Goal: Transaction & Acquisition: Purchase product/service

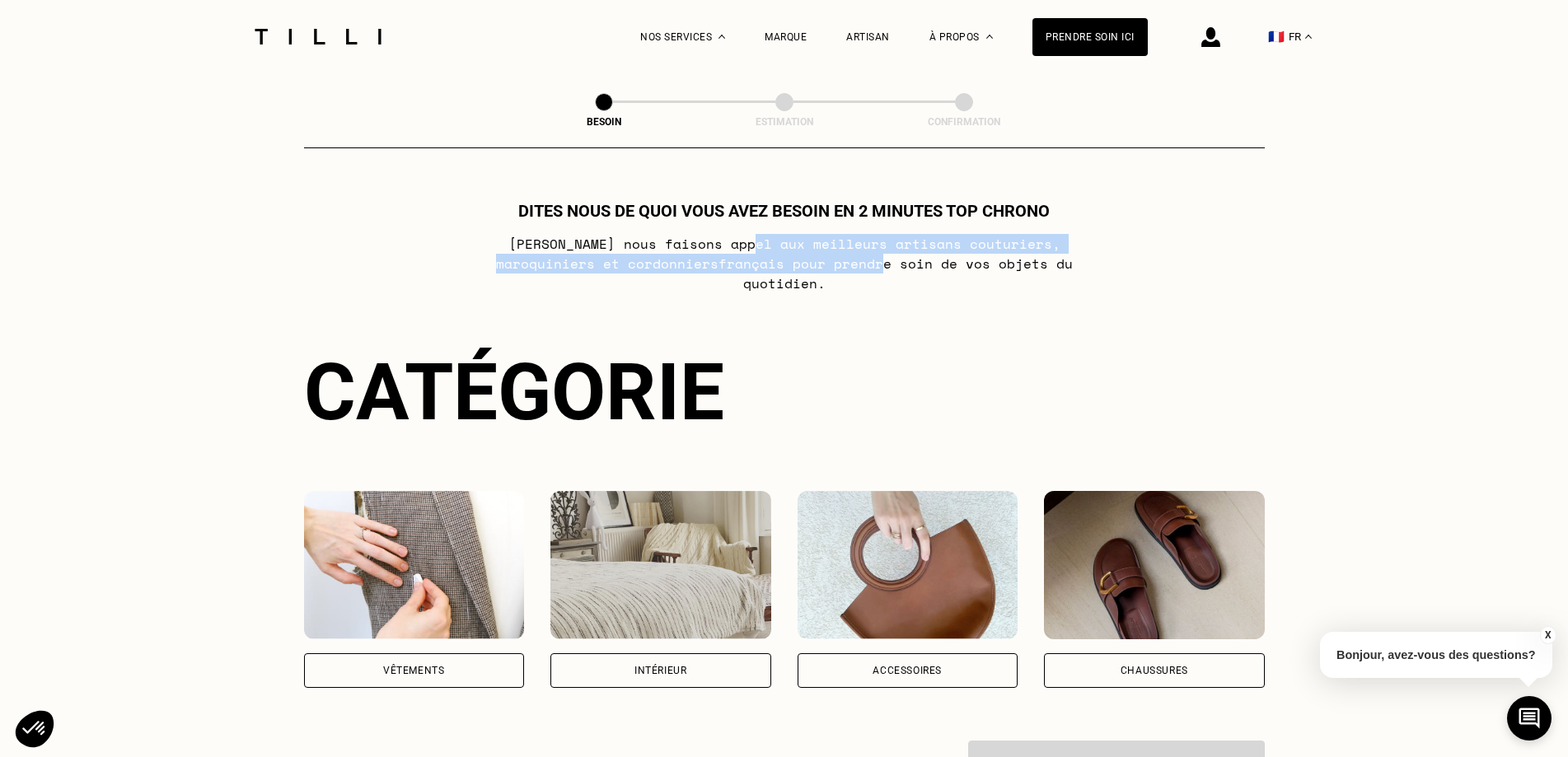
drag, startPoint x: 703, startPoint y: 243, endPoint x: 771, endPoint y: 264, distance: 71.2
click at [771, 264] on p "[PERSON_NAME] nous faisons appel aux meilleurs artisans couturiers , maroquinie…" at bounding box center [784, 263] width 654 height 59
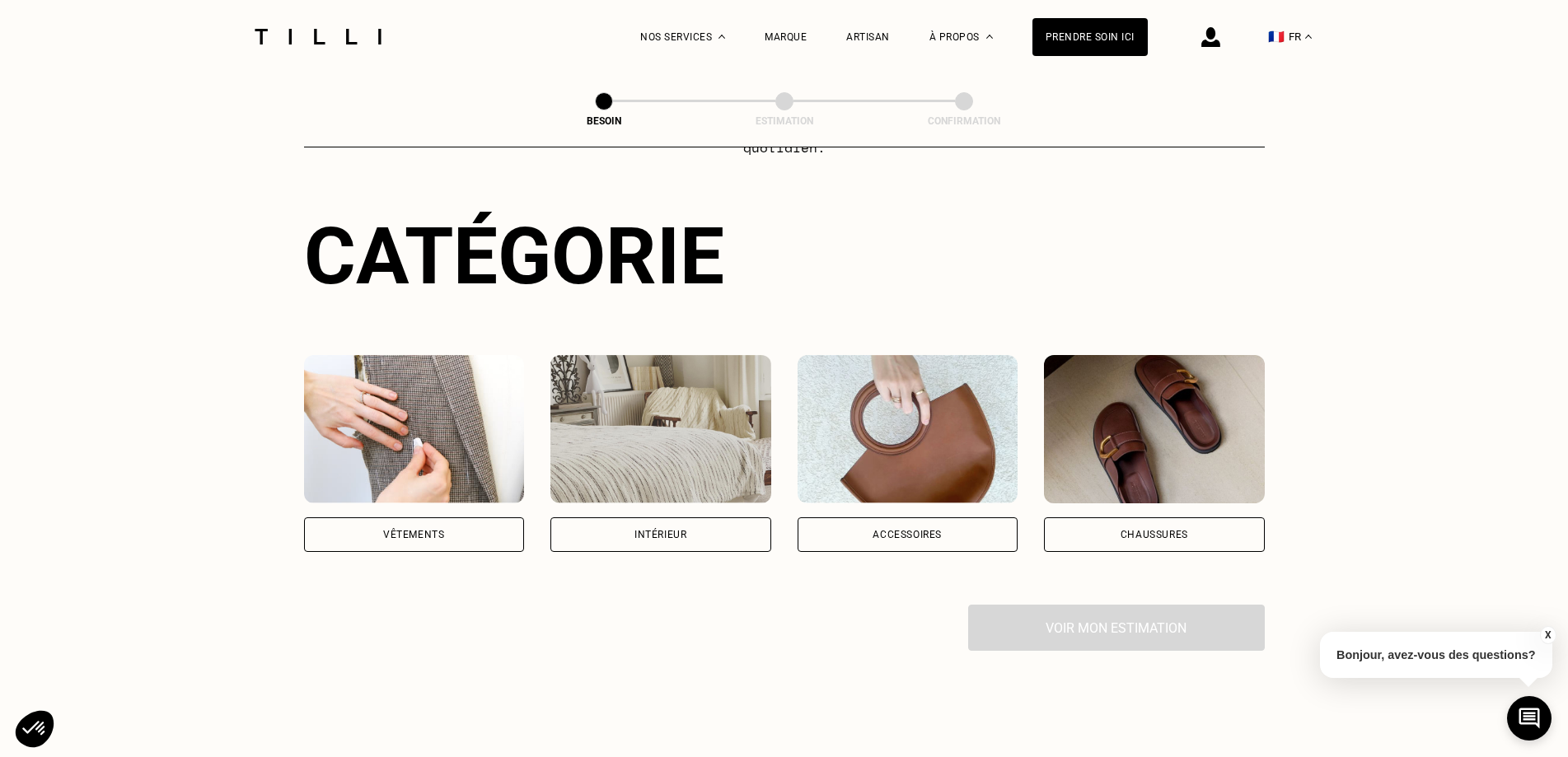
scroll to position [165, 0]
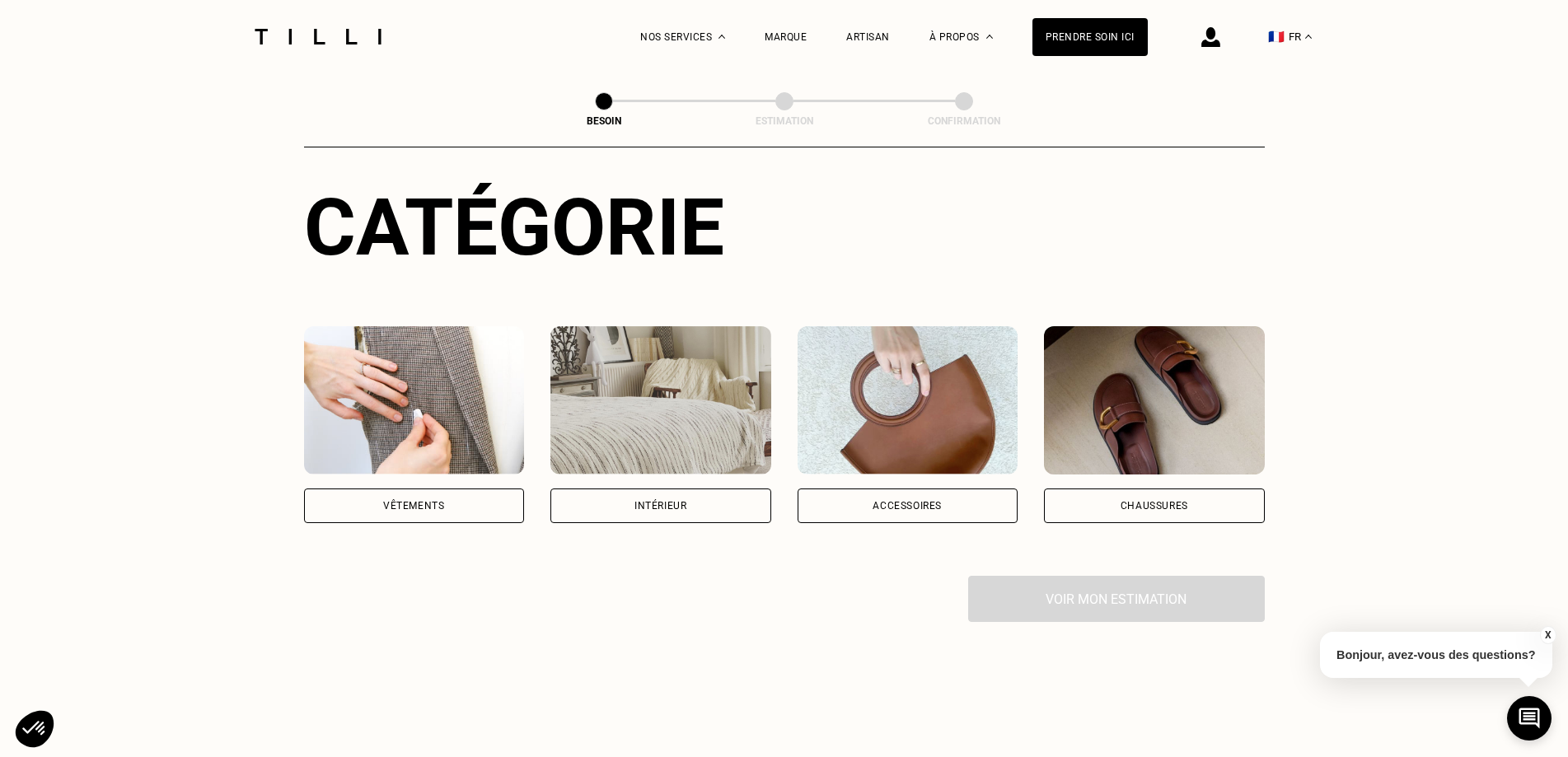
click at [641, 496] on div "Intérieur" at bounding box center [660, 506] width 221 height 35
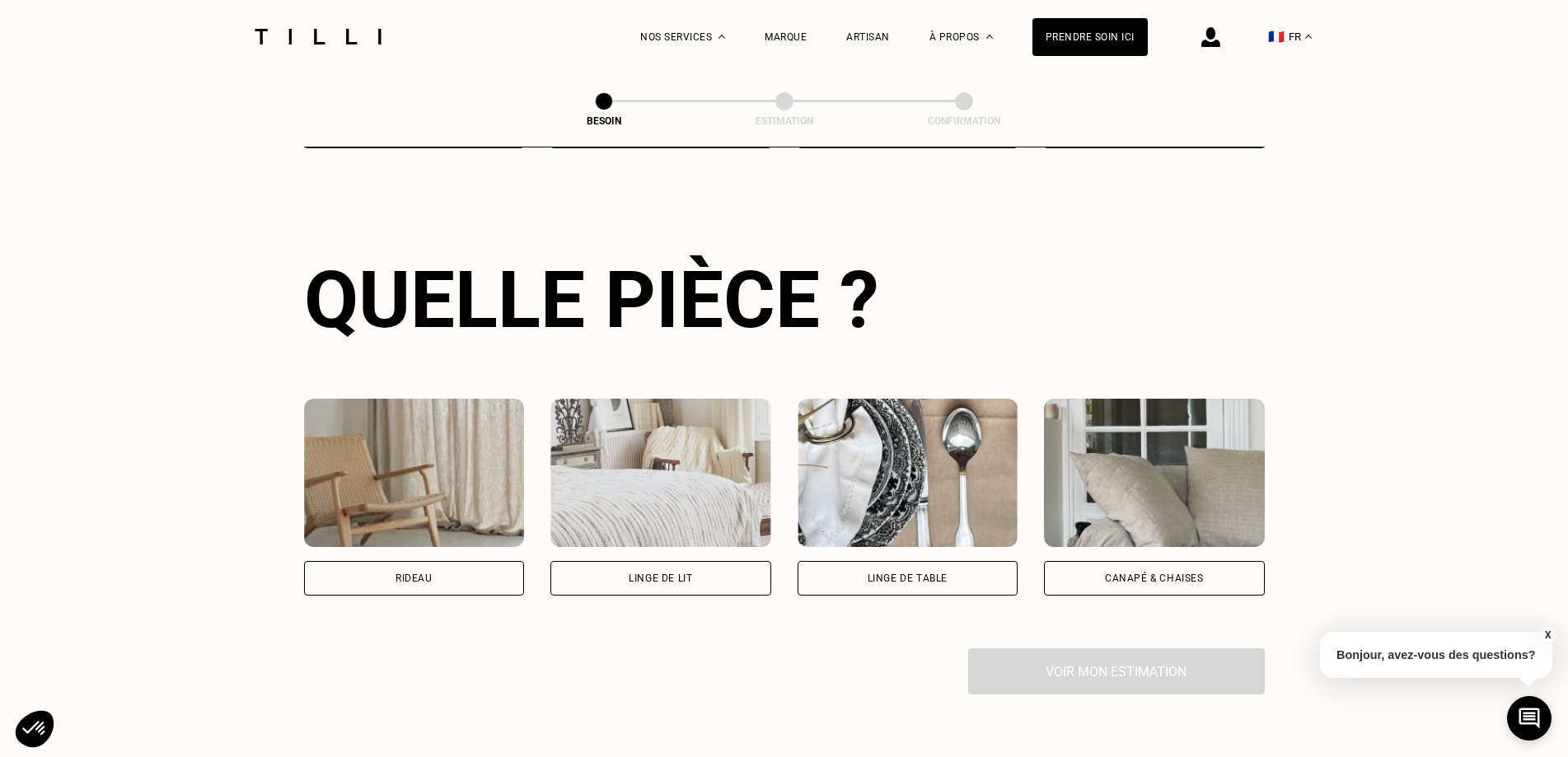
scroll to position [703, 0]
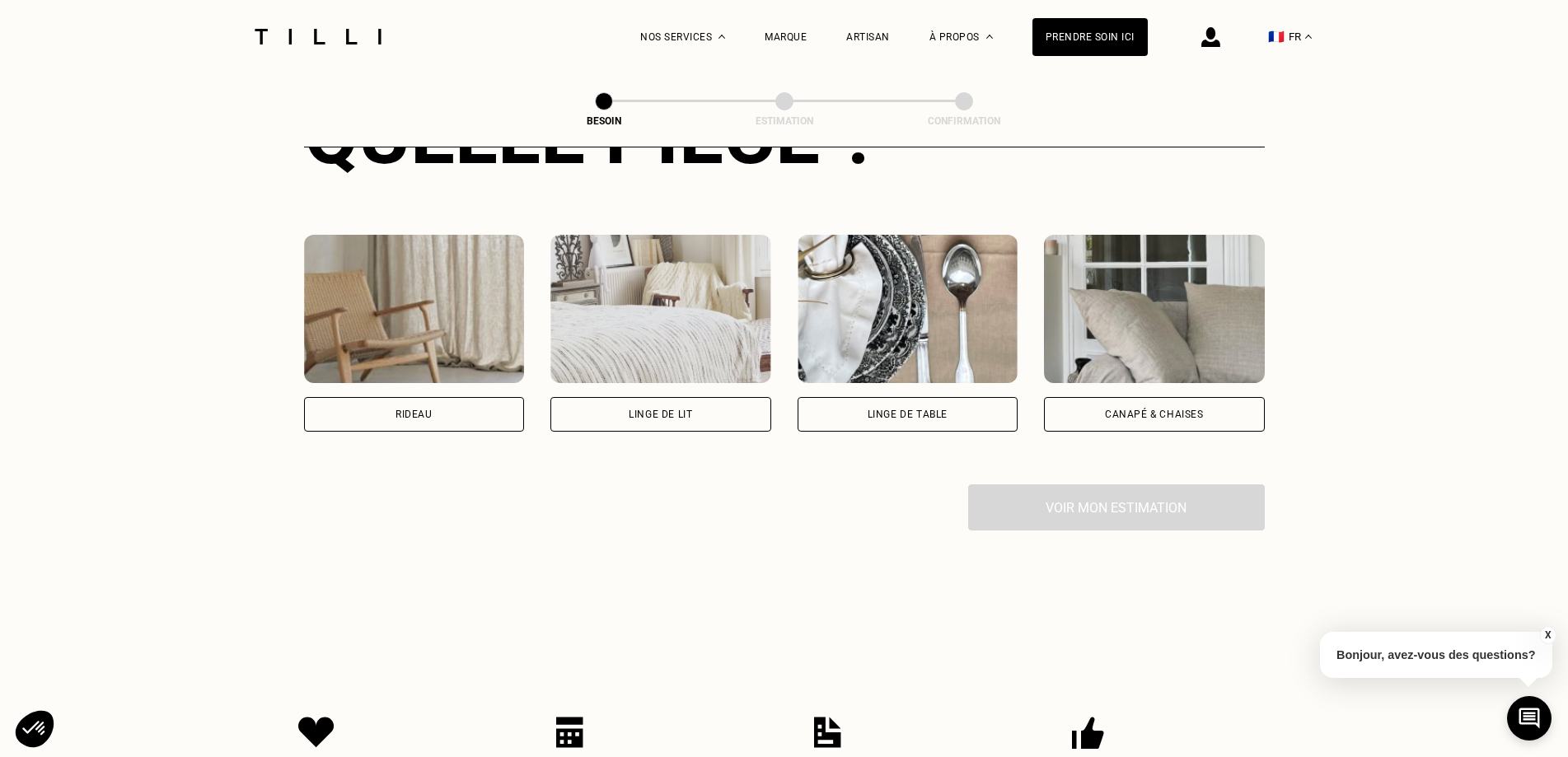
click at [1118, 409] on div "Canapé & chaises" at bounding box center [1154, 414] width 99 height 10
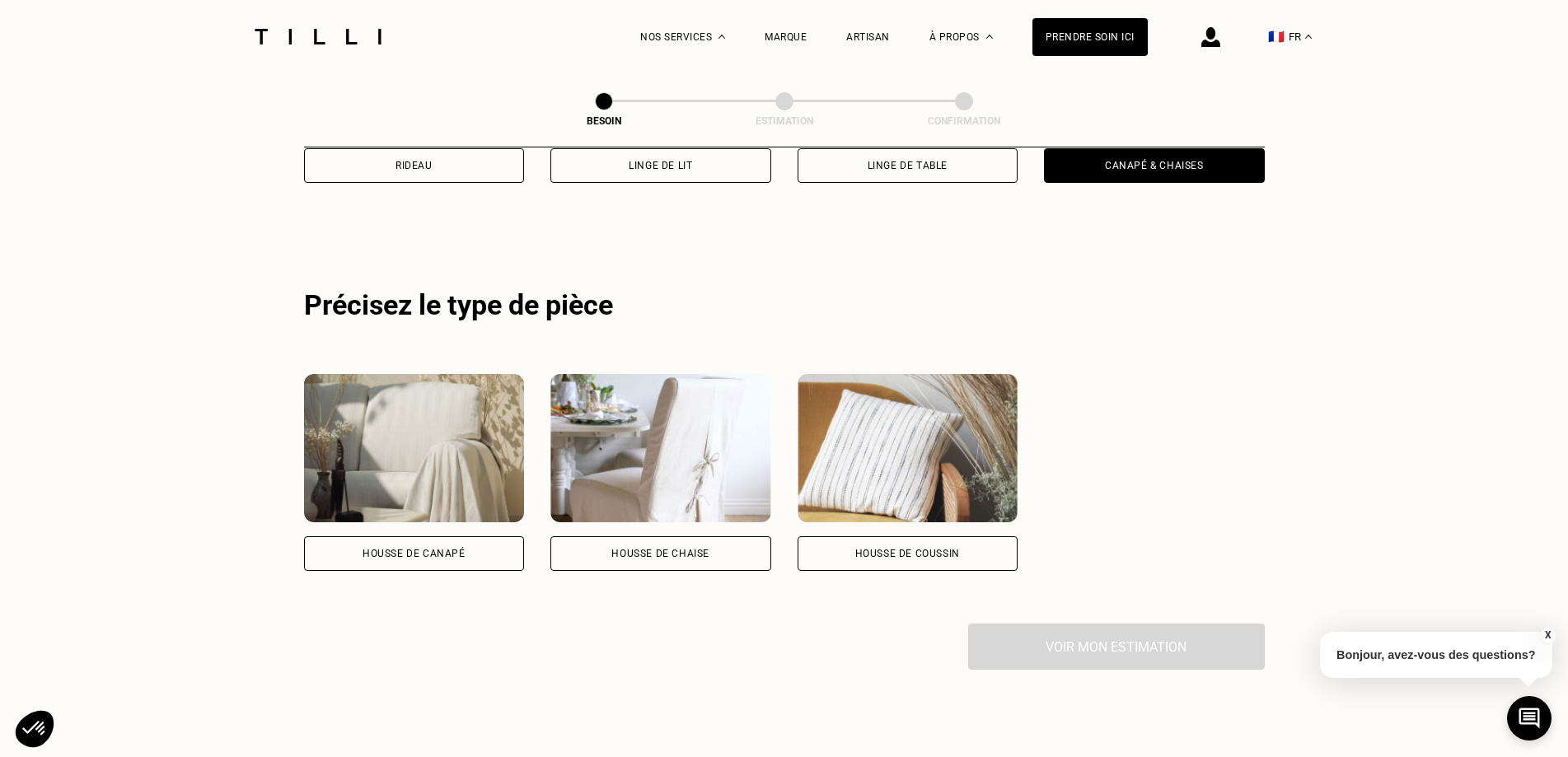
scroll to position [988, 0]
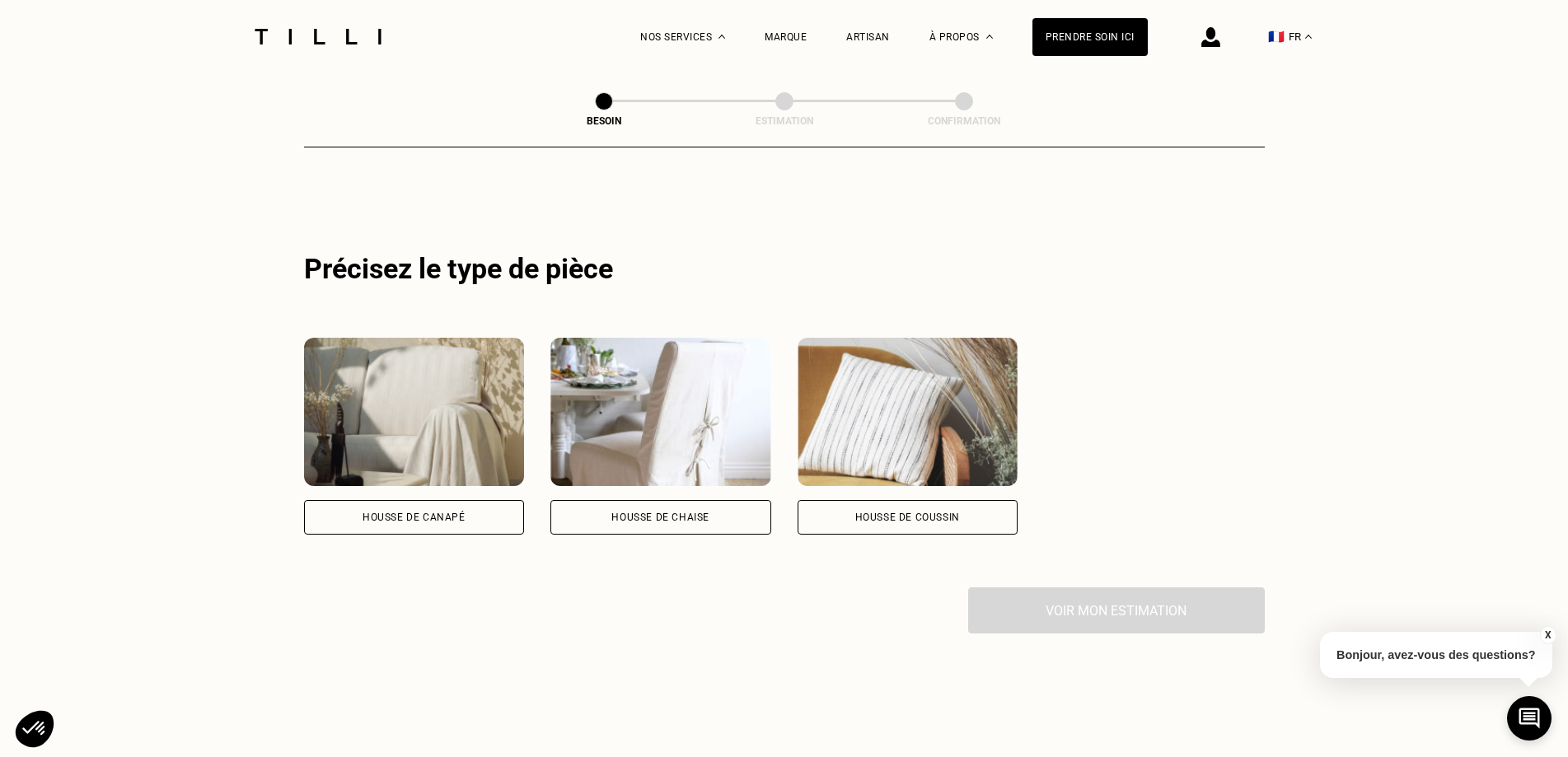
click at [663, 513] on div "Housse de chaise" at bounding box center [660, 517] width 98 height 10
select select "FR"
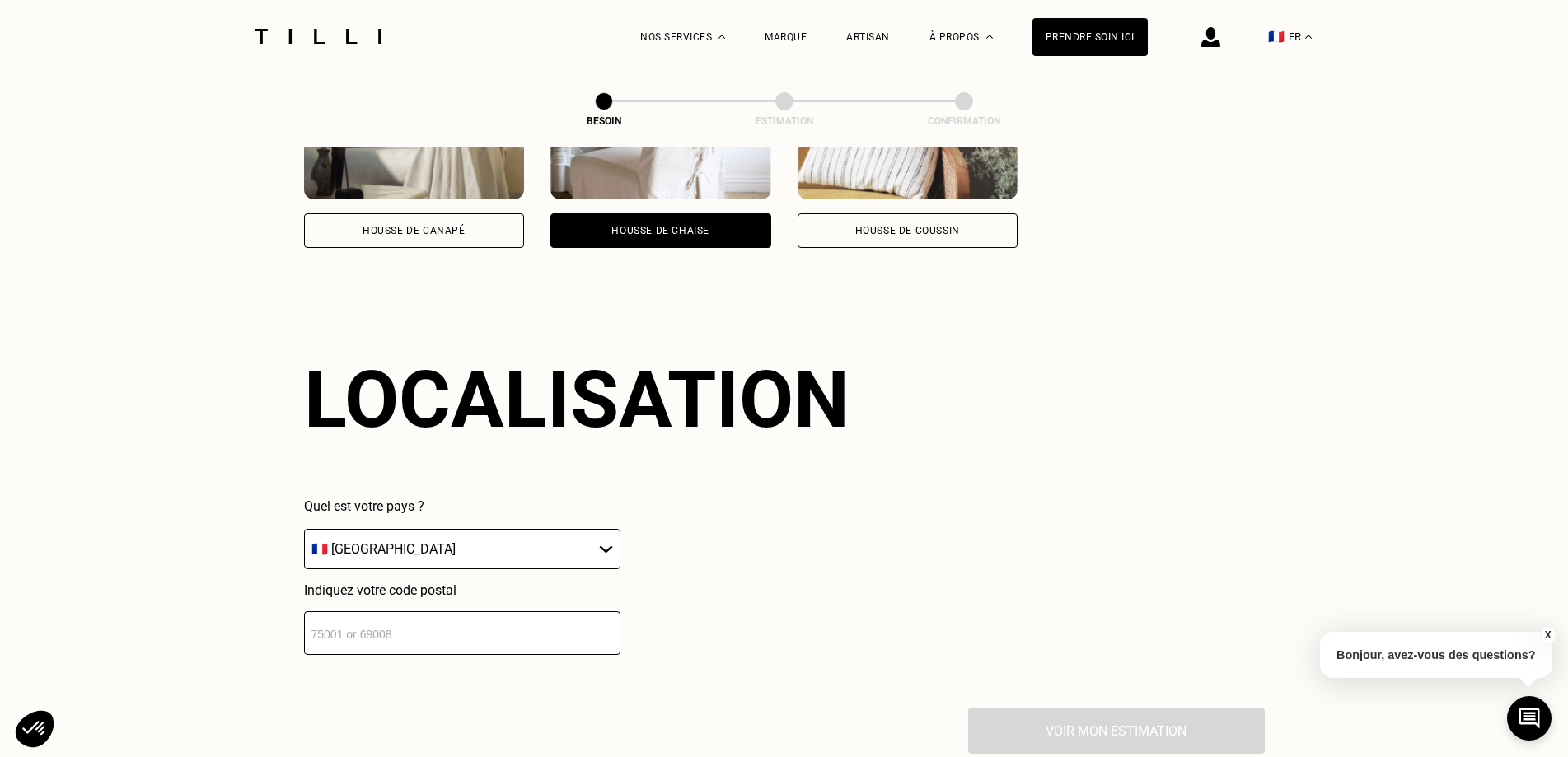
scroll to position [1378, 0]
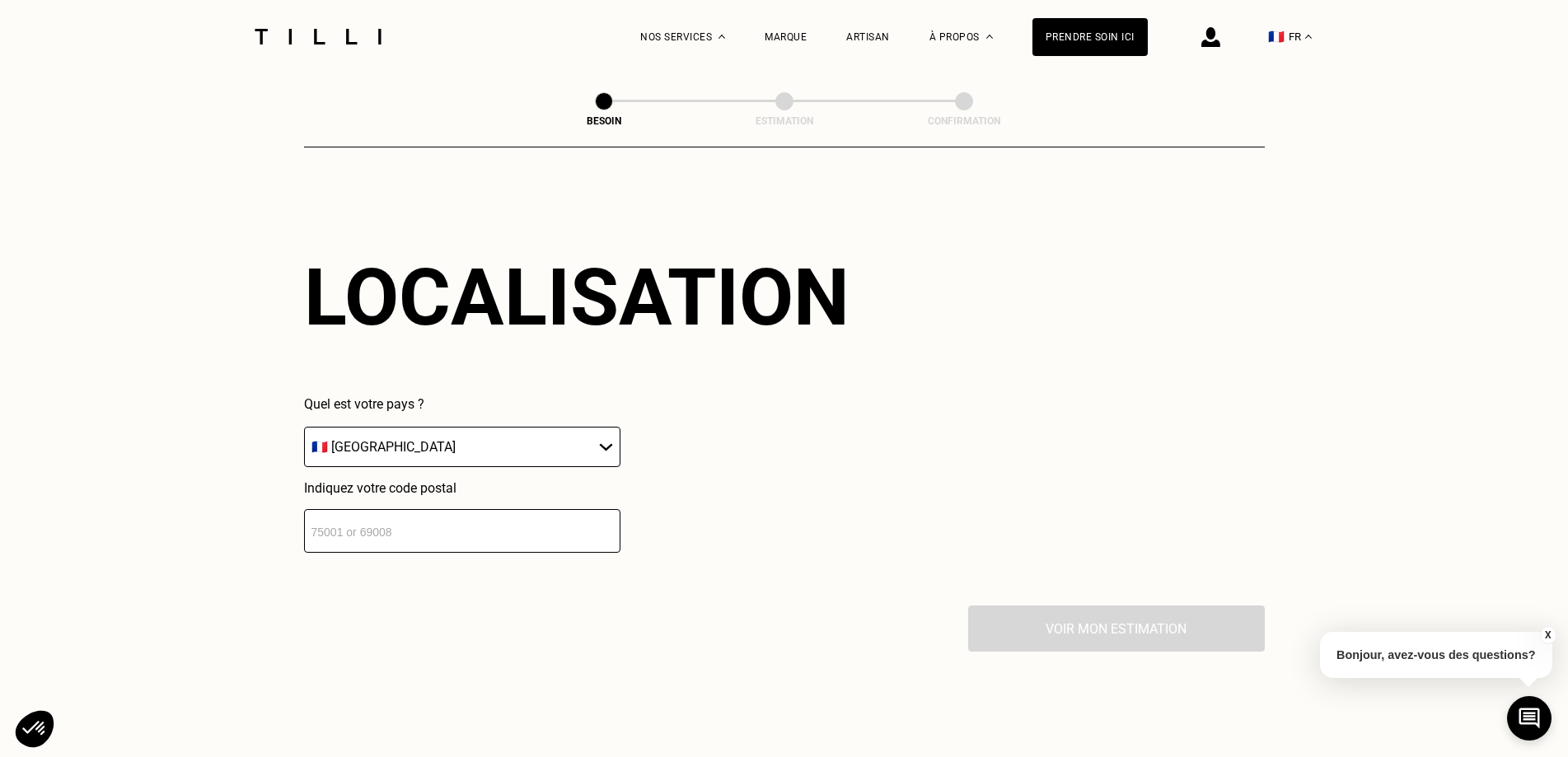
click at [403, 528] on input "number" at bounding box center [462, 530] width 316 height 43
type input "75016"
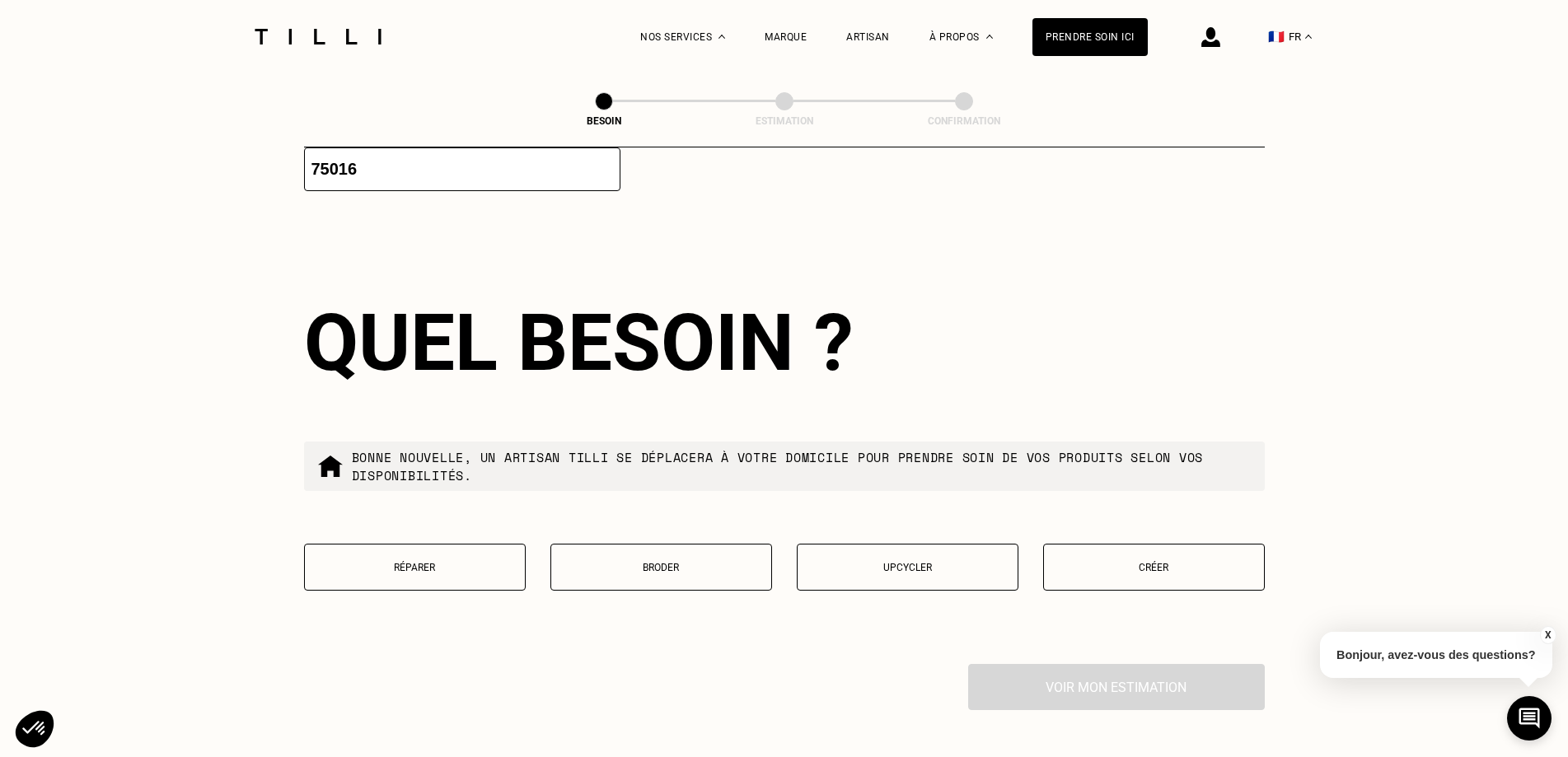
scroll to position [1787, 0]
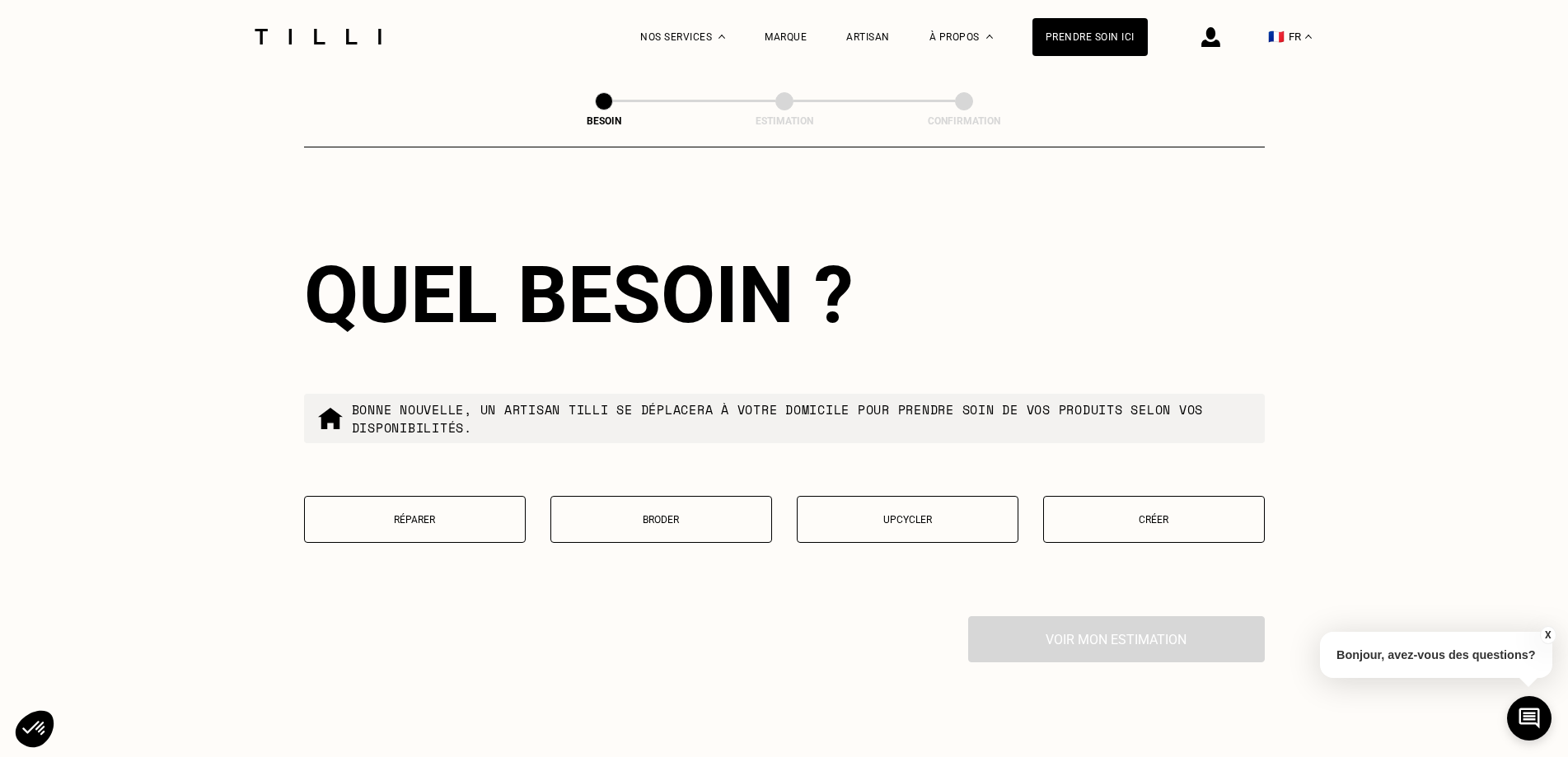
click at [1087, 522] on button "Créer" at bounding box center [1154, 519] width 222 height 47
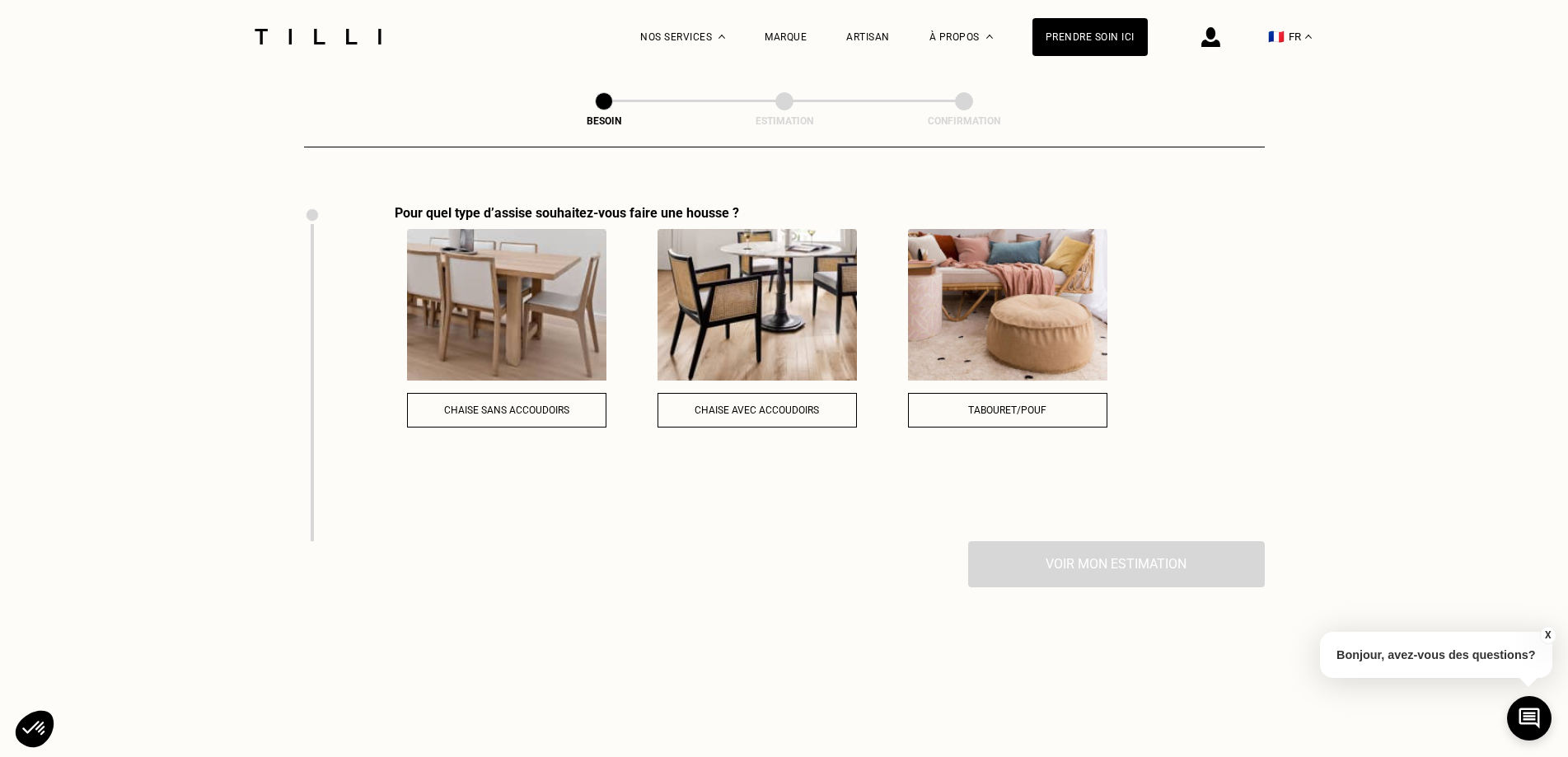
scroll to position [2044, 0]
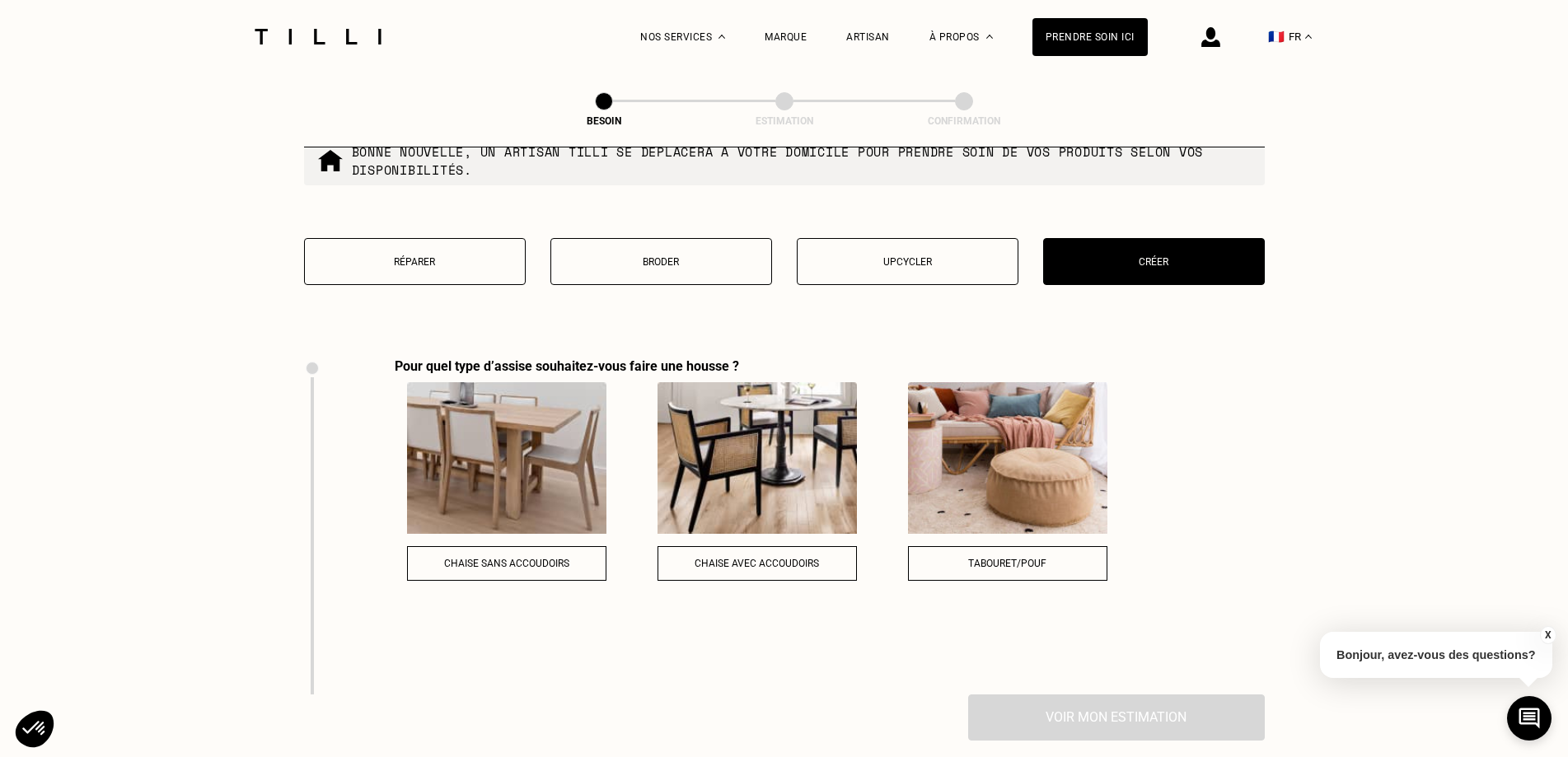
click at [766, 559] on span "Chaise avec accoudoirs" at bounding box center [757, 563] width 124 height 11
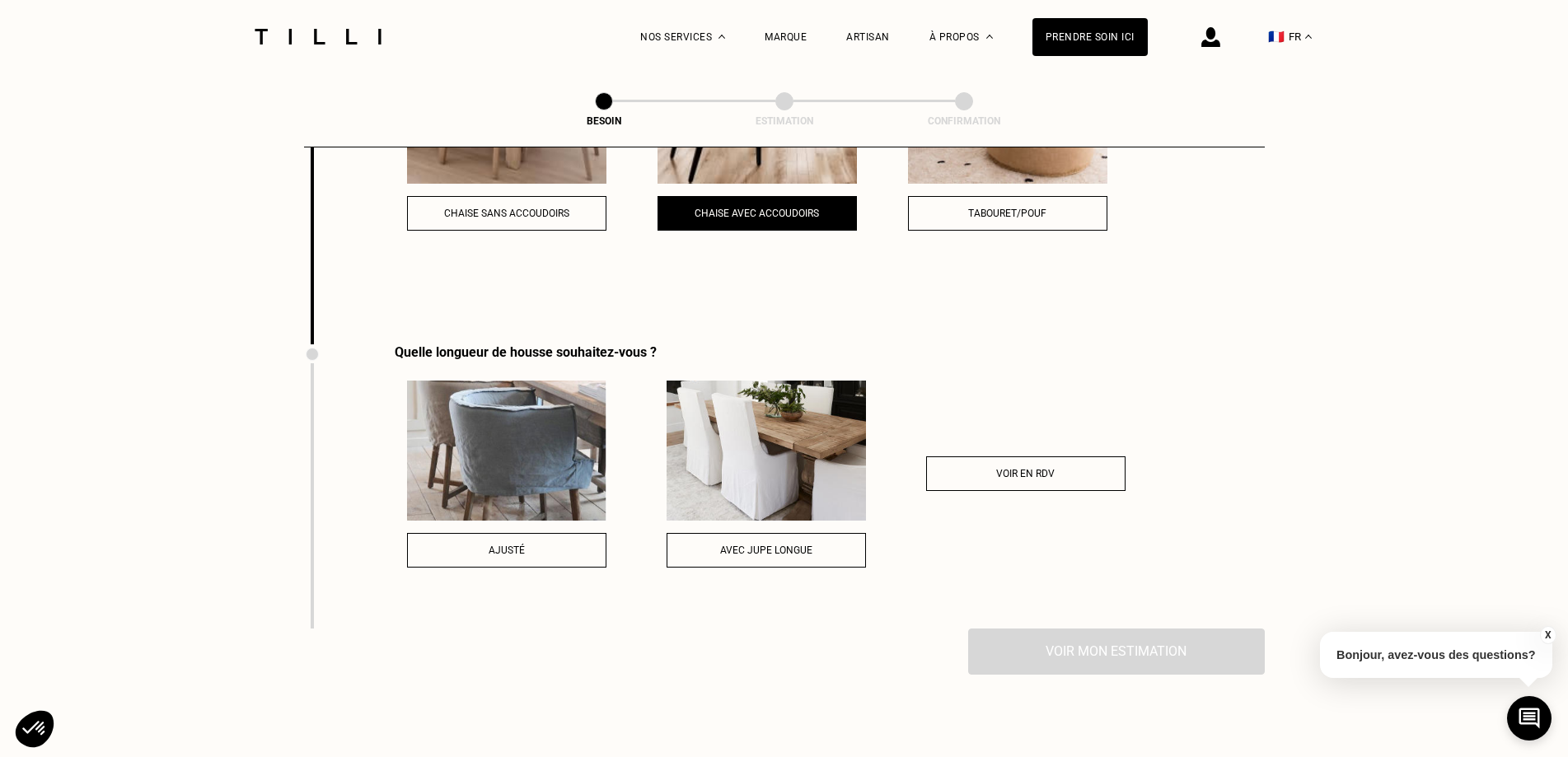
scroll to position [2539, 0]
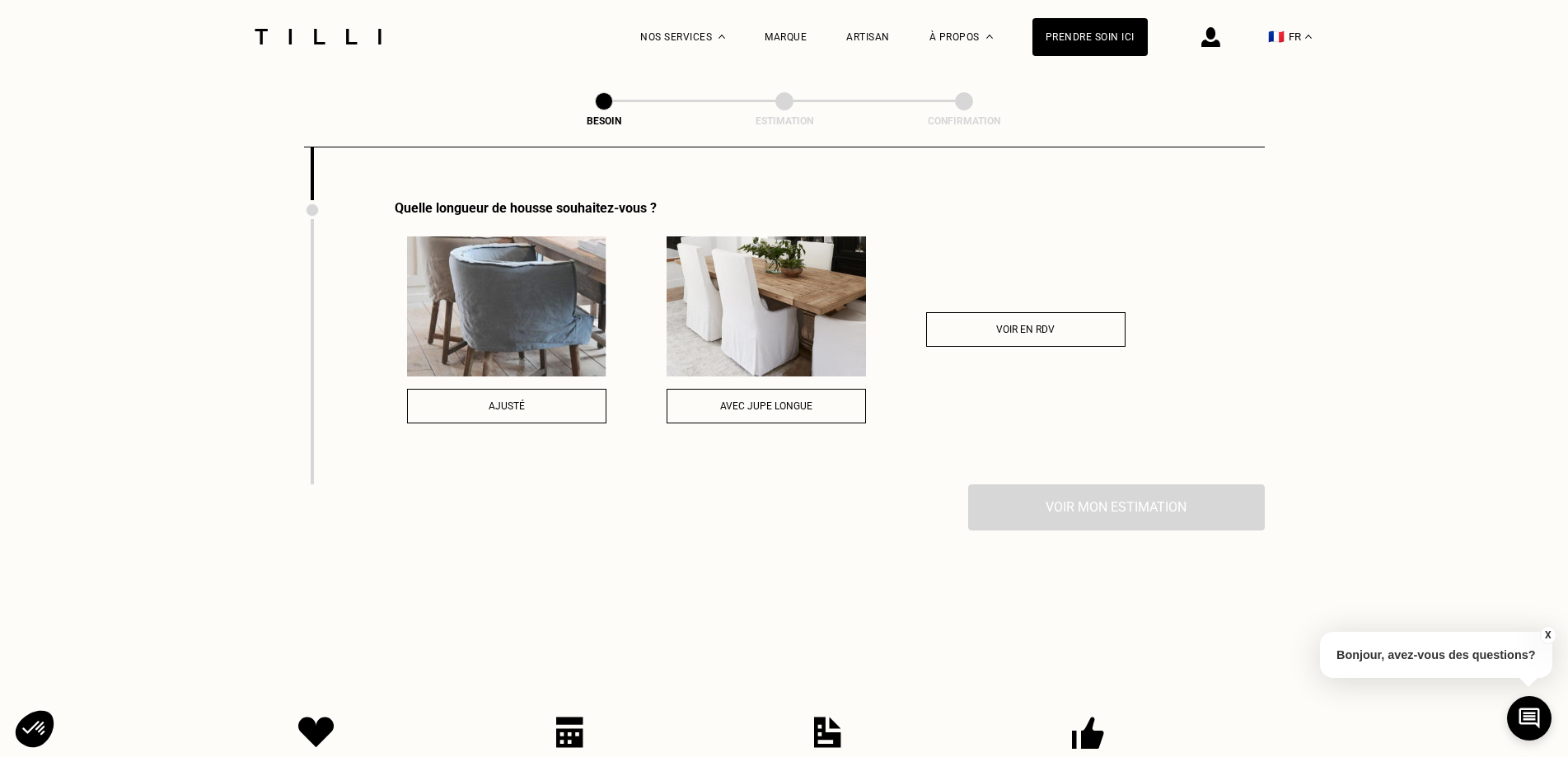
click at [719, 401] on div "Avec jupe longue" at bounding box center [766, 406] width 182 height 11
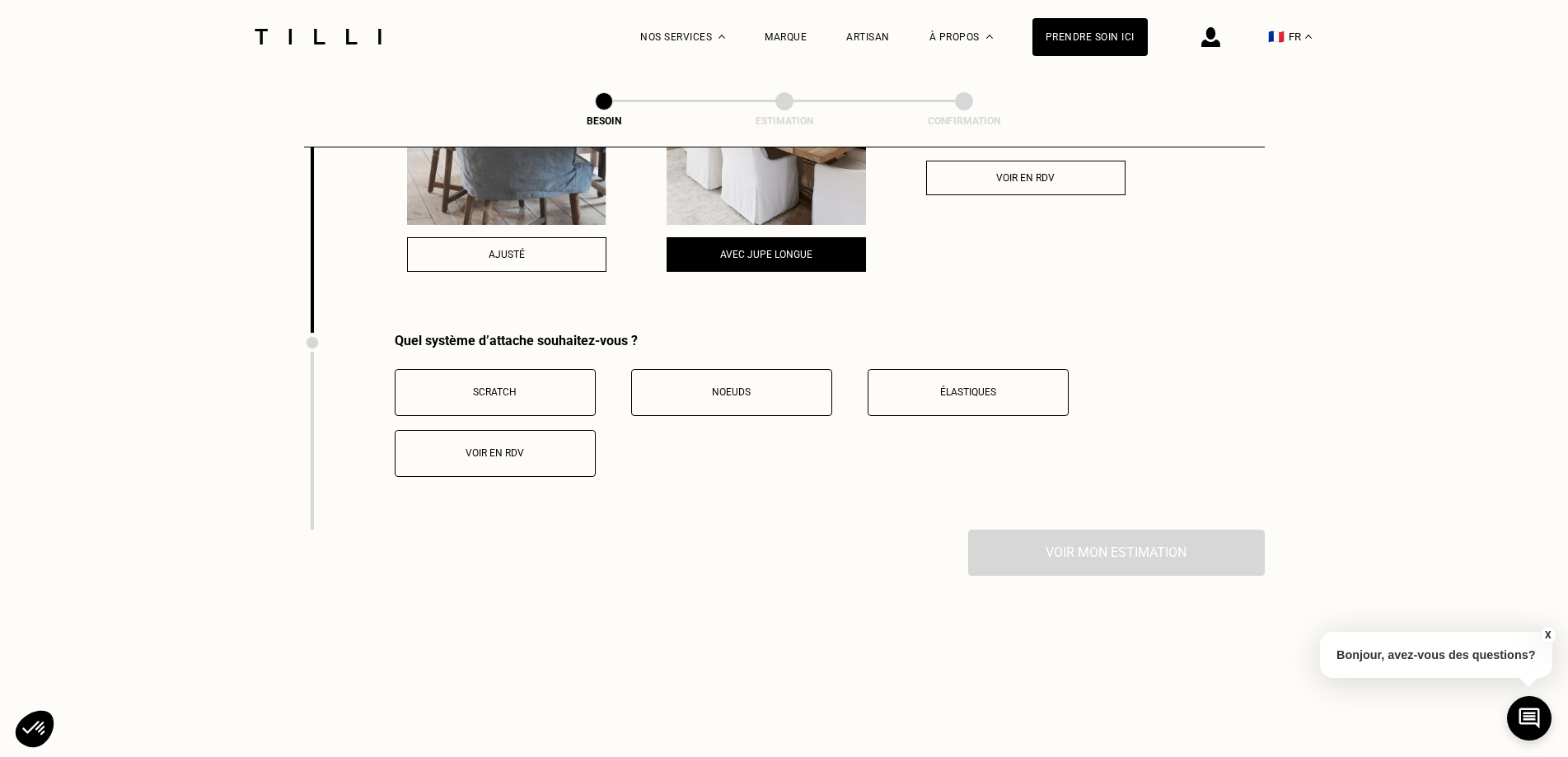
scroll to position [2704, 0]
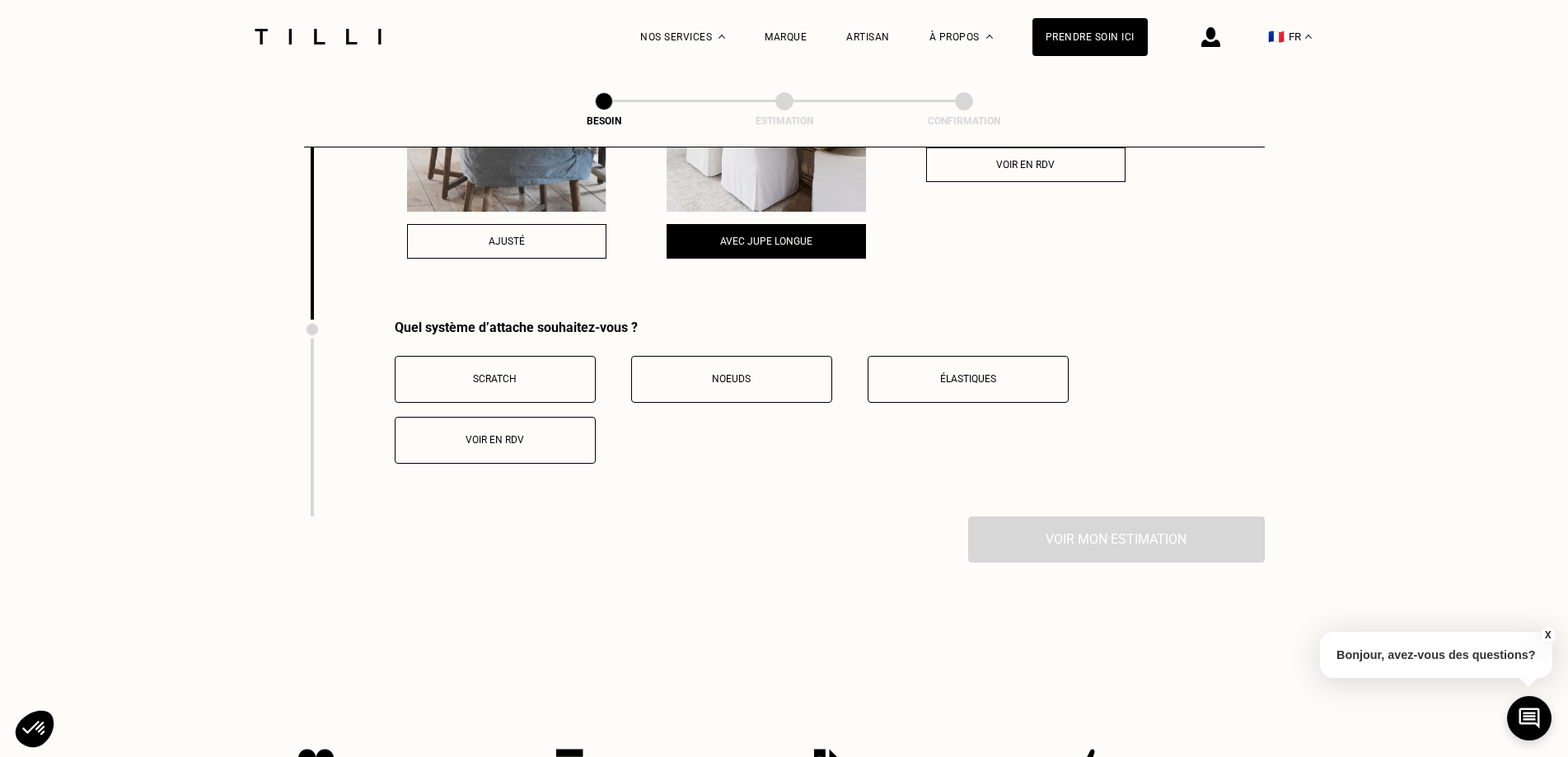
click at [504, 373] on span "Scratch" at bounding box center [495, 379] width 43 height 11
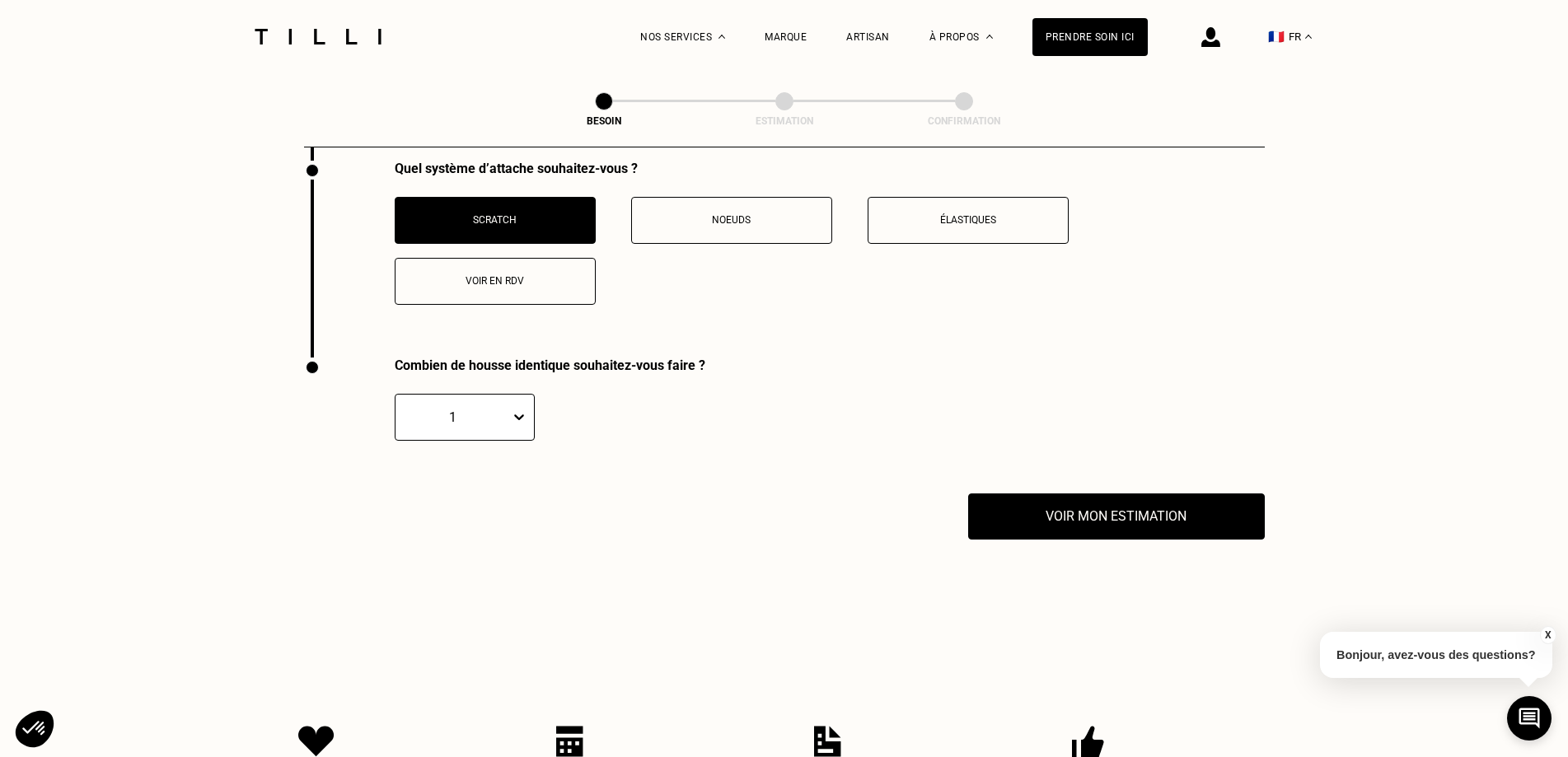
scroll to position [2869, 0]
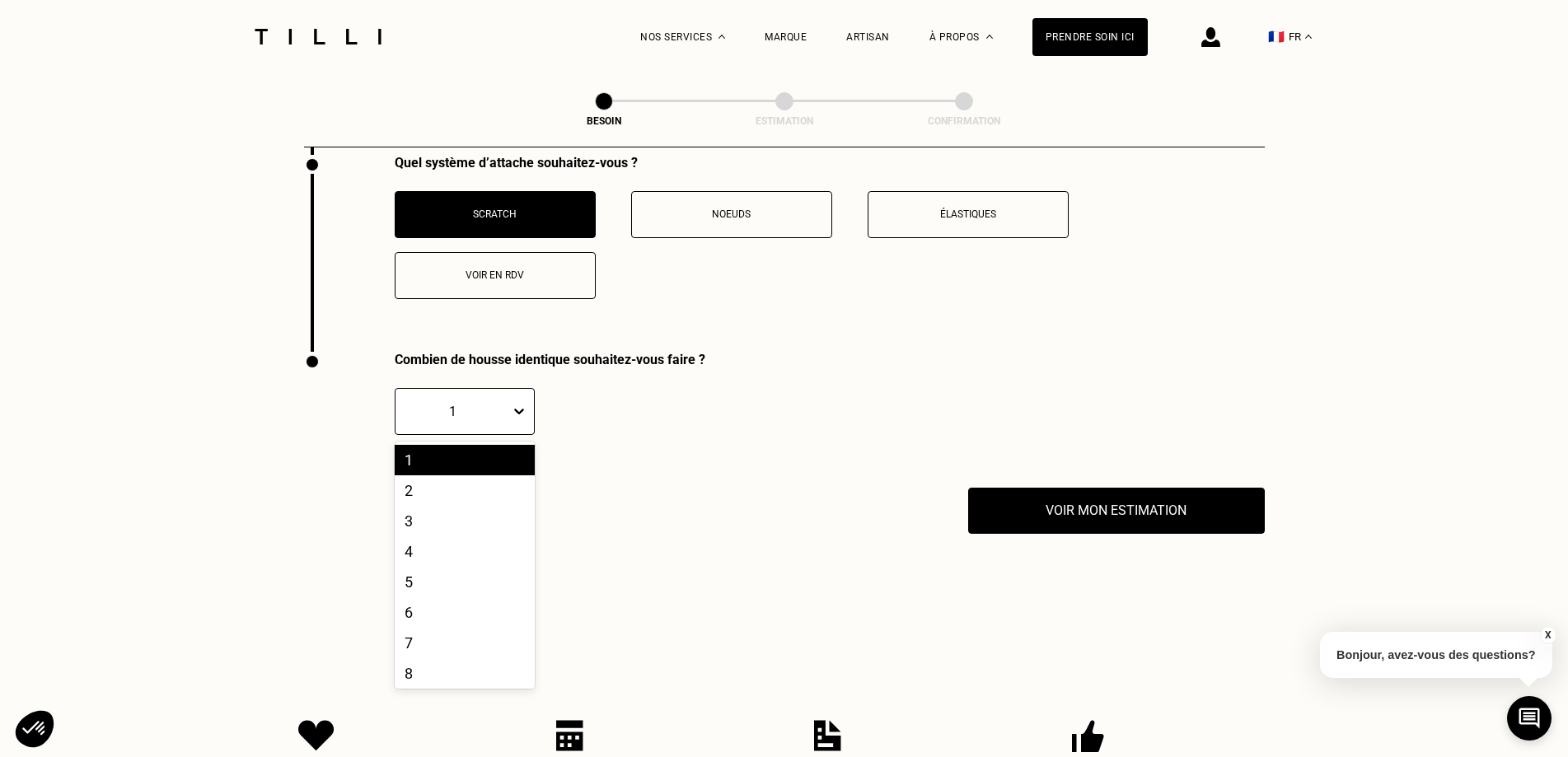
click at [522, 396] on div at bounding box center [522, 411] width 24 height 30
click at [476, 482] on div "2" at bounding box center [465, 490] width 140 height 30
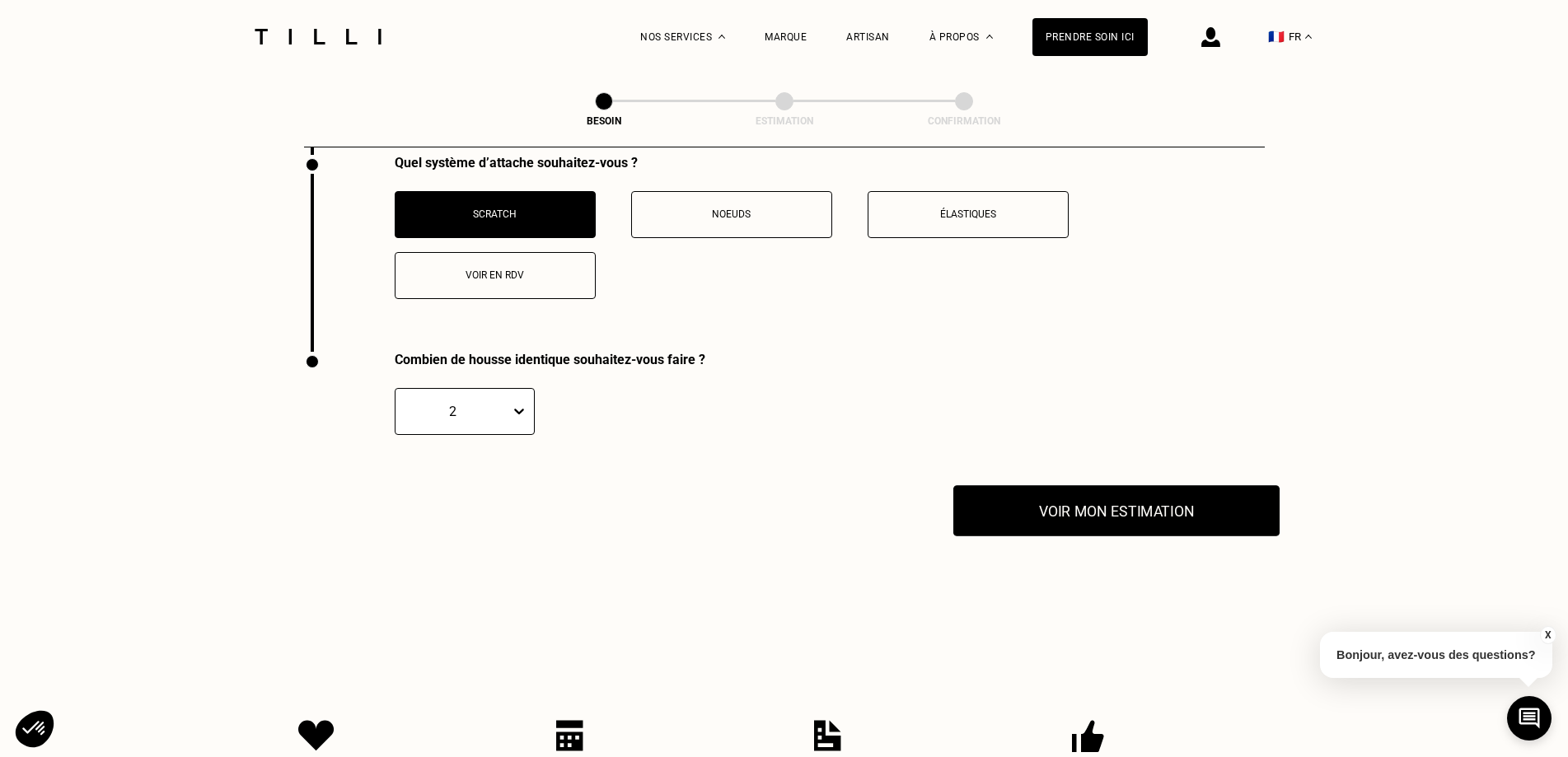
click at [1132, 513] on button "Voir mon estimation" at bounding box center [1117, 511] width 326 height 51
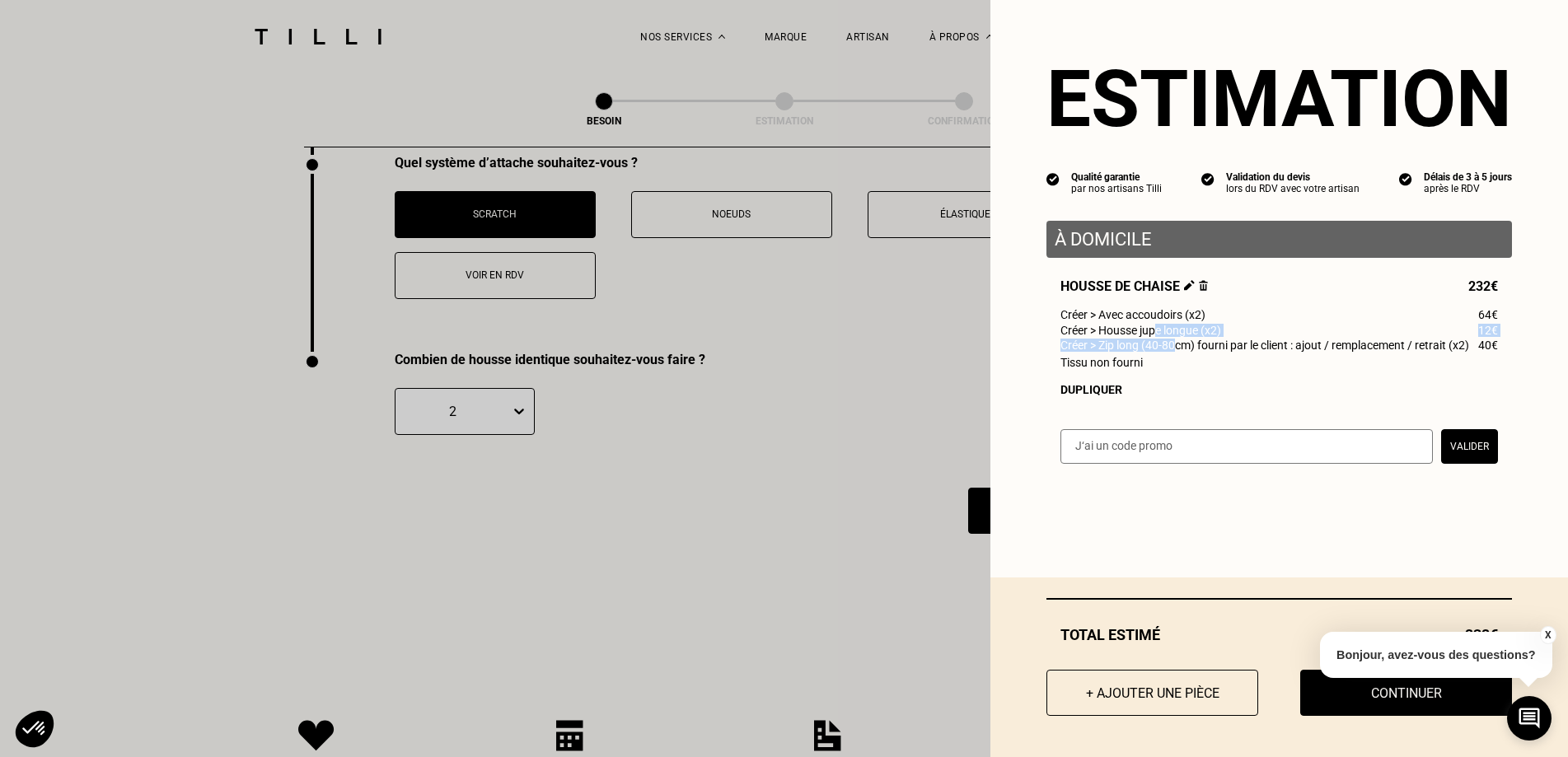
drag, startPoint x: 1146, startPoint y: 339, endPoint x: 1161, endPoint y: 355, distance: 21.9
click at [1161, 355] on div "Housse de chaise 232€ Créer > Avec accoudoirs (x2) 64€ Créer > Housse jupe long…" at bounding box center [1279, 337] width 466 height 118
click at [1161, 352] on span "Créer > Zip long (40-80cm) fourni par le client : ajout / remplacement / retrai…" at bounding box center [1265, 345] width 409 height 13
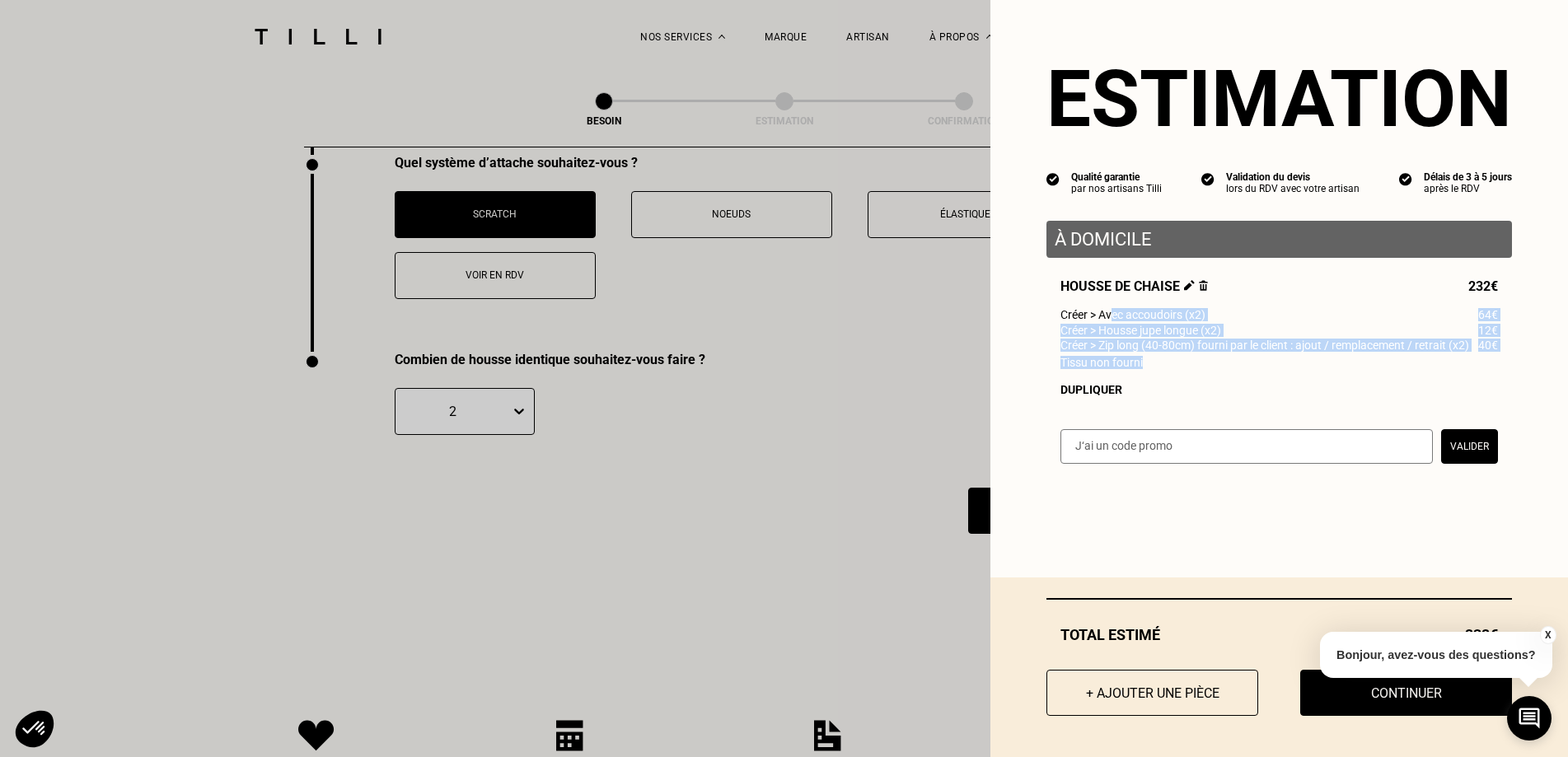
drag, startPoint x: 1217, startPoint y: 360, endPoint x: 1095, endPoint y: 325, distance: 126.9
click at [1095, 325] on div "Housse de chaise 232€ Créer > Avec accoudoirs (x2) 64€ Créer > Housse jupe long…" at bounding box center [1279, 337] width 466 height 118
click at [1095, 322] on span "Créer > Avec accoudoirs (x2)" at bounding box center [1133, 315] width 145 height 13
drag, startPoint x: 1084, startPoint y: 323, endPoint x: 1145, endPoint y: 371, distance: 77.6
click at [1145, 371] on div "Housse de chaise 232€ Créer > Avec accoudoirs (x2) 64€ Créer > Housse jupe long…" at bounding box center [1279, 337] width 466 height 118
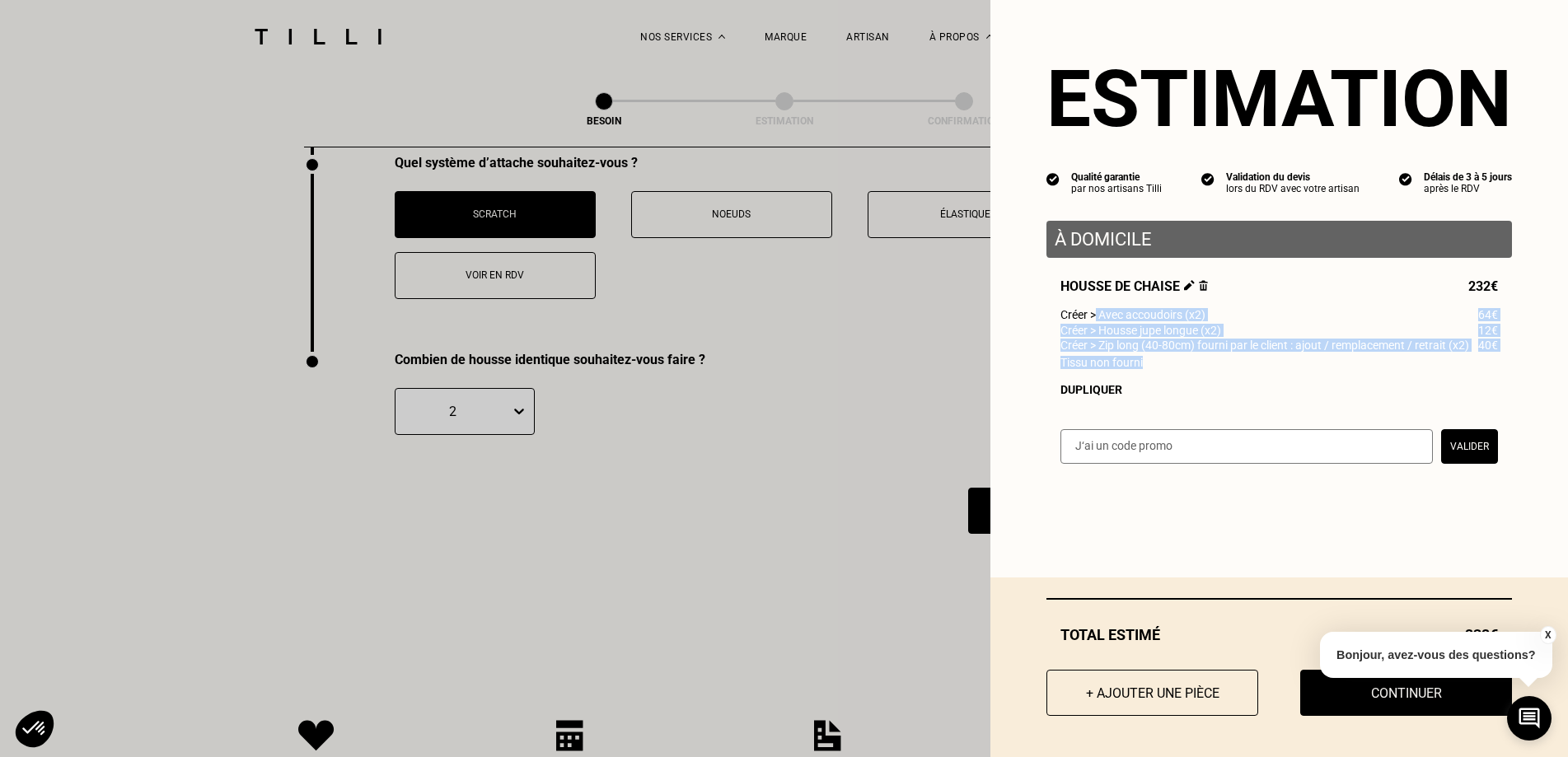
click at [1145, 369] on div "Tissu non fourni" at bounding box center [1279, 362] width 437 height 13
drag, startPoint x: 1159, startPoint y: 371, endPoint x: 1082, endPoint y: 328, distance: 88.2
click at [1082, 328] on div "Housse de chaise 232€ Créer > Avec accoudoirs (x2) 64€ Créer > Housse jupe long…" at bounding box center [1279, 337] width 466 height 118
click at [1082, 328] on span "Créer > Housse jupe longue (x2)" at bounding box center [1141, 330] width 161 height 13
drag, startPoint x: 1082, startPoint y: 319, endPoint x: 1172, endPoint y: 371, distance: 103.9
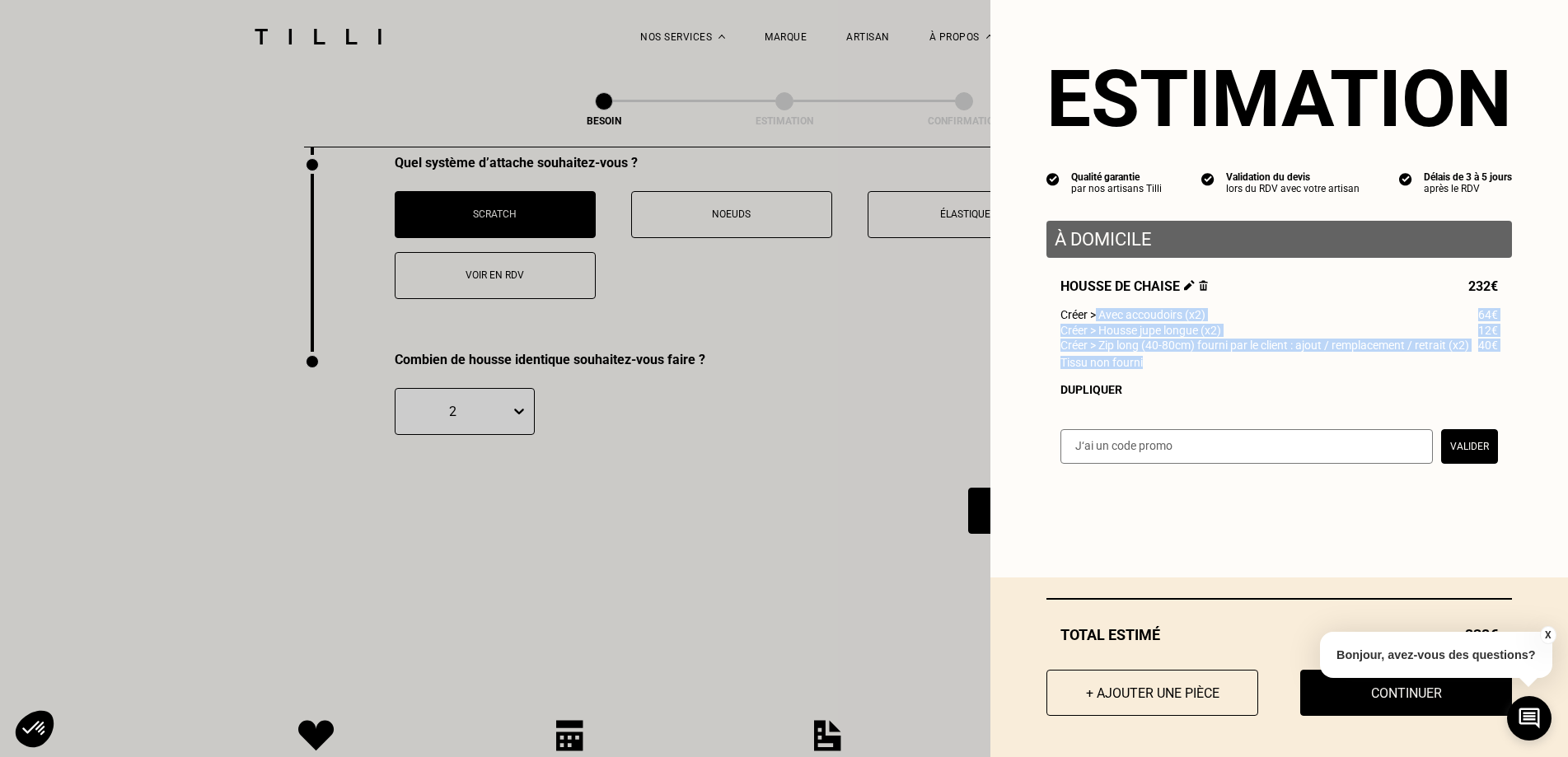
click at [1172, 371] on div "Housse de chaise 232€ Créer > Avec accoudoirs (x2) 64€ Créer > Housse jupe long…" at bounding box center [1279, 337] width 466 height 118
click at [1172, 369] on div "Tissu non fourni" at bounding box center [1279, 362] width 437 height 13
drag, startPoint x: 1048, startPoint y: 291, endPoint x: 1165, endPoint y: 366, distance: 139.0
click at [1165, 366] on div "Housse de chaise 232€ Créer > Avec accoudoirs (x2) 64€ Créer > Housse jupe long…" at bounding box center [1279, 337] width 466 height 118
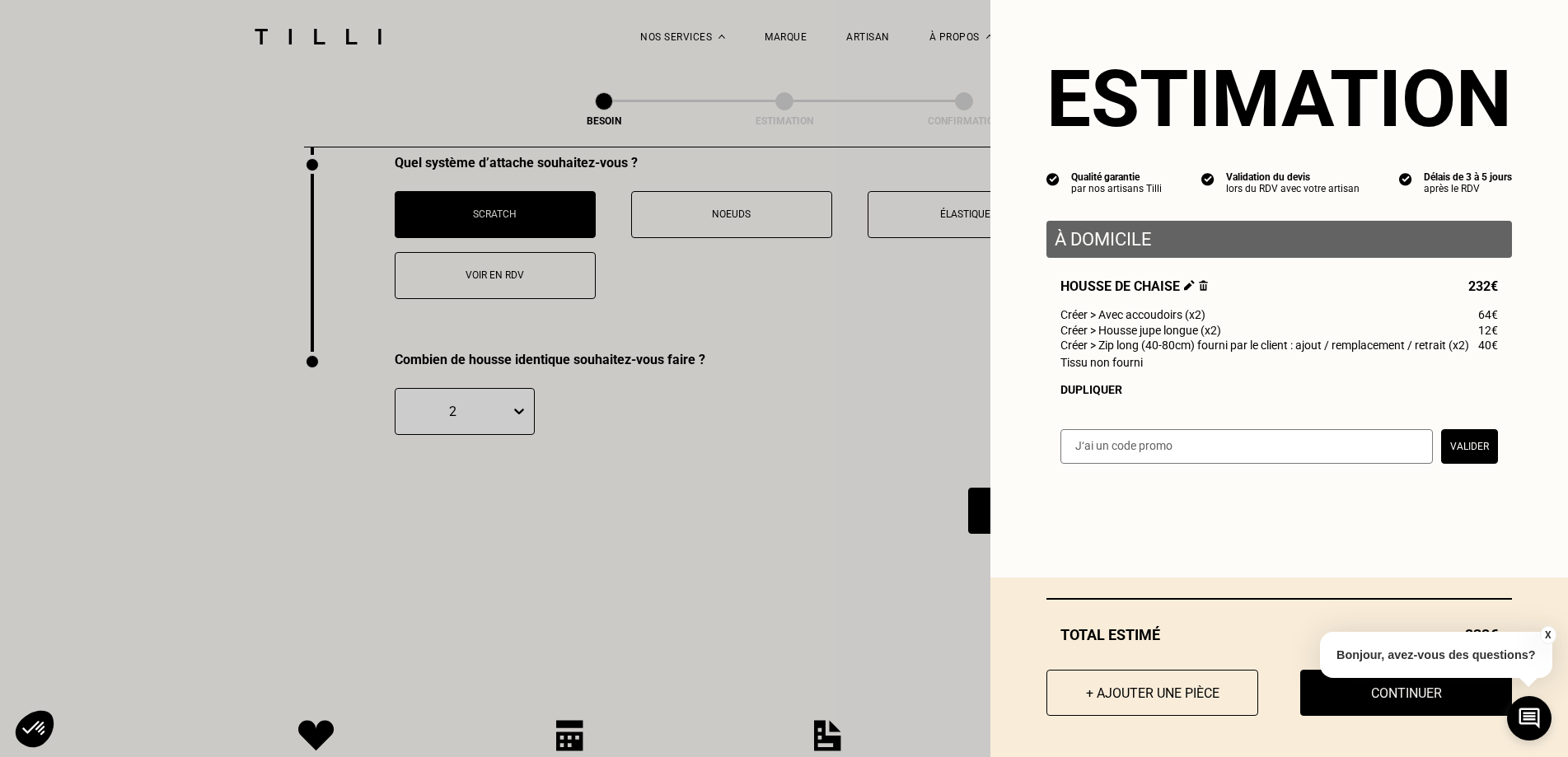
click at [1156, 377] on div "Housse de chaise 232€ Créer > Avec accoudoirs (x2) 64€ Créer > Housse jupe long…" at bounding box center [1279, 337] width 466 height 118
drag, startPoint x: 1132, startPoint y: 333, endPoint x: 1147, endPoint y: 362, distance: 32.6
click at [1147, 362] on div "Housse de chaise 232€ Créer > Avec accoudoirs (x2) 64€ Créer > Housse jupe long…" at bounding box center [1279, 337] width 466 height 118
click at [1147, 362] on div "Tissu non fourni" at bounding box center [1279, 362] width 437 height 13
drag, startPoint x: 1146, startPoint y: 365, endPoint x: 1081, endPoint y: 349, distance: 66.9
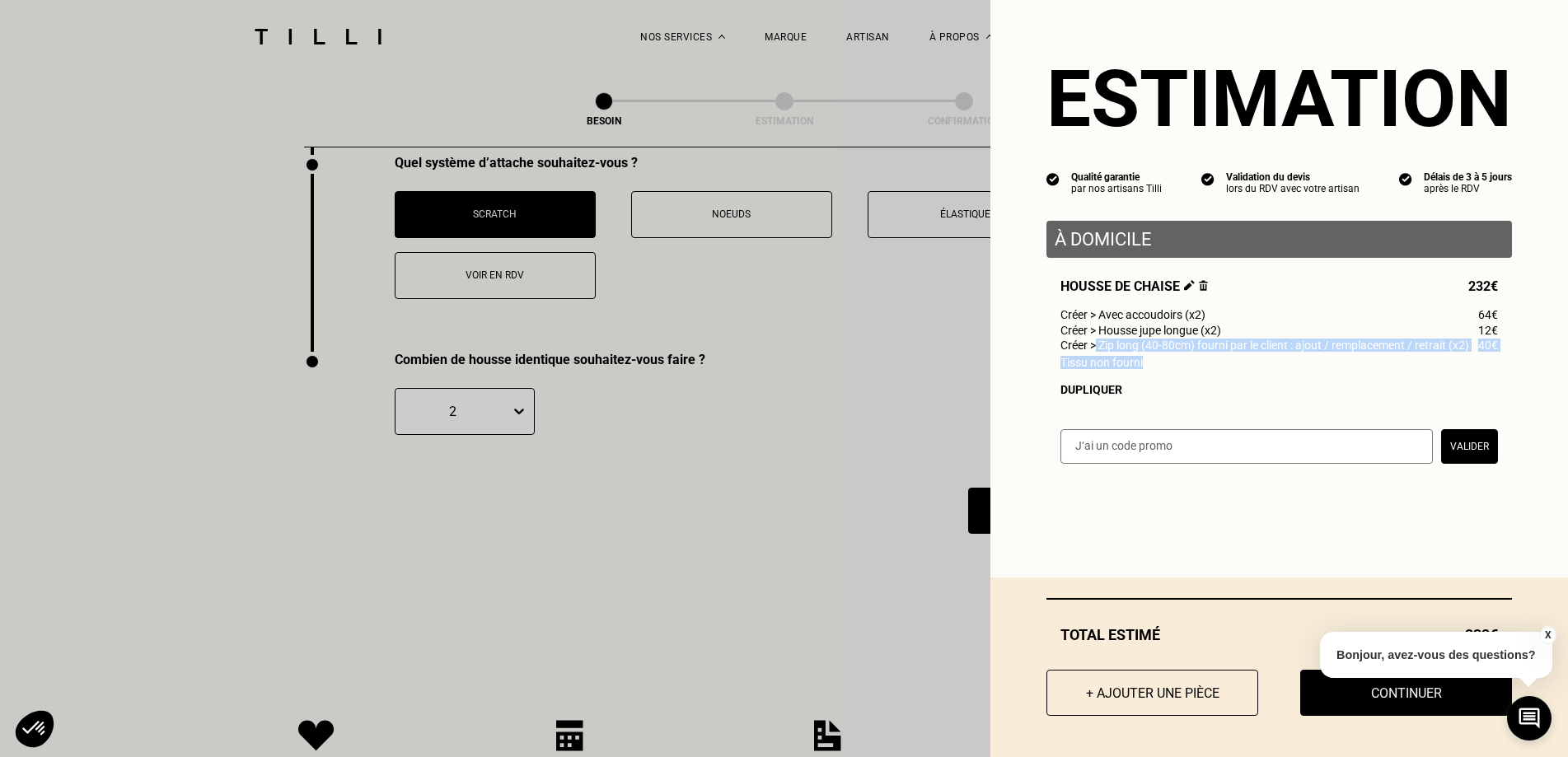
click at [1081, 349] on div "Housse de chaise 232€ Créer > Avec accoudoirs (x2) 64€ Créer > Housse jupe long…" at bounding box center [1279, 337] width 466 height 118
click at [1081, 349] on span "Créer > Zip long (40-80cm) fourni par le client : ajout / remplacement / retrai…" at bounding box center [1265, 345] width 409 height 13
drag, startPoint x: 1081, startPoint y: 352, endPoint x: 1173, endPoint y: 367, distance: 93.2
click at [1173, 367] on div "Housse de chaise 232€ Créer > Avec accoudoirs (x2) 64€ Créer > Housse jupe long…" at bounding box center [1279, 337] width 466 height 118
click at [1173, 367] on div "Tissu non fourni" at bounding box center [1279, 362] width 437 height 13
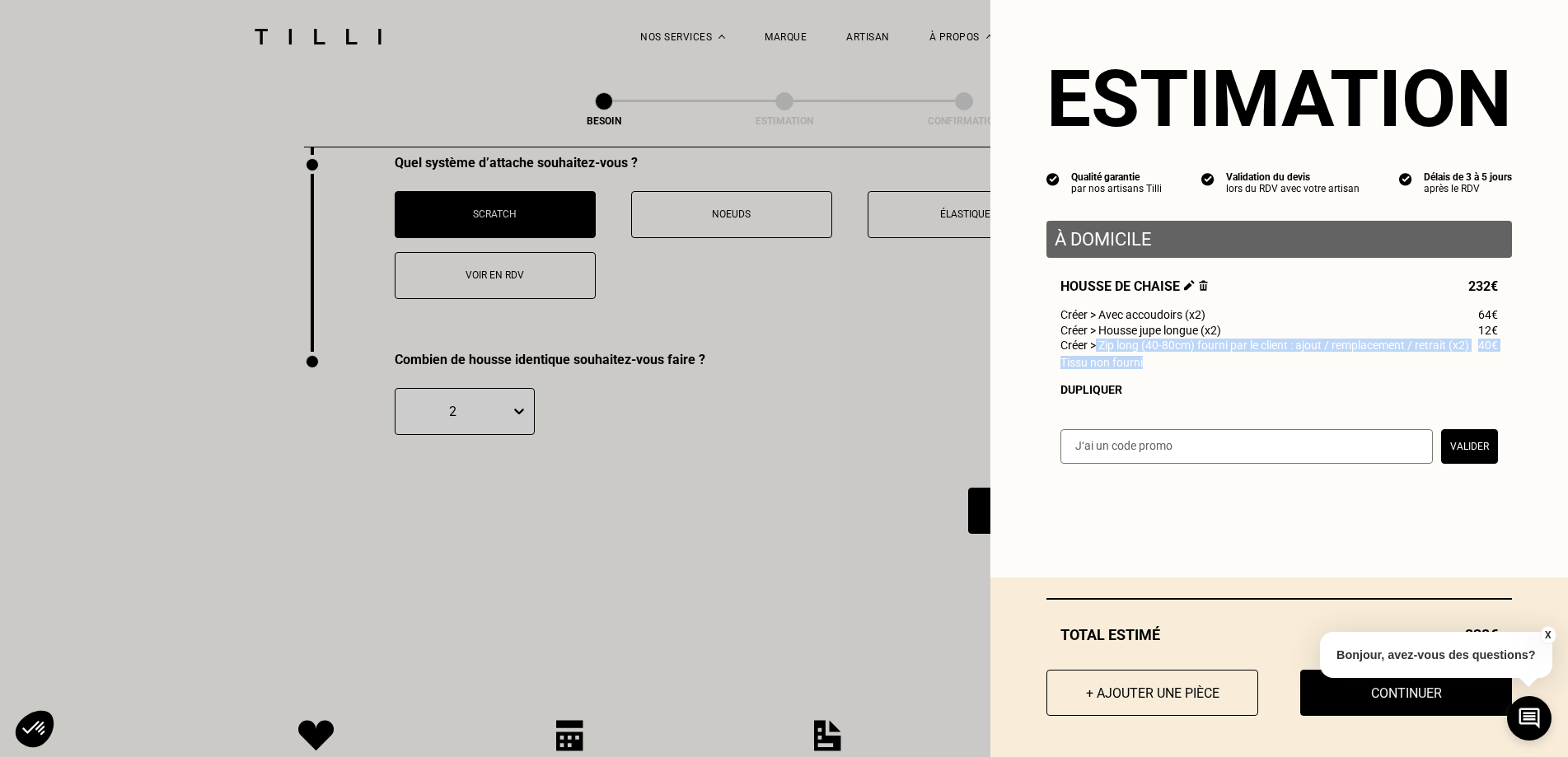
drag, startPoint x: 1176, startPoint y: 367, endPoint x: 1082, endPoint y: 353, distance: 95.0
click at [1082, 353] on div "Housse de chaise 232€ Créer > Avec accoudoirs (x2) 64€ Créer > Housse jupe long…" at bounding box center [1279, 337] width 466 height 118
click at [1082, 352] on span "Créer > Zip long (40-80cm) fourni par le client : ajout / remplacement / retrai…" at bounding box center [1265, 345] width 409 height 13
drag, startPoint x: 1077, startPoint y: 353, endPoint x: 1151, endPoint y: 370, distance: 75.9
click at [1151, 370] on div "Housse de chaise 232€ Créer > Avec accoudoirs (x2) 64€ Créer > Housse jupe long…" at bounding box center [1279, 337] width 466 height 118
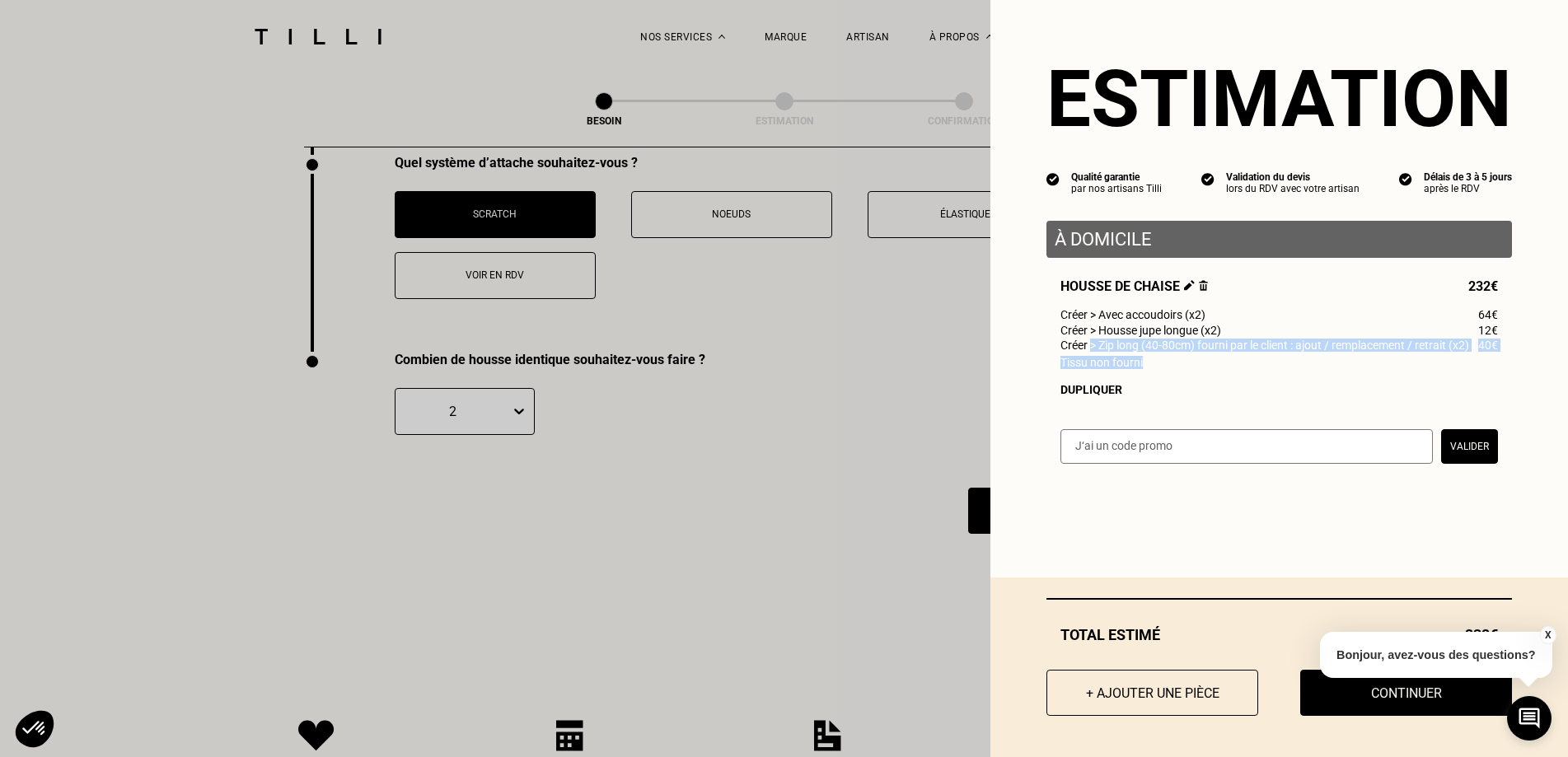
click at [1151, 369] on div "Tissu non fourni" at bounding box center [1279, 362] width 437 height 13
drag, startPoint x: 1154, startPoint y: 370, endPoint x: 1100, endPoint y: 346, distance: 59.1
click at [1100, 346] on div "Housse de chaise 232€ Créer > Avec accoudoirs (x2) 64€ Créer > Housse jupe long…" at bounding box center [1279, 337] width 466 height 118
click at [1098, 344] on span "Créer > Zip long (40-80cm) fourni par le client : ajout / remplacement / retrai…" at bounding box center [1265, 345] width 409 height 13
drag, startPoint x: 1082, startPoint y: 311, endPoint x: 1131, endPoint y: 374, distance: 79.8
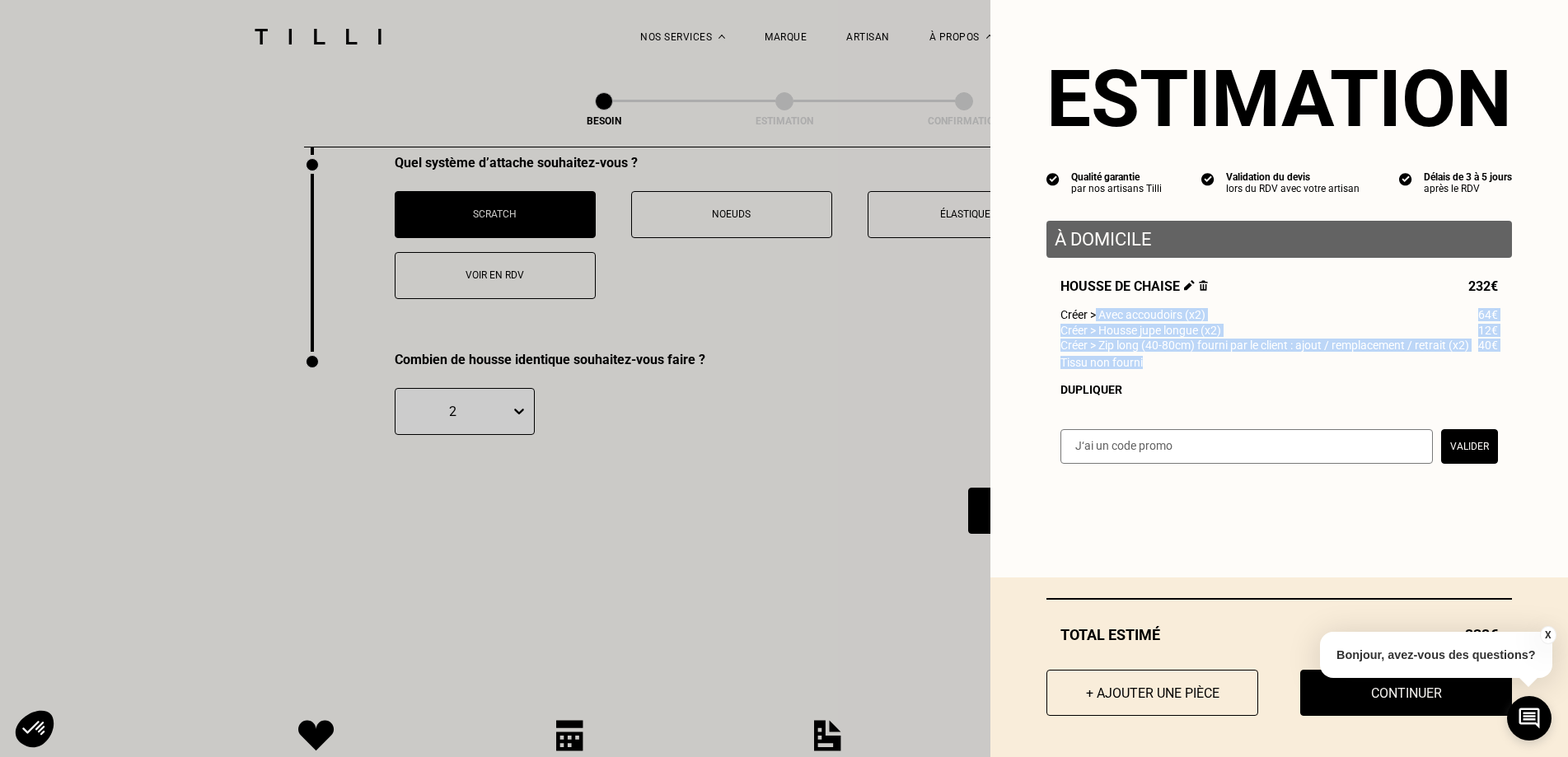
click at [1131, 374] on div "Housse de chaise 232€ Créer > Avec accoudoirs (x2) 64€ Créer > Housse jupe long…" at bounding box center [1279, 337] width 466 height 118
click at [1131, 369] on div "Tissu non fourni" at bounding box center [1279, 362] width 437 height 13
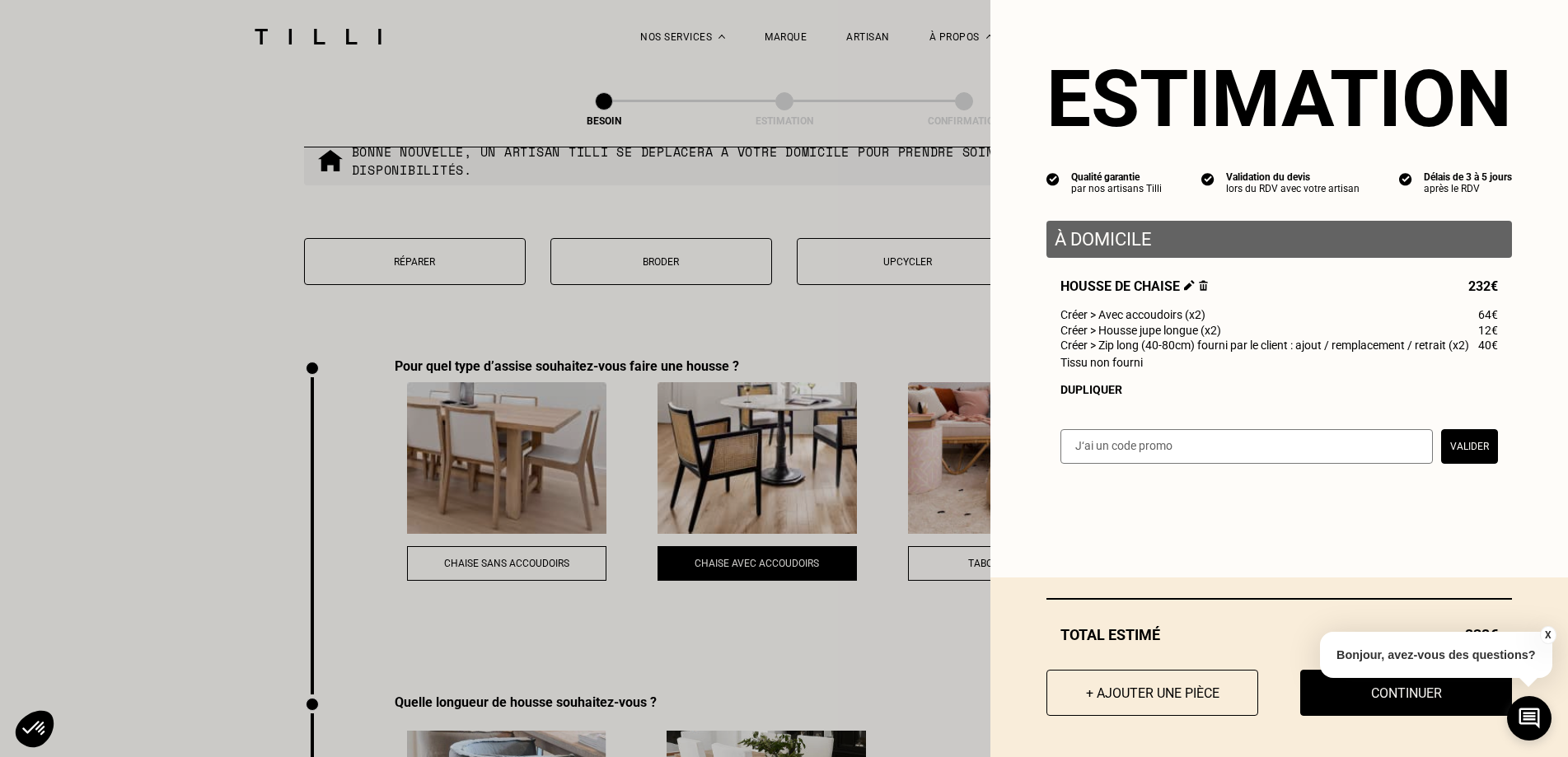
scroll to position [1963, 0]
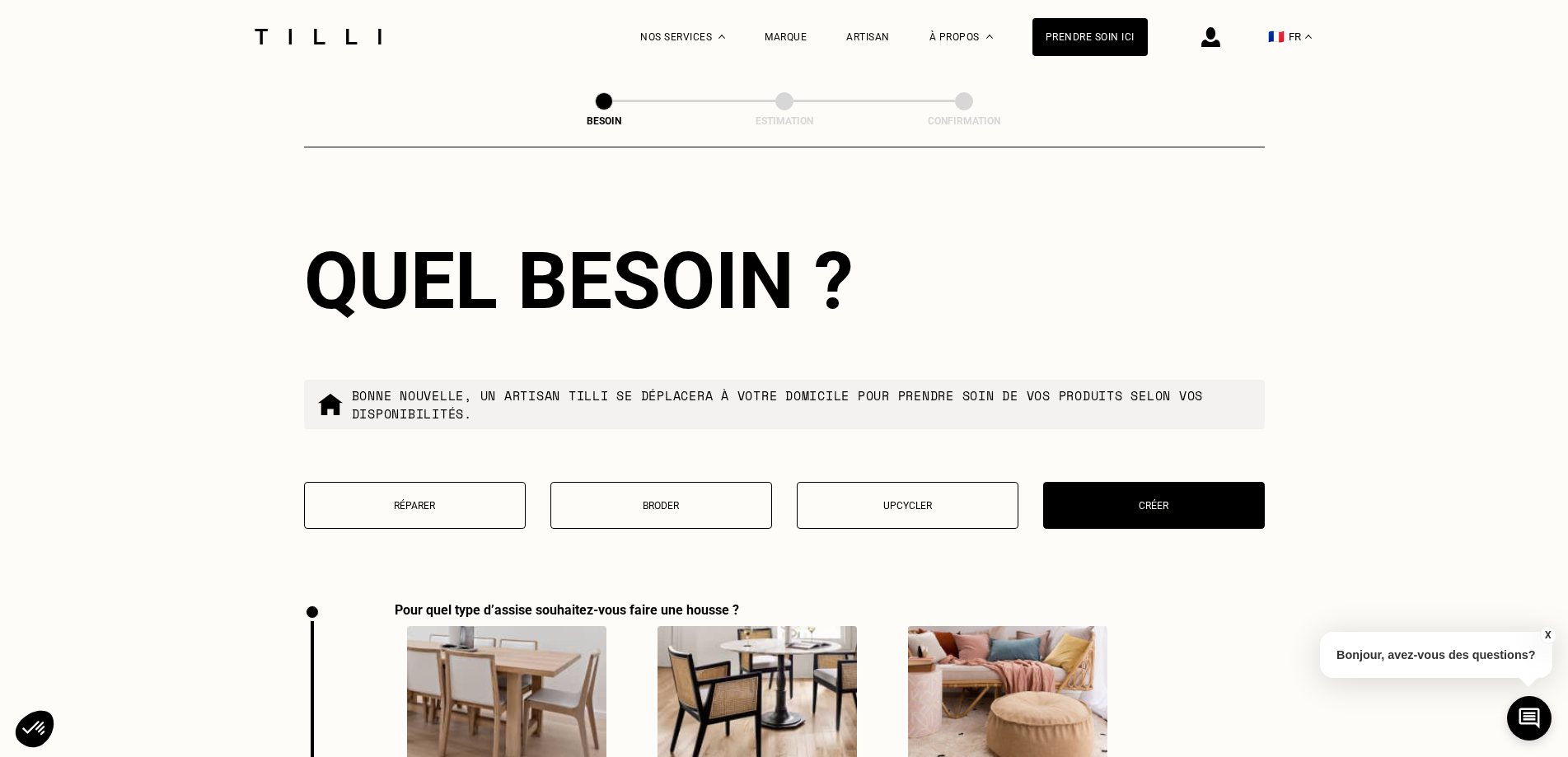
scroll to position [1798, 0]
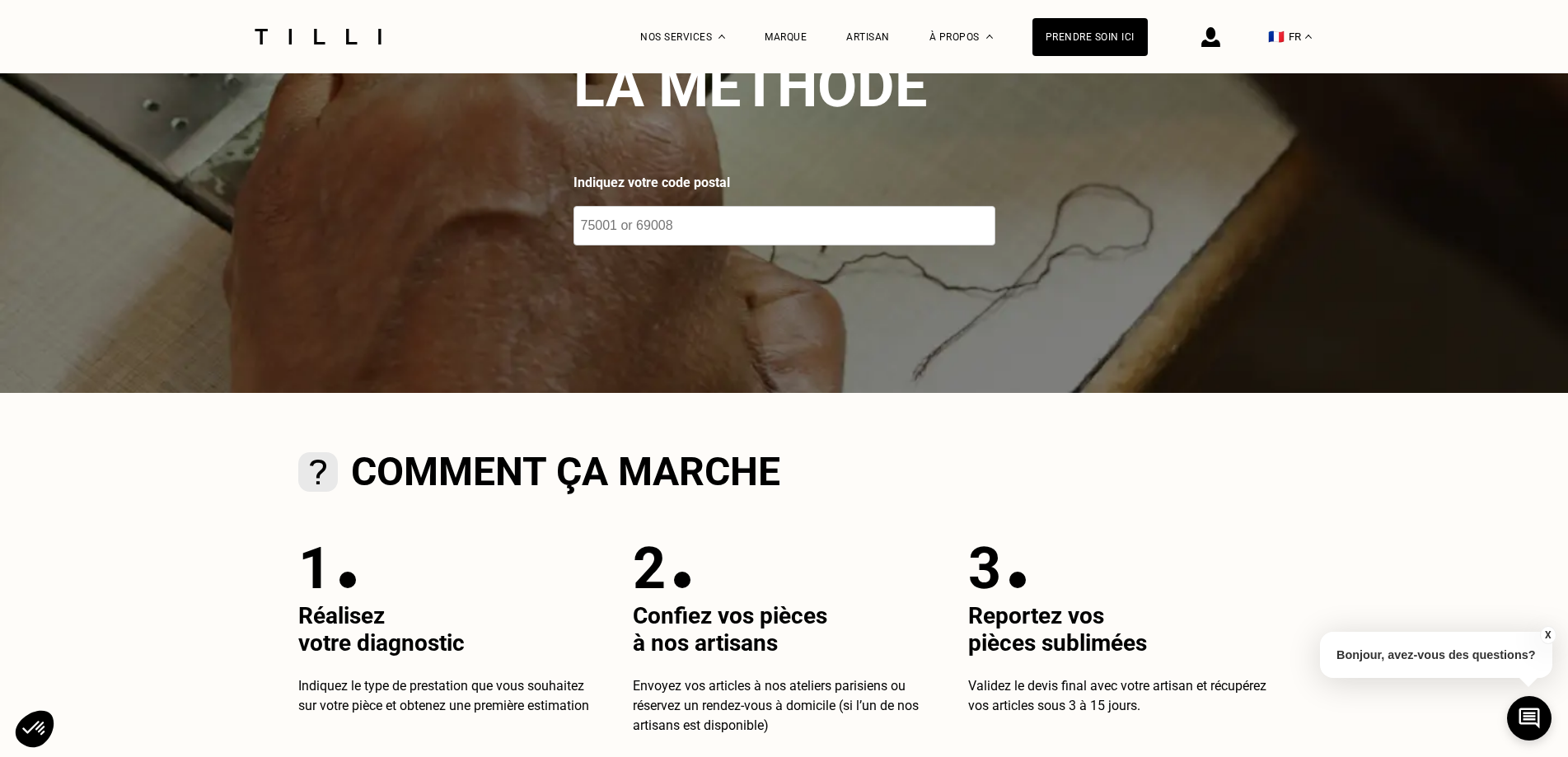
scroll to position [165, 0]
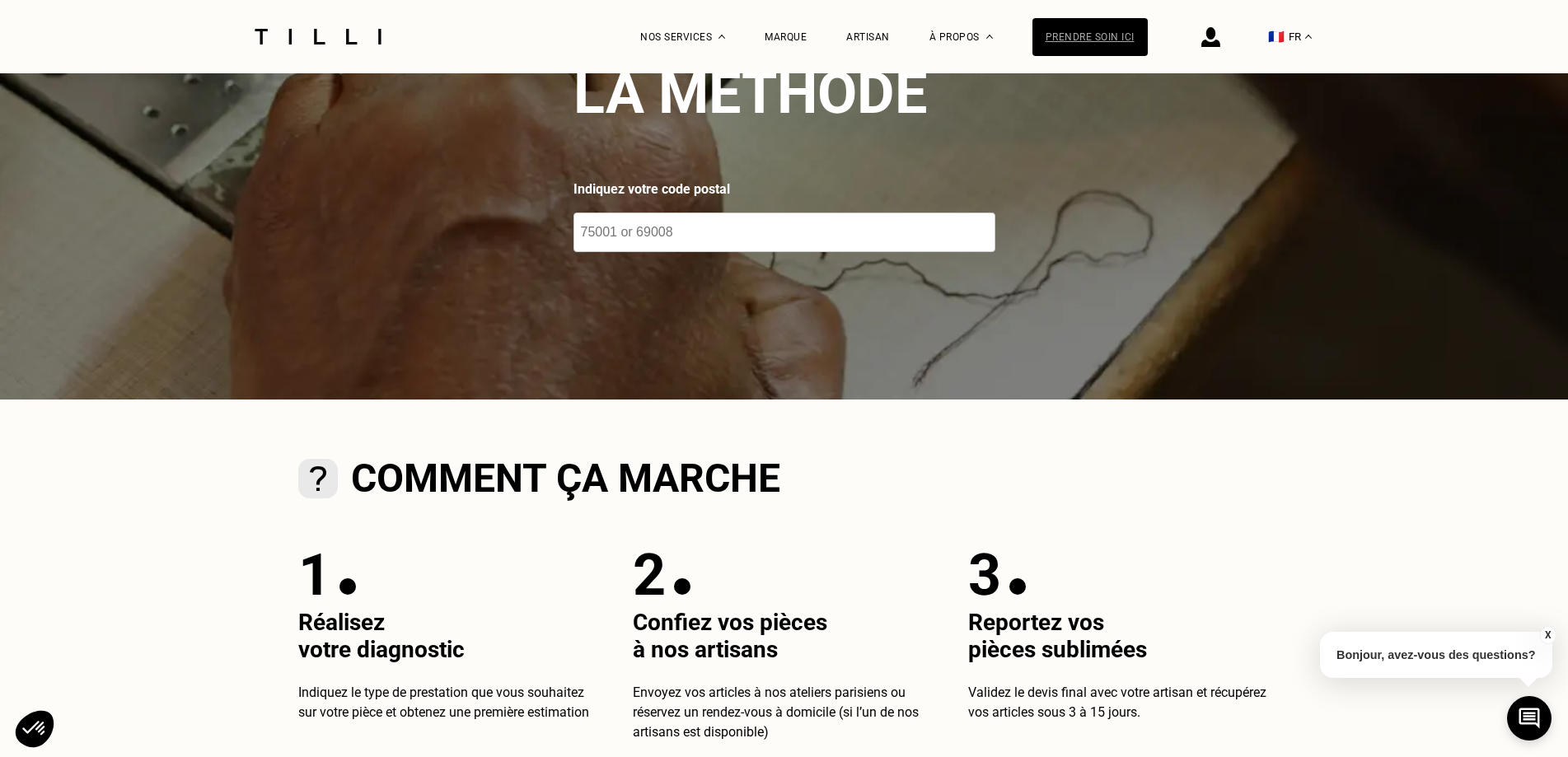
click at [1089, 37] on div "Prendre soin ici" at bounding box center [1090, 37] width 116 height 38
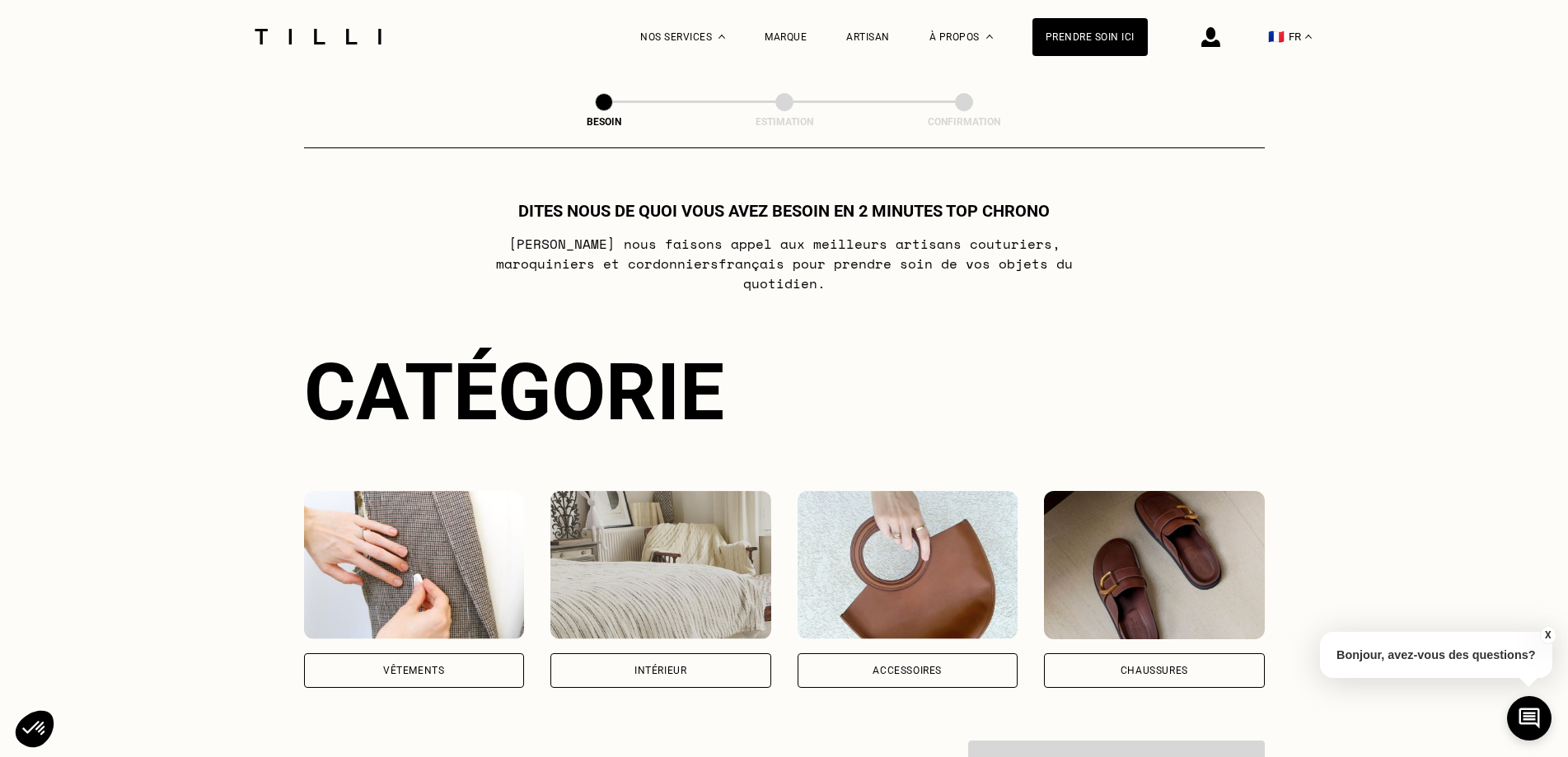
click at [668, 666] on div "Intérieur" at bounding box center [660, 670] width 52 height 10
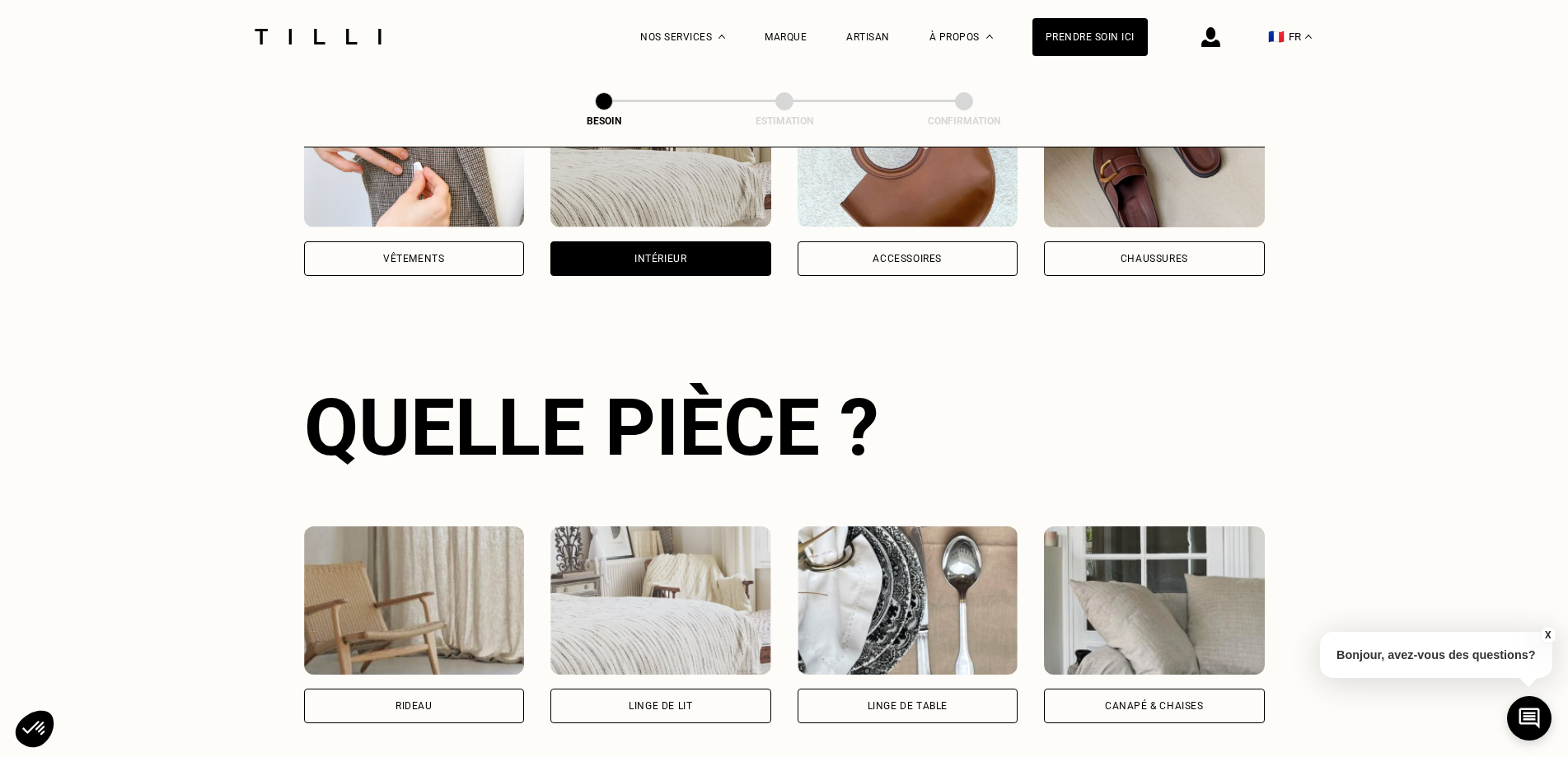
scroll to position [539, 0]
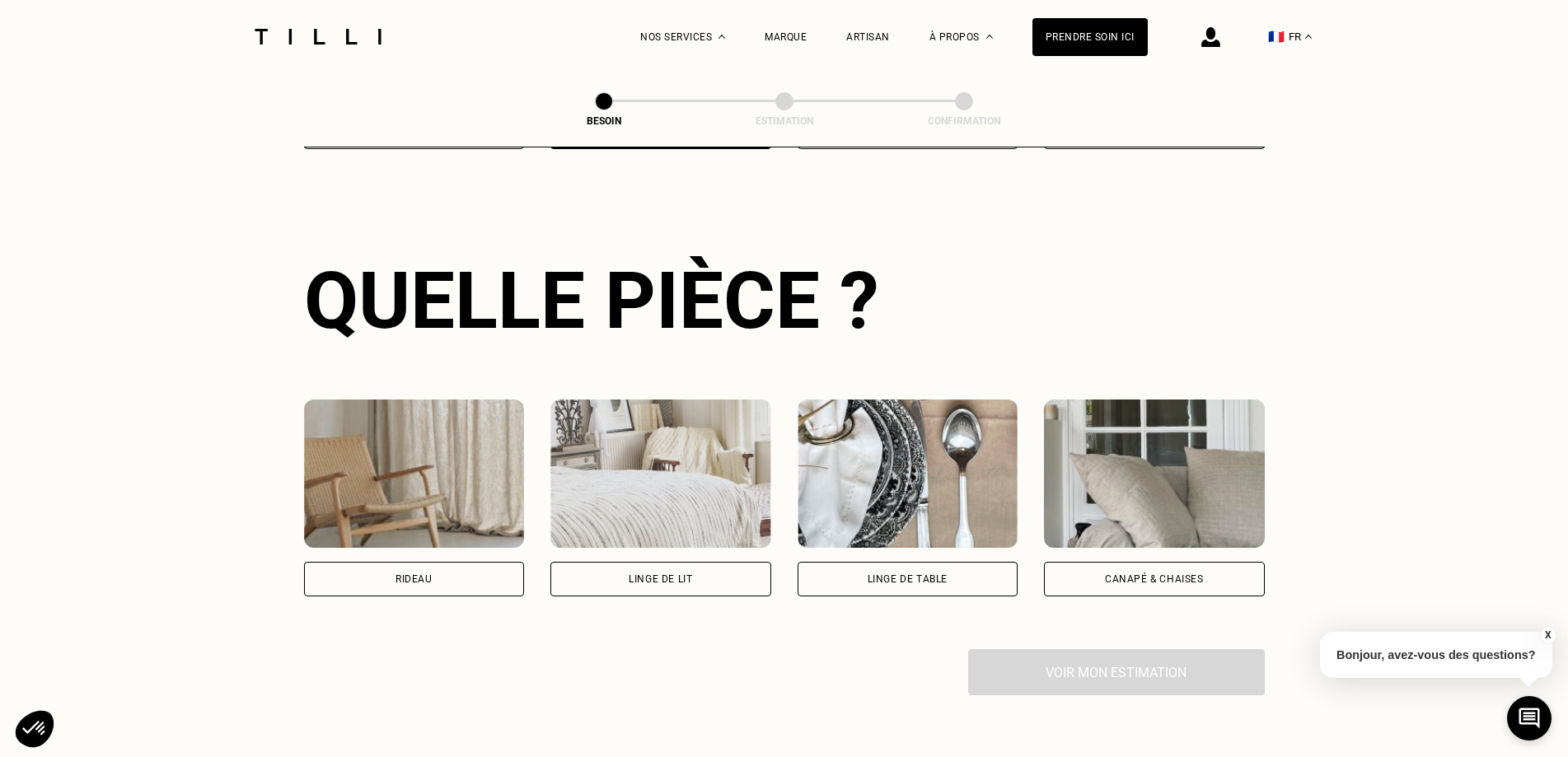
click at [1099, 575] on div "Canapé & chaises" at bounding box center [1154, 578] width 221 height 35
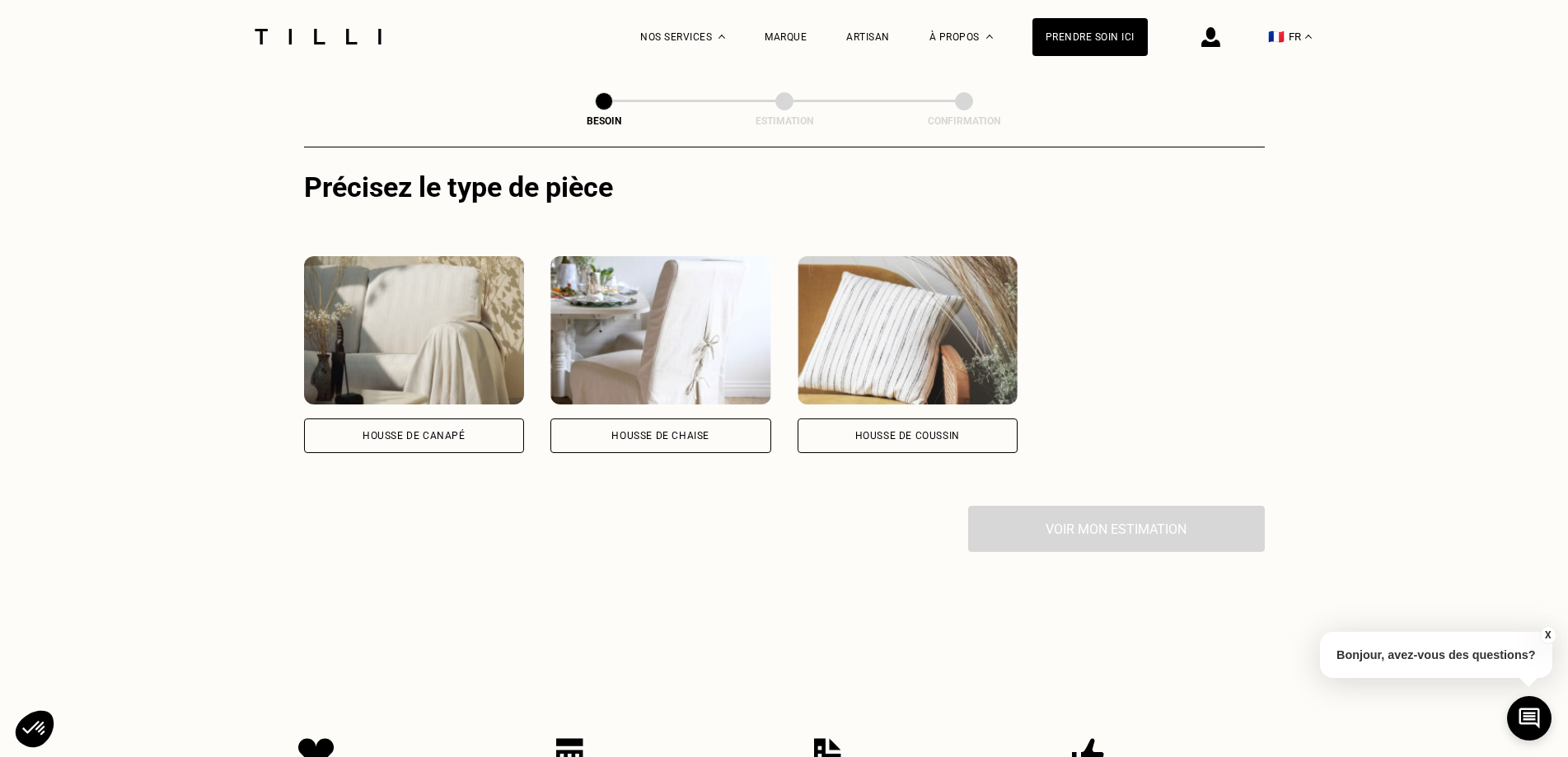
scroll to position [1122, 0]
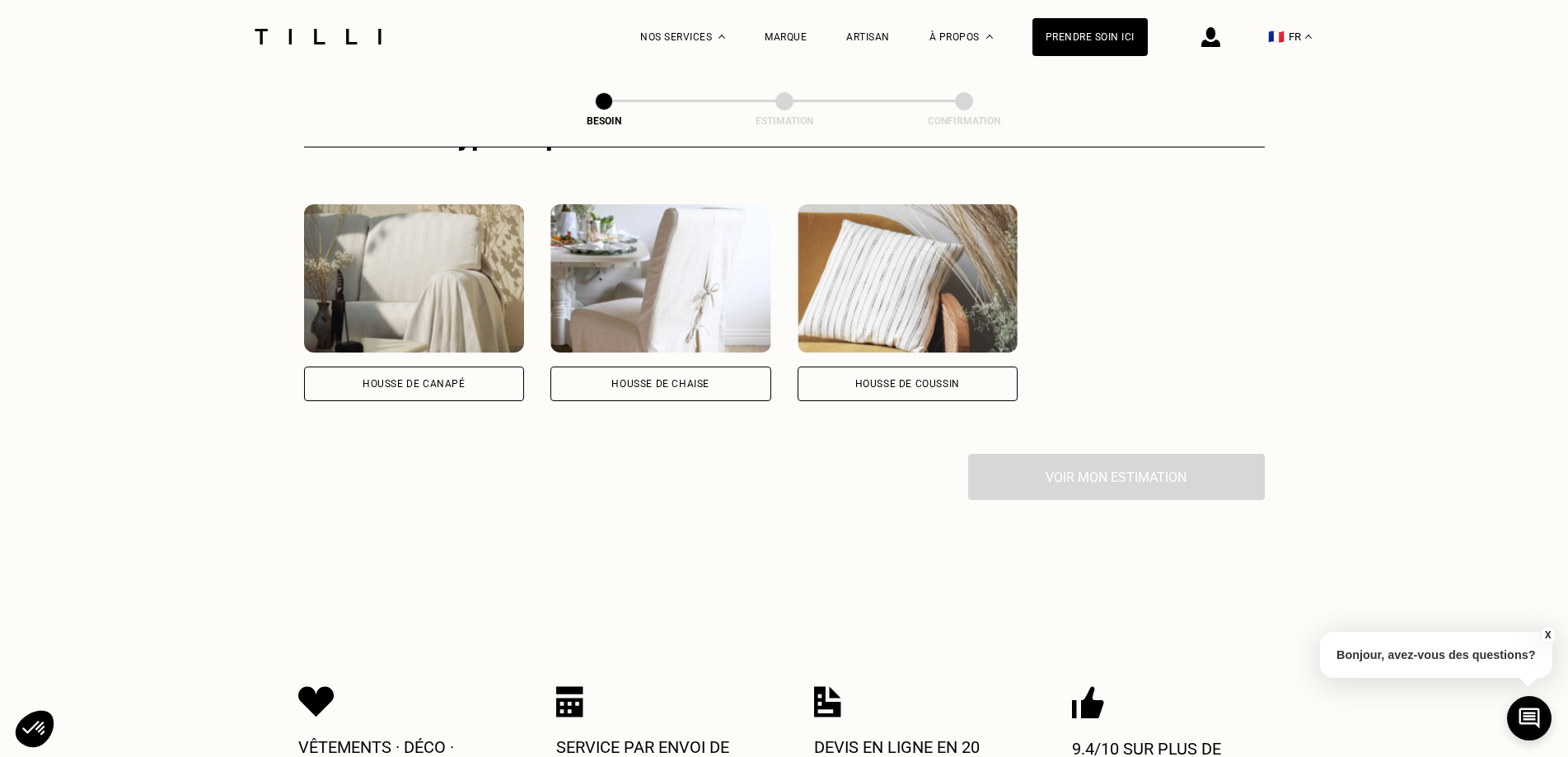
click at [467, 369] on div "Housse de canapé" at bounding box center [414, 384] width 221 height 35
select select "FR"
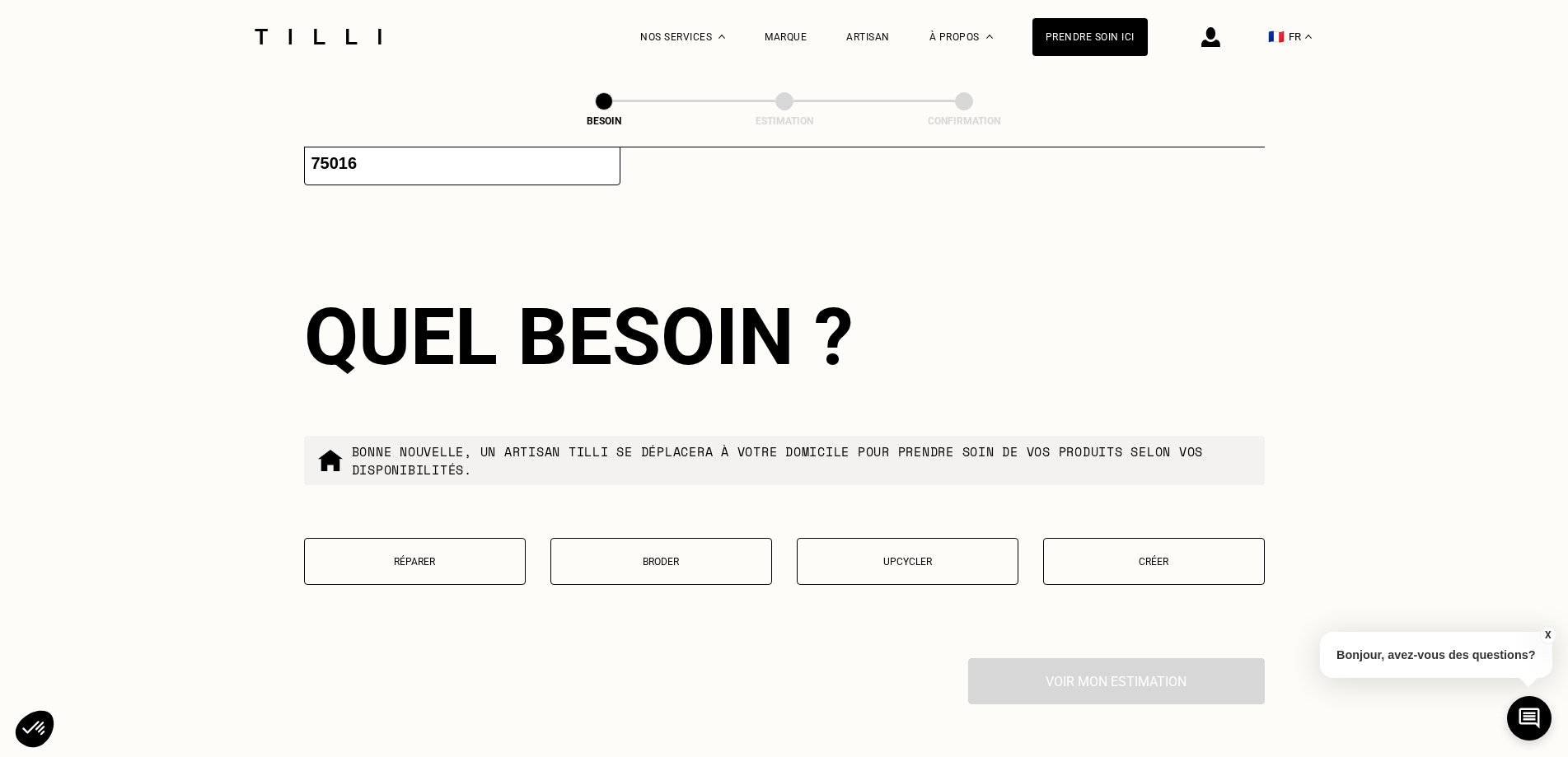
scroll to position [1790, 0]
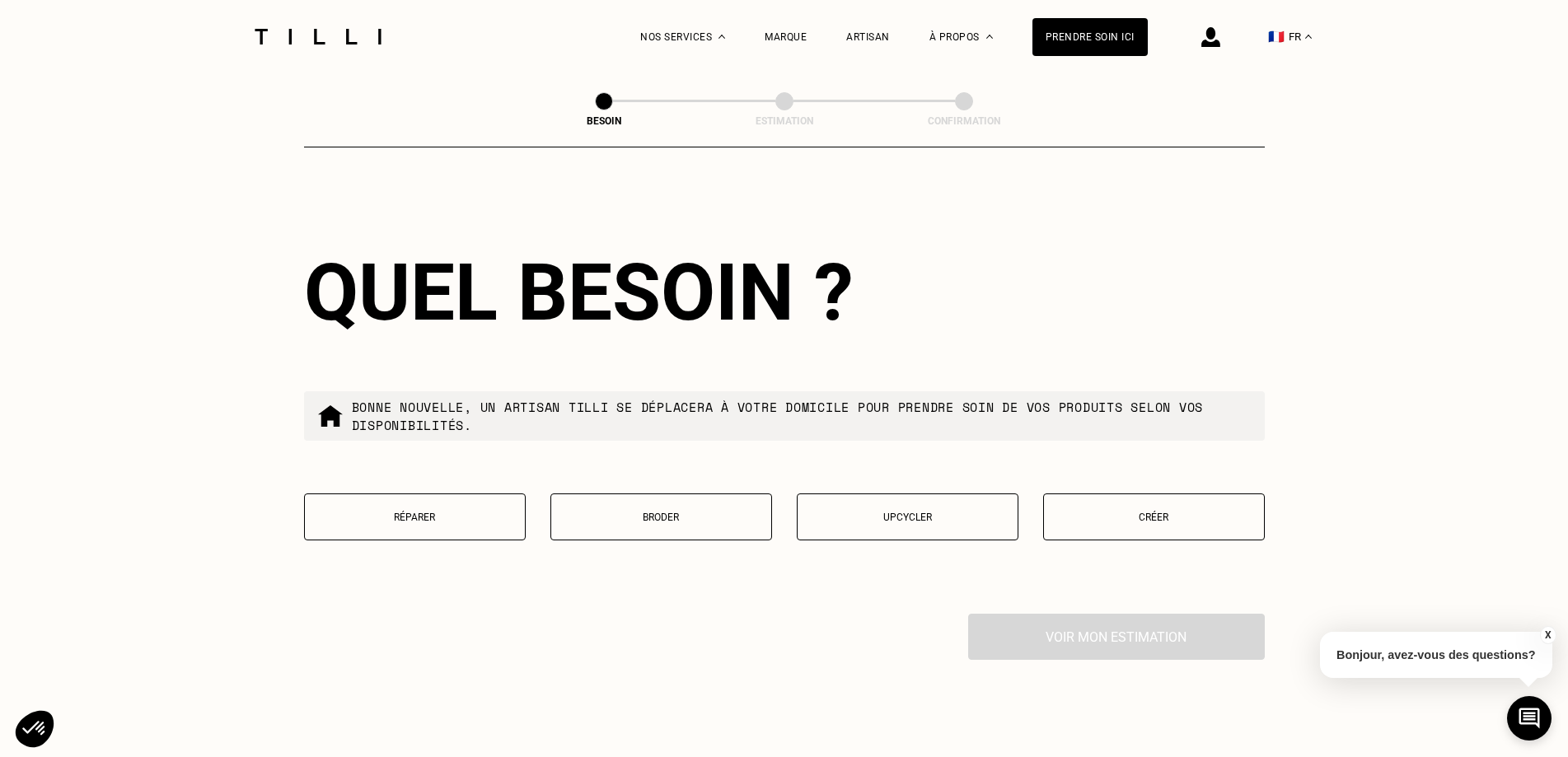
click at [1126, 512] on p "Créer" at bounding box center [1154, 517] width 203 height 11
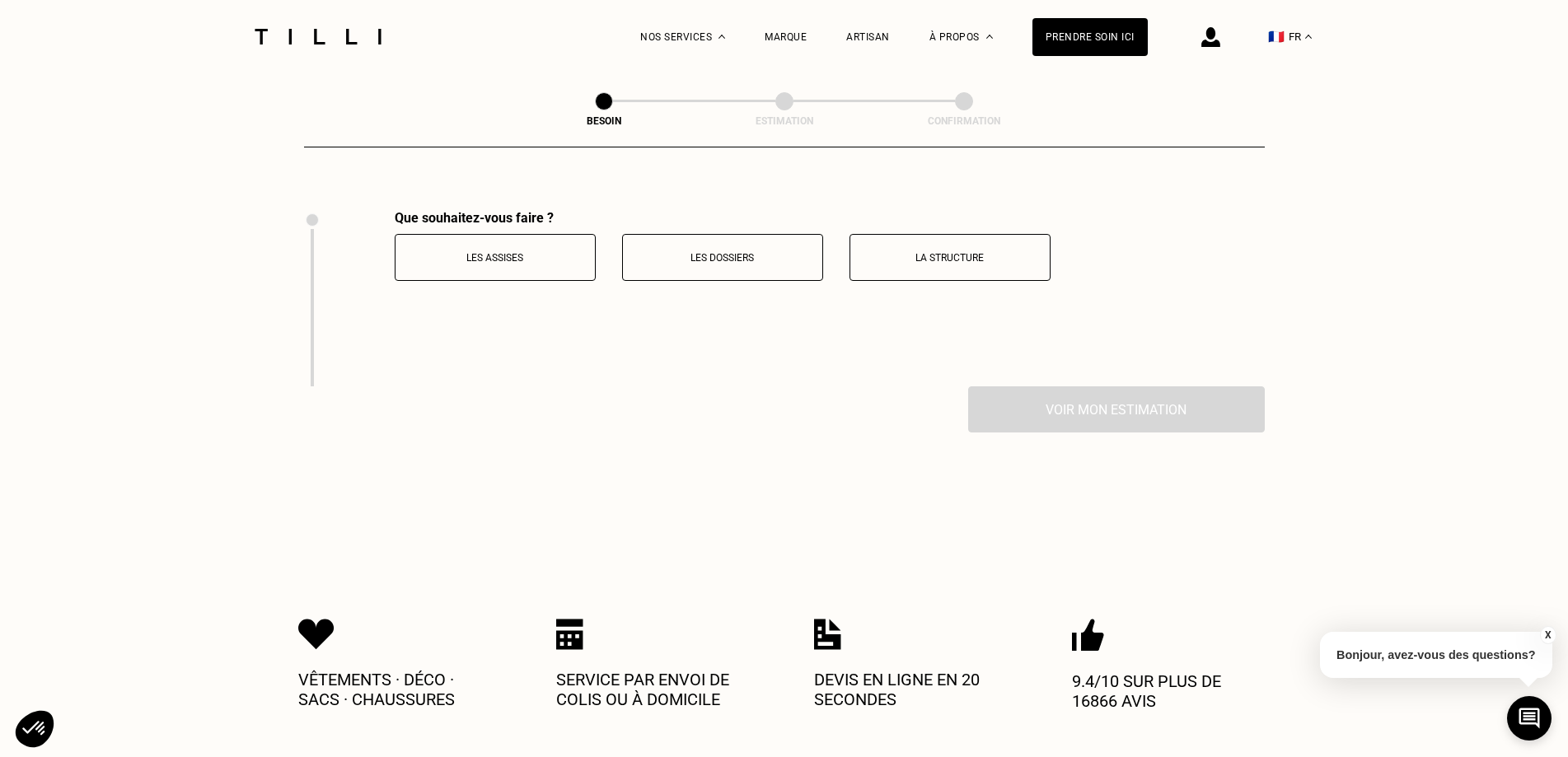
scroll to position [2044, 0]
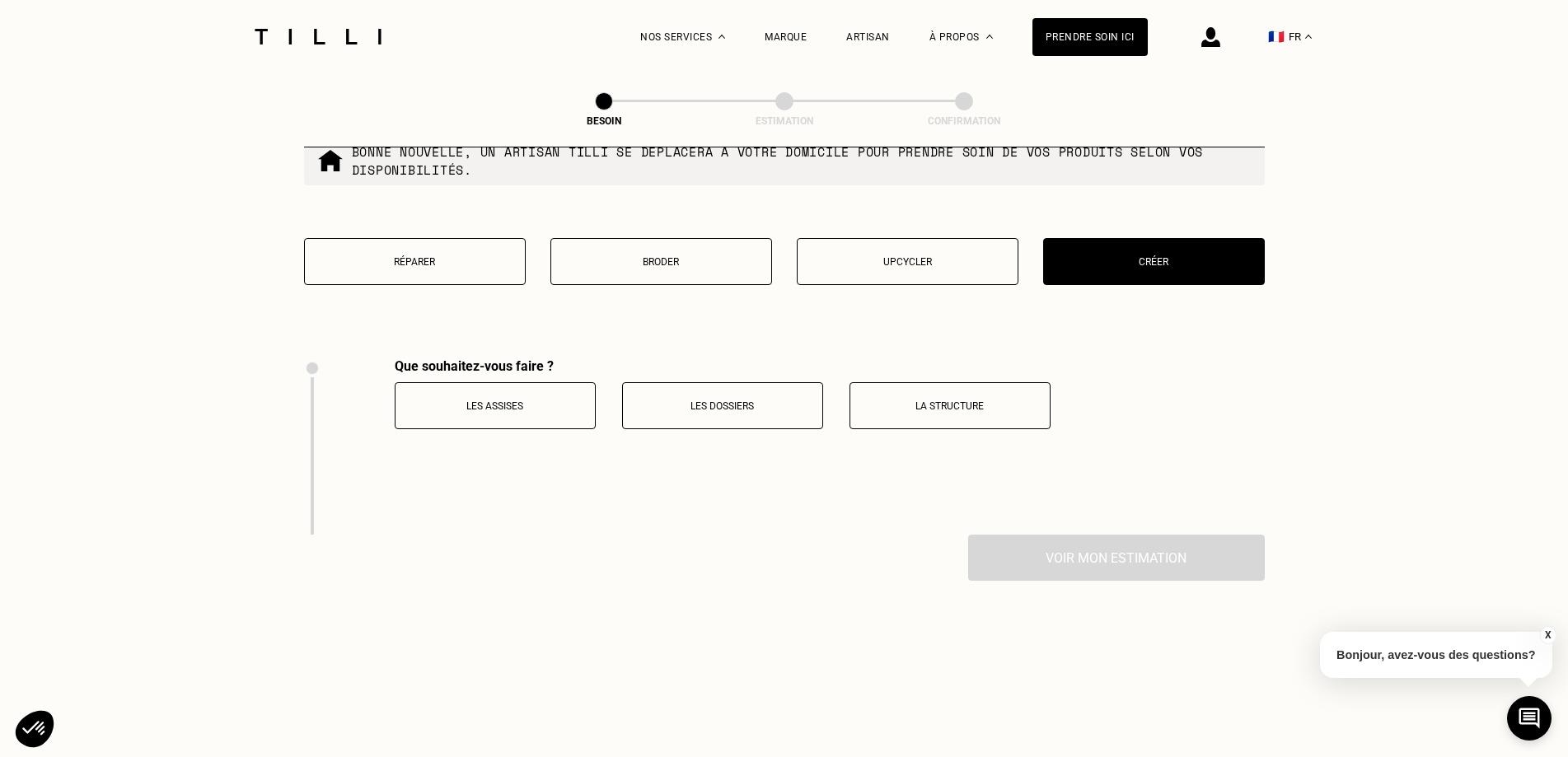
drag, startPoint x: 529, startPoint y: 402, endPoint x: 669, endPoint y: 396, distance: 140.1
click at [530, 402] on p "Les assises" at bounding box center [495, 406] width 182 height 11
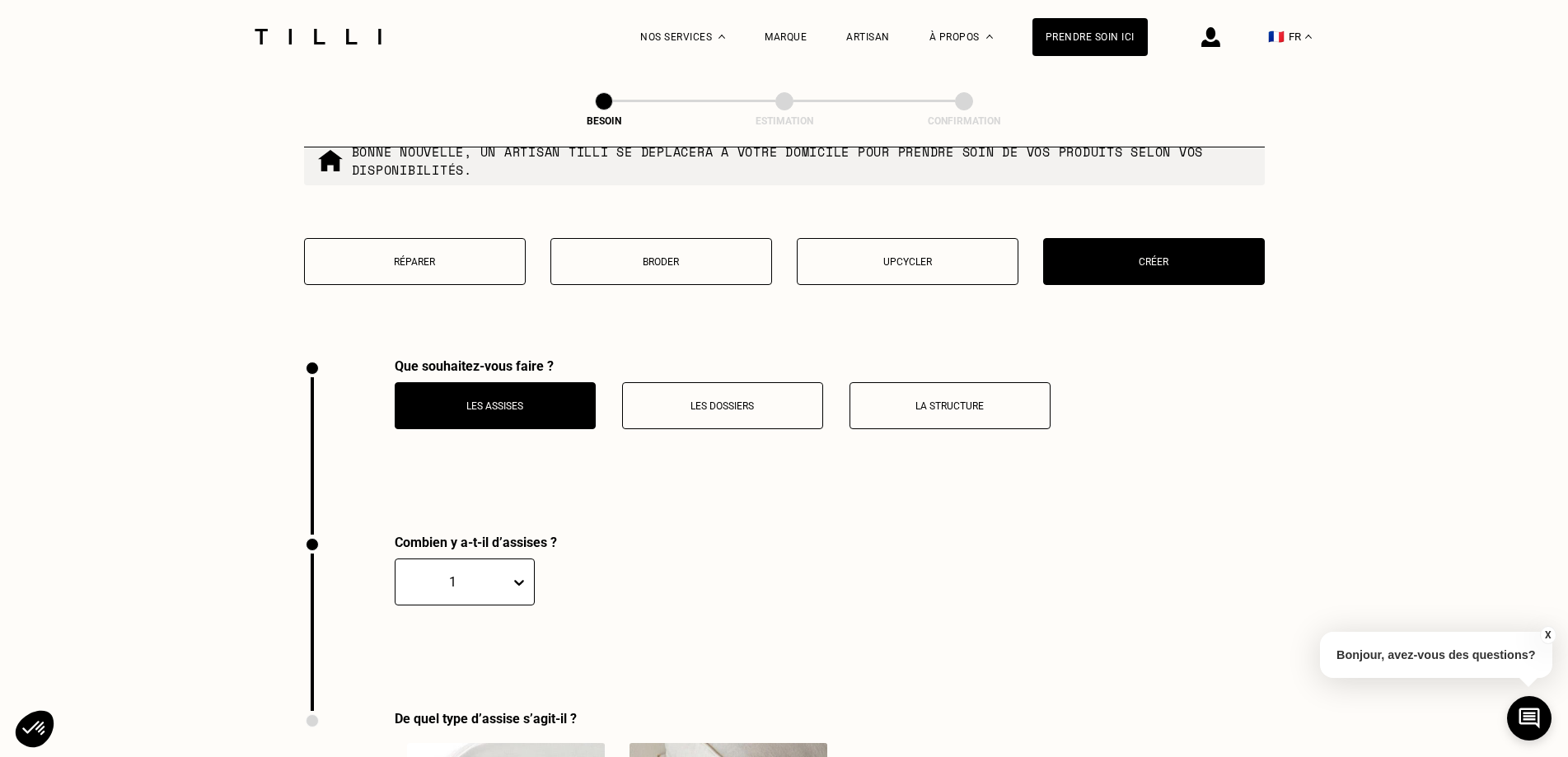
click at [671, 401] on p "Les dossiers" at bounding box center [722, 406] width 182 height 11
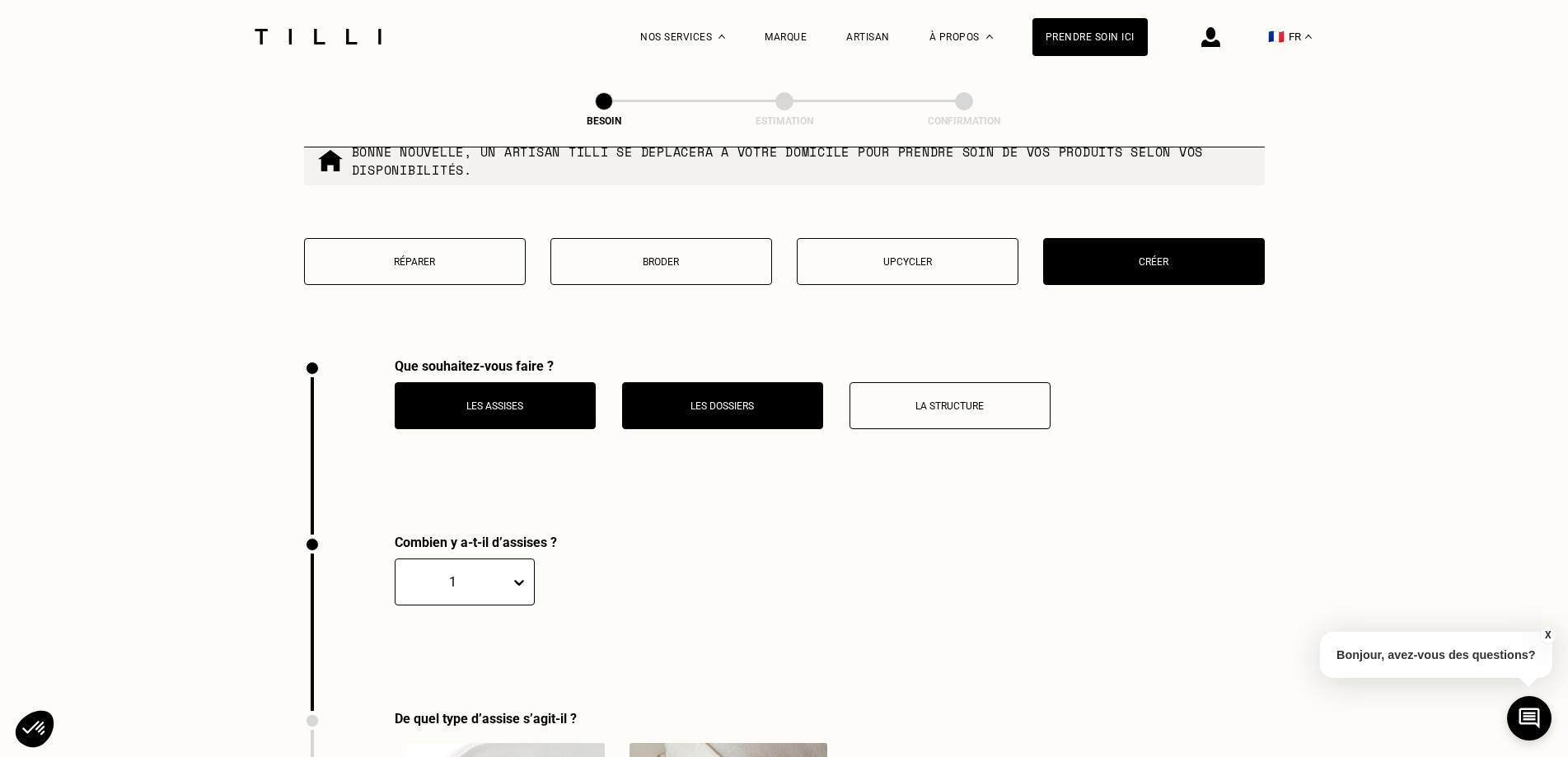
click at [882, 401] on p "La structure" at bounding box center [950, 406] width 182 height 11
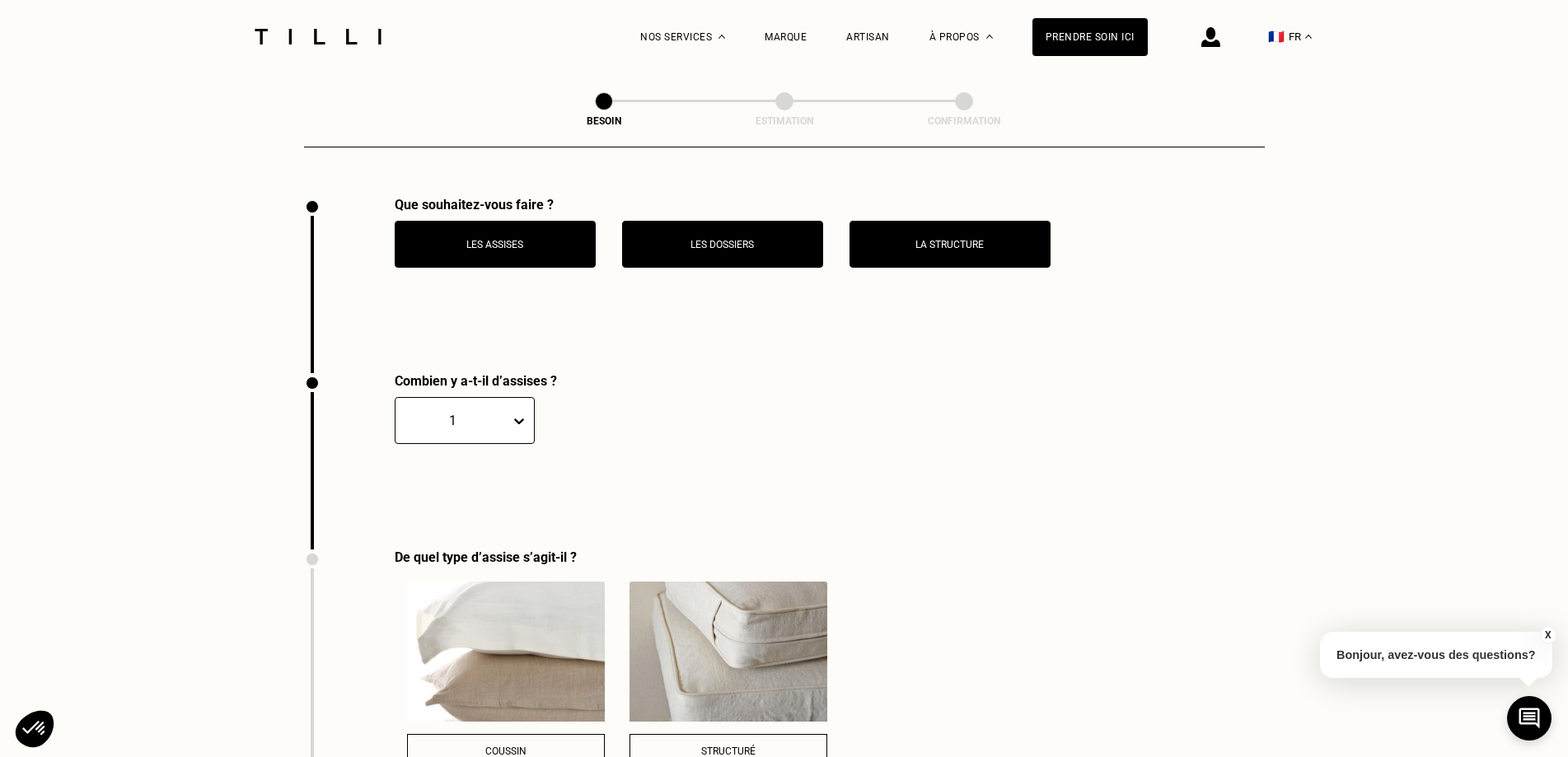
scroll to position [2210, 0]
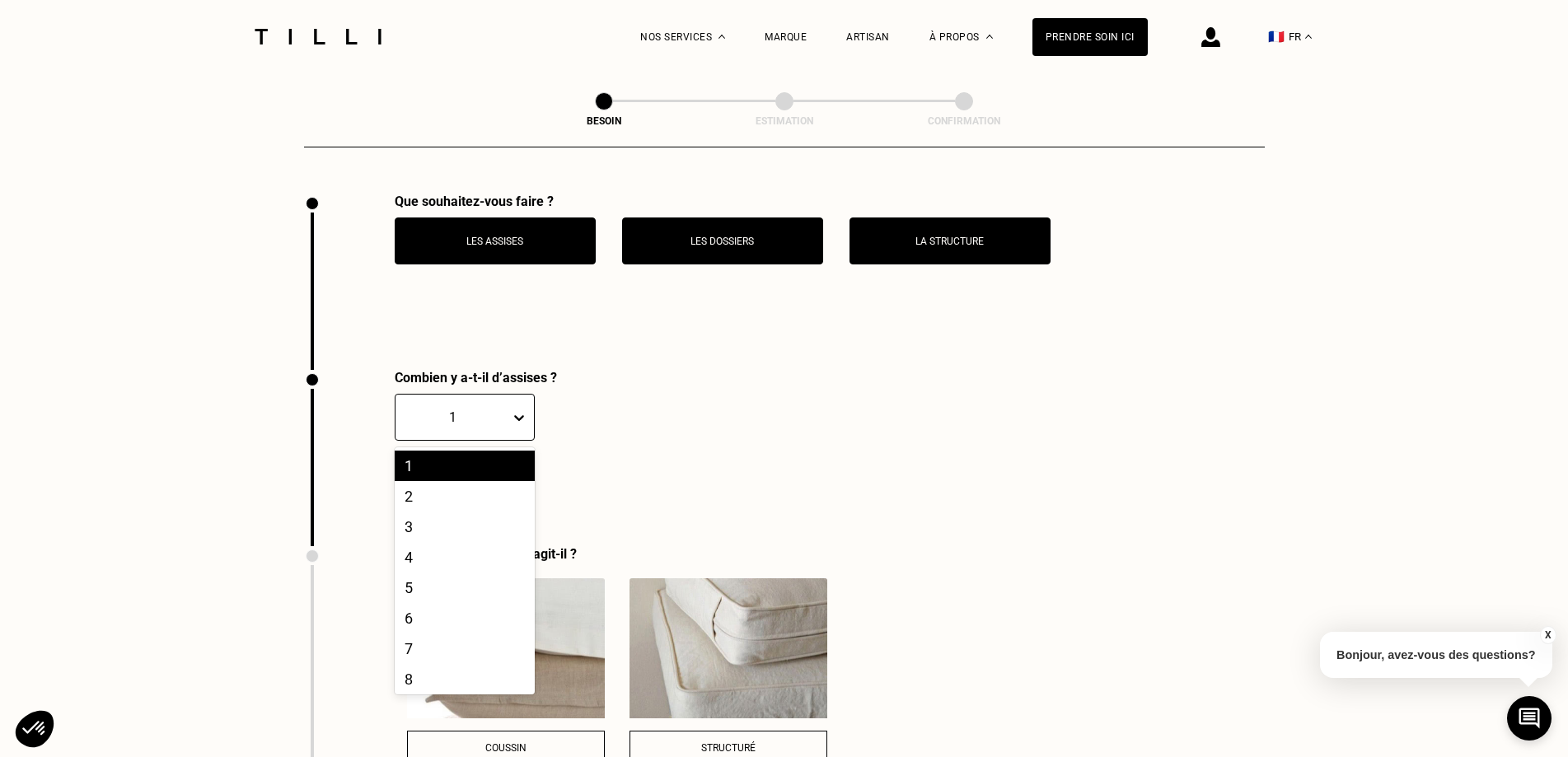
click at [516, 417] on div at bounding box center [522, 418] width 24 height 30
click at [431, 493] on div "2" at bounding box center [465, 497] width 140 height 30
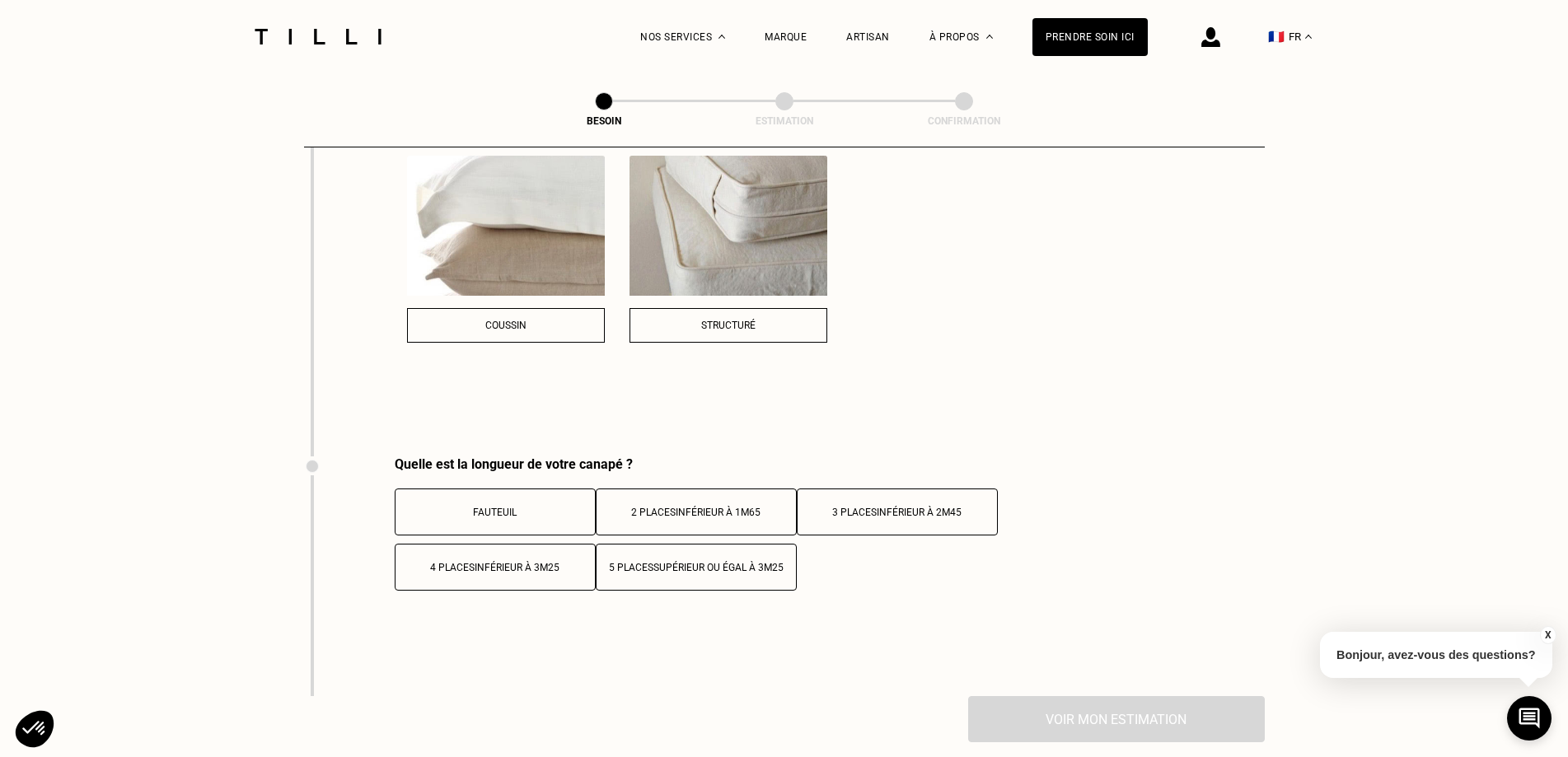
scroll to position [1978, 0]
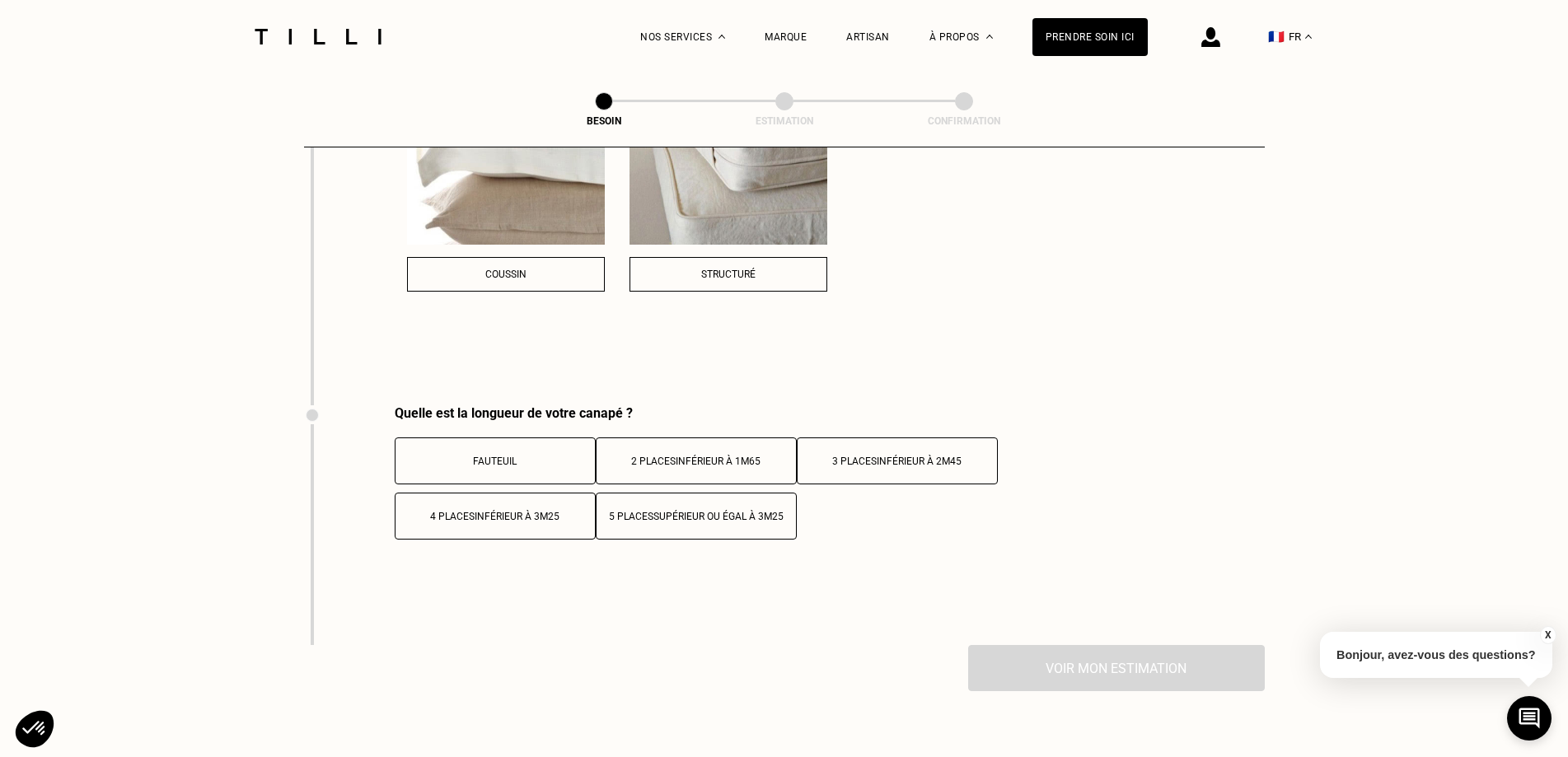
click at [516, 454] on button "Fauteuil" at bounding box center [496, 461] width 201 height 47
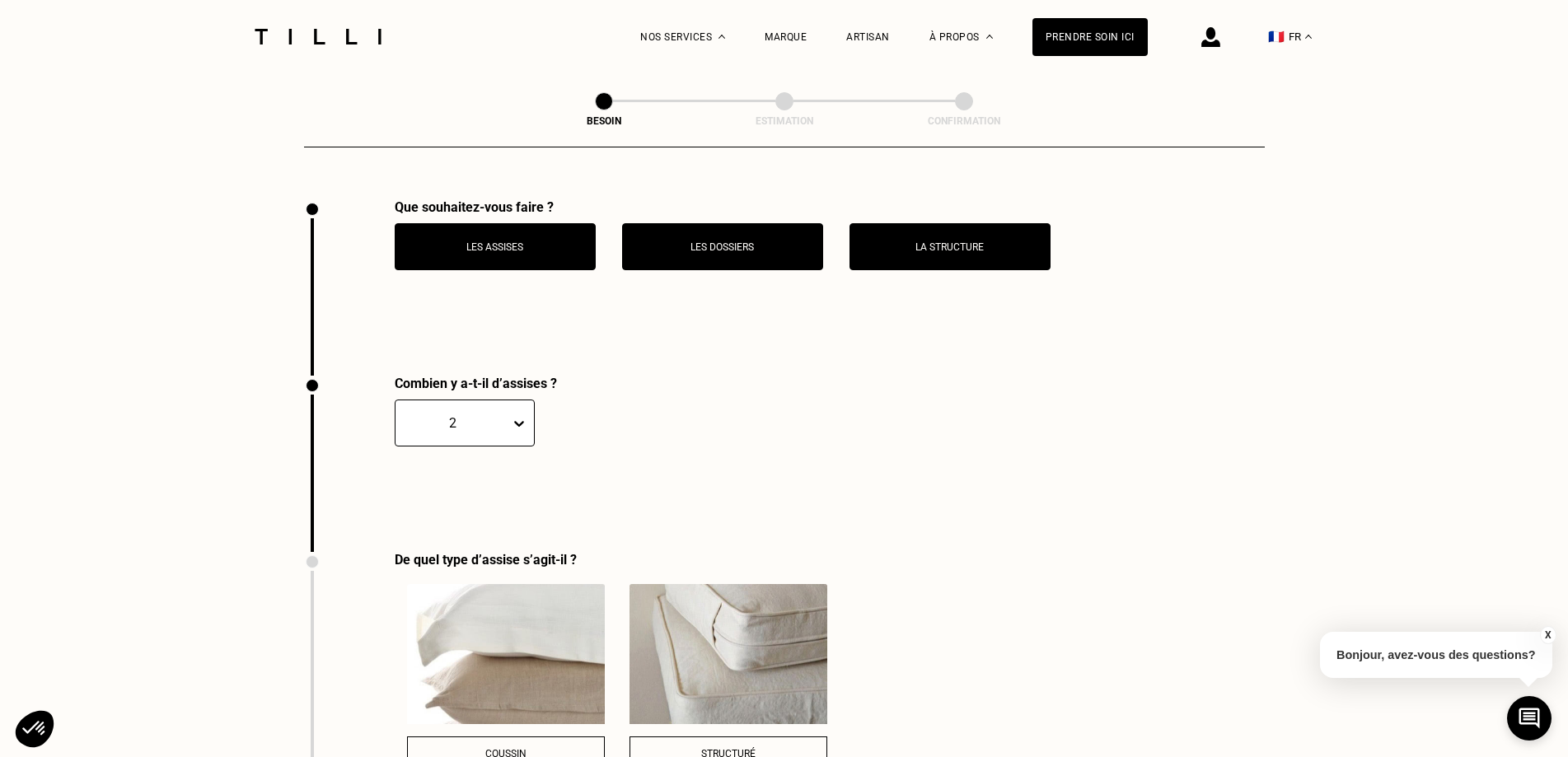
scroll to position [1236, 0]
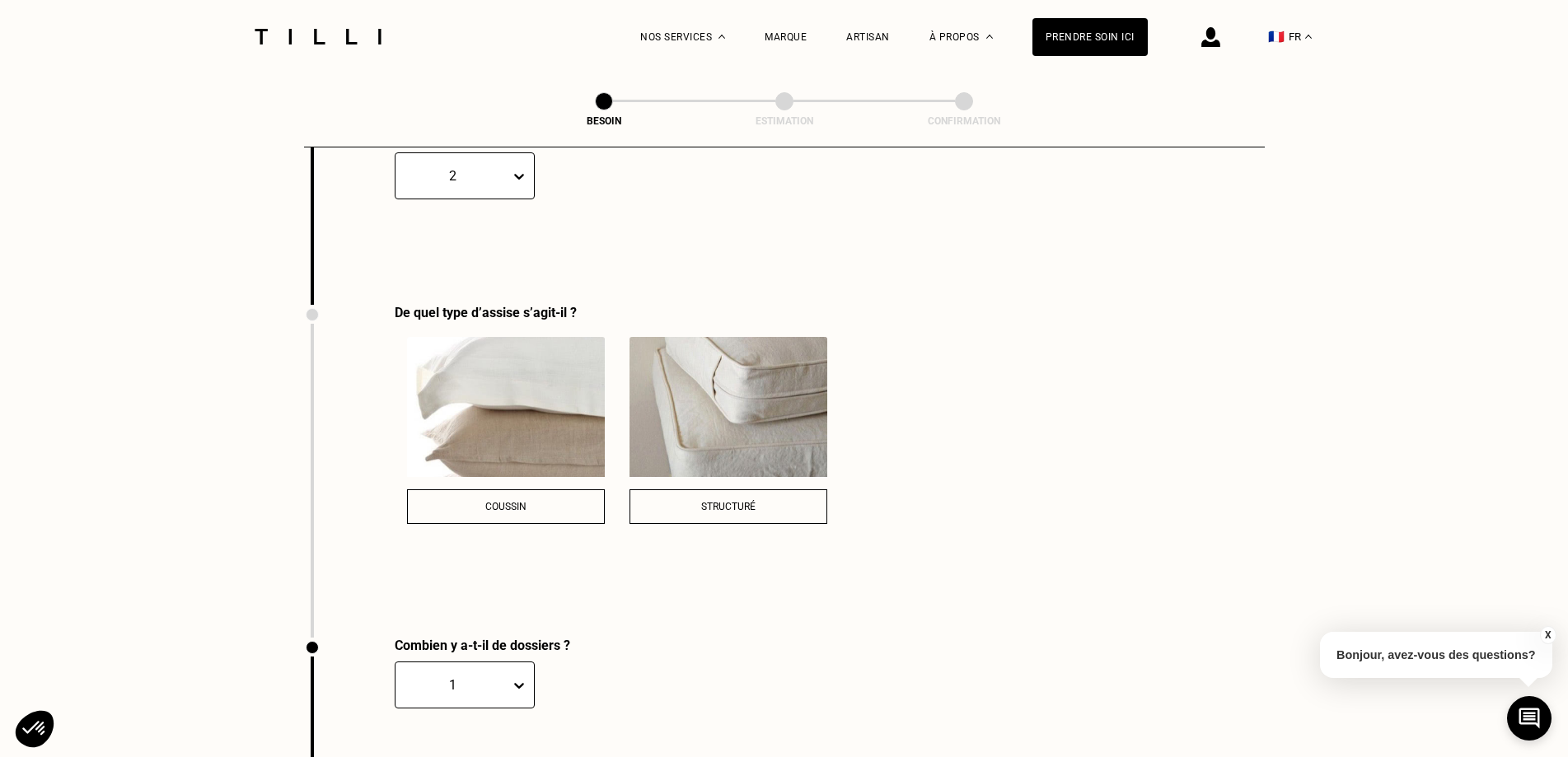
click at [686, 501] on div "Structuré" at bounding box center [728, 507] width 180 height 11
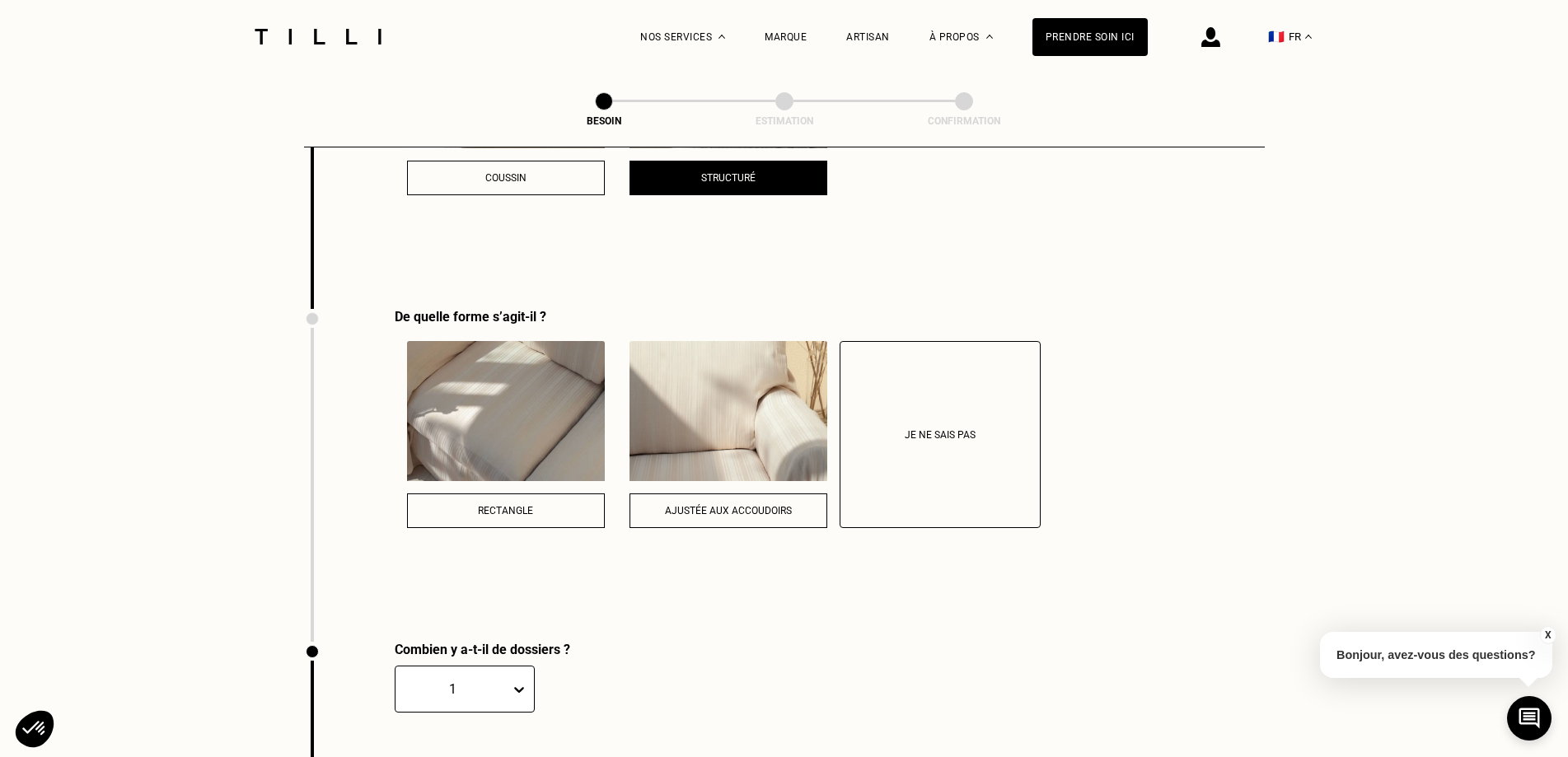
scroll to position [1566, 0]
click at [710, 502] on button "Ajustée aux accoudoirs" at bounding box center [728, 510] width 198 height 35
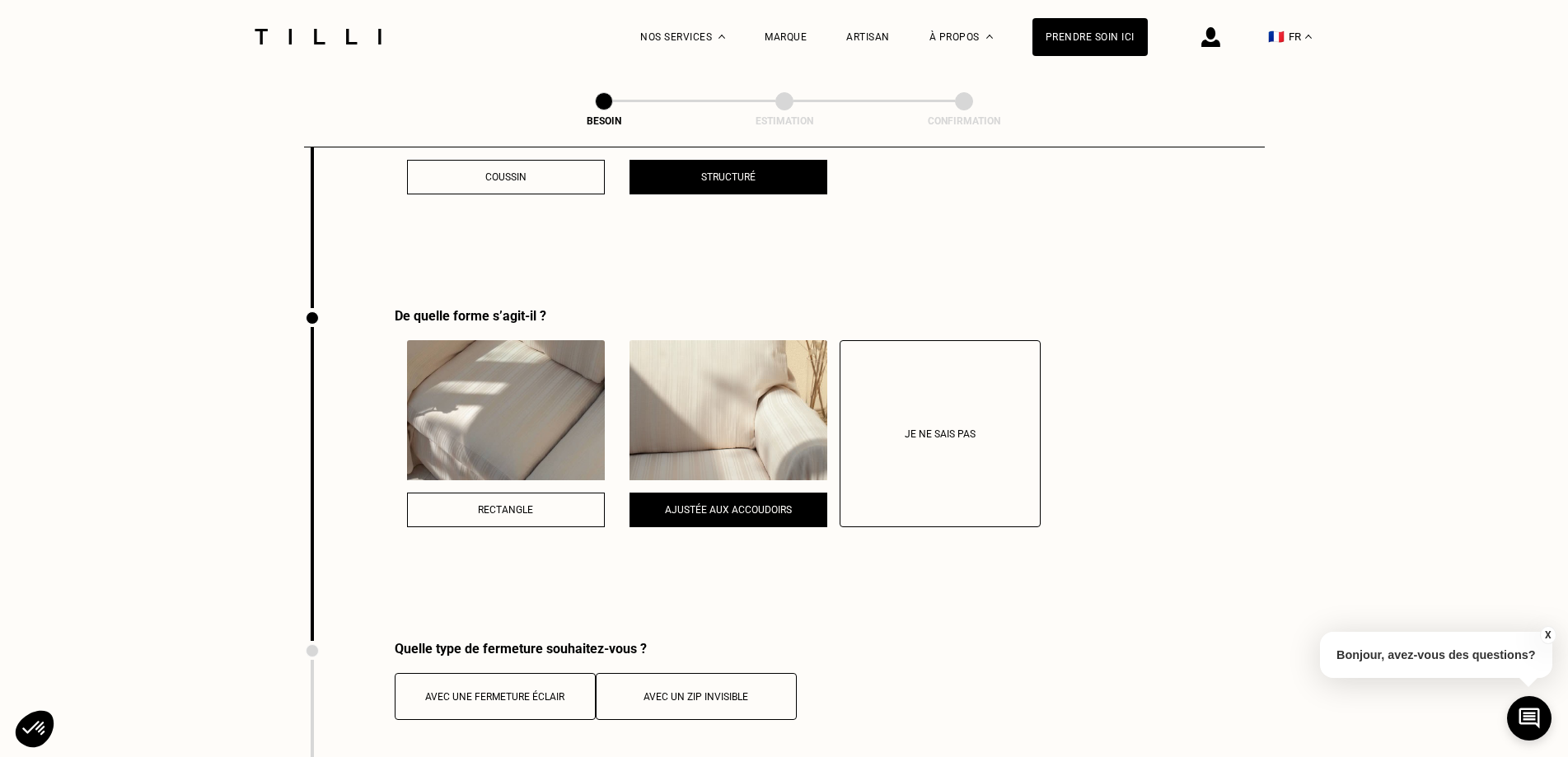
click at [384, 545] on div "De quelle forme s’agit-il ? Rectangle Ajustée aux accoudoirs Je ne sais pas" at bounding box center [683, 475] width 758 height 333
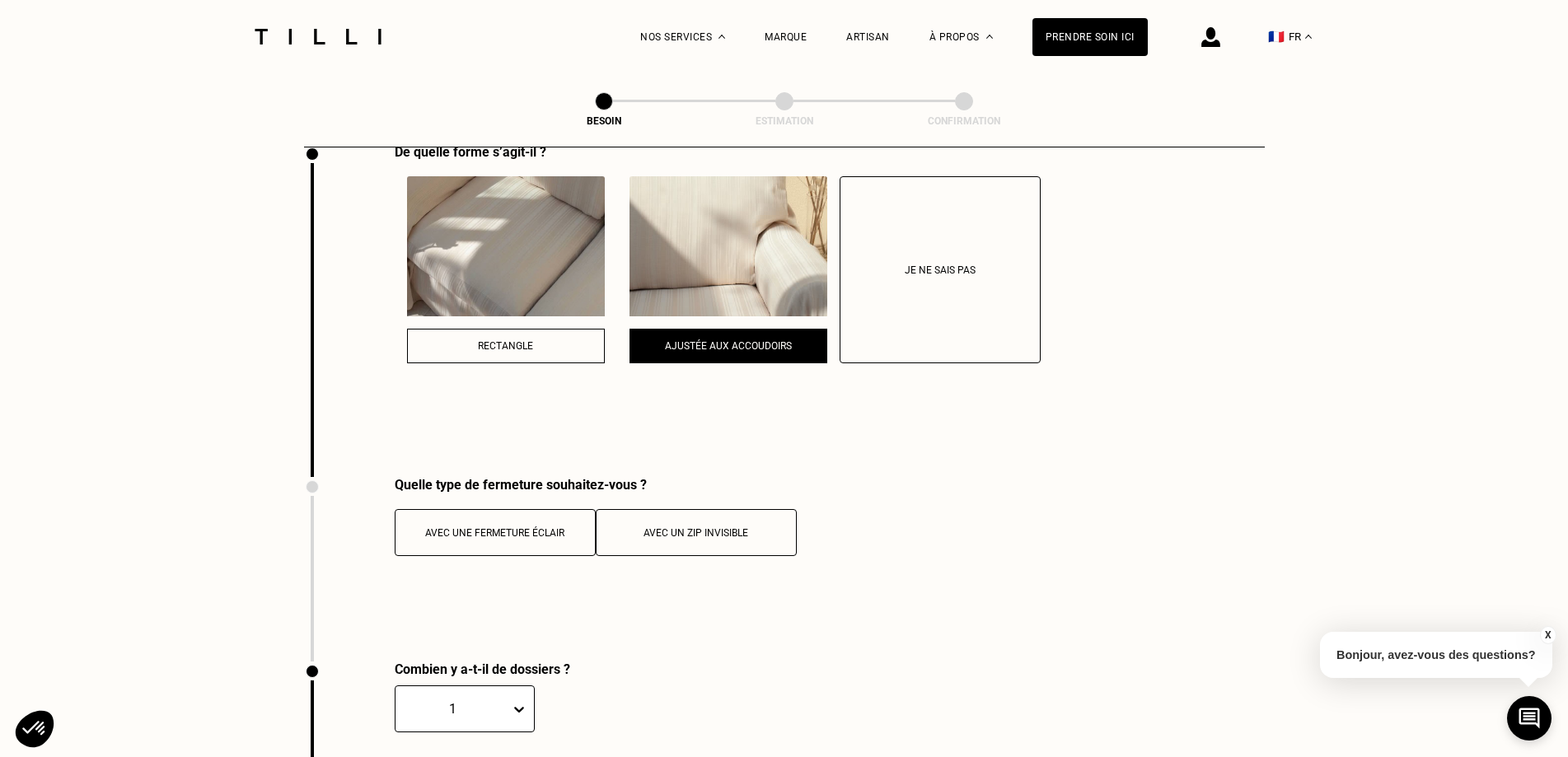
scroll to position [1730, 0]
click at [682, 527] on div "Avec un zip invisible" at bounding box center [696, 532] width 182 height 11
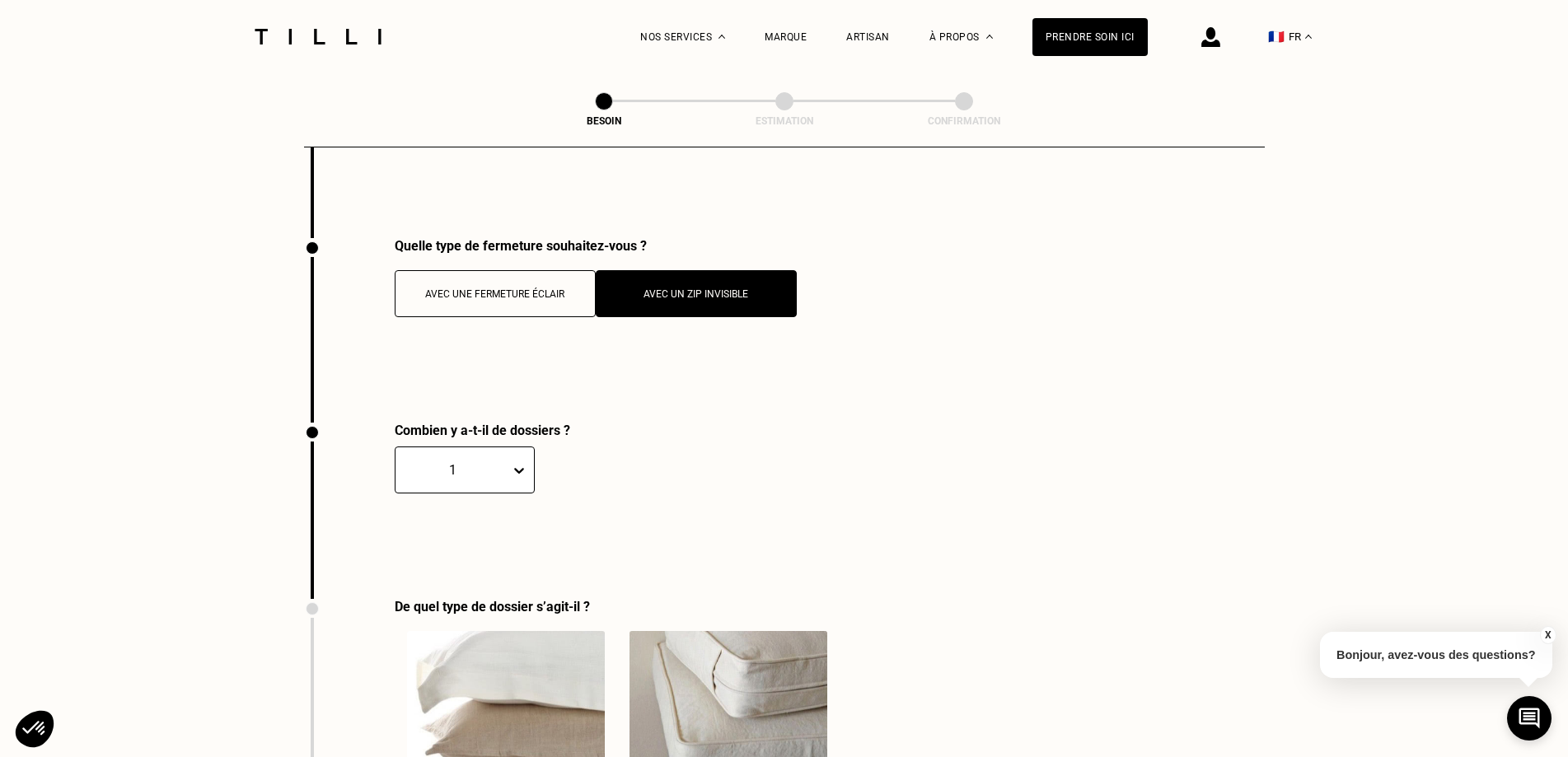
scroll to position [1978, 0]
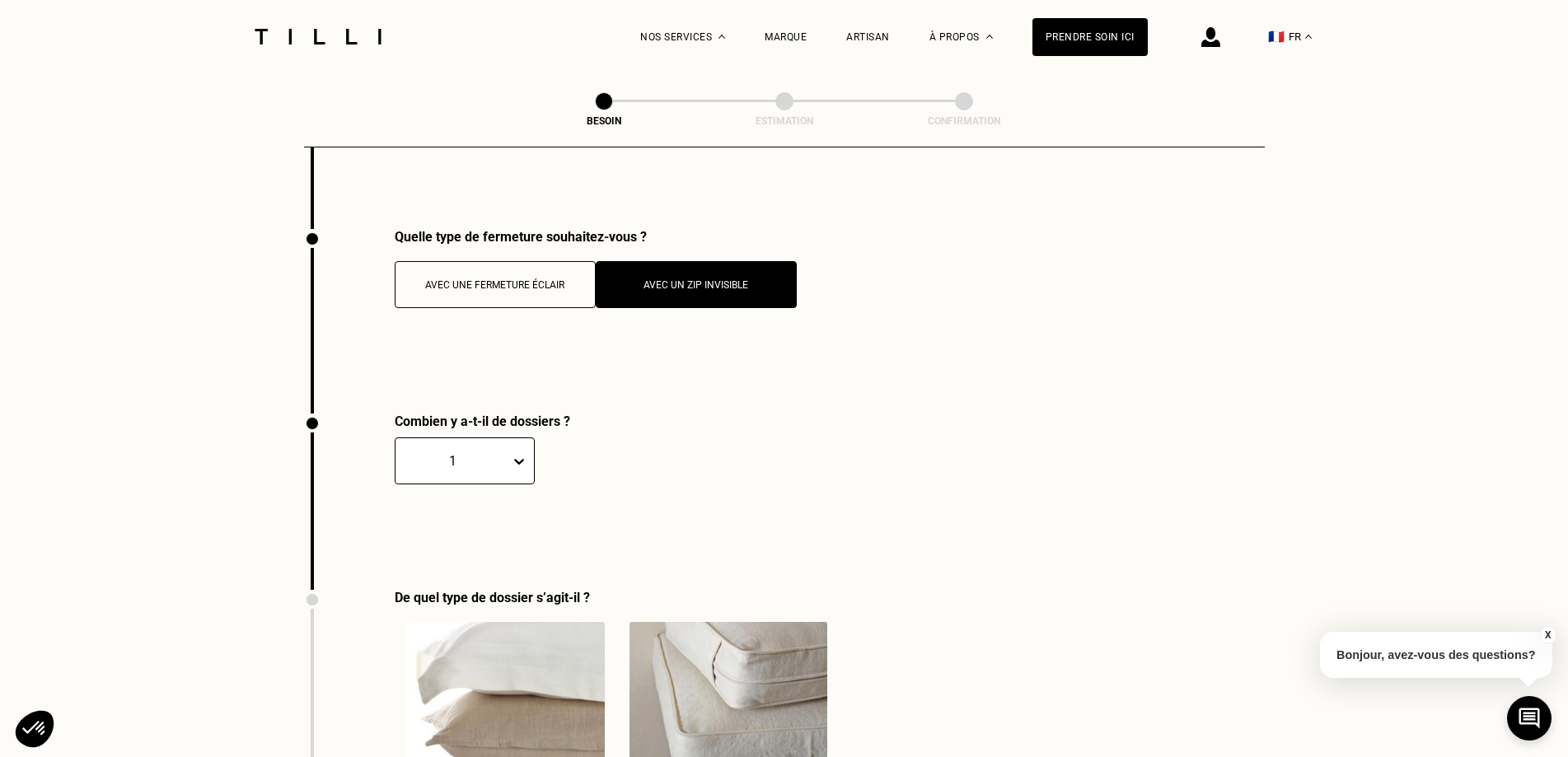
click at [514, 453] on icon at bounding box center [519, 462] width 17 height 17
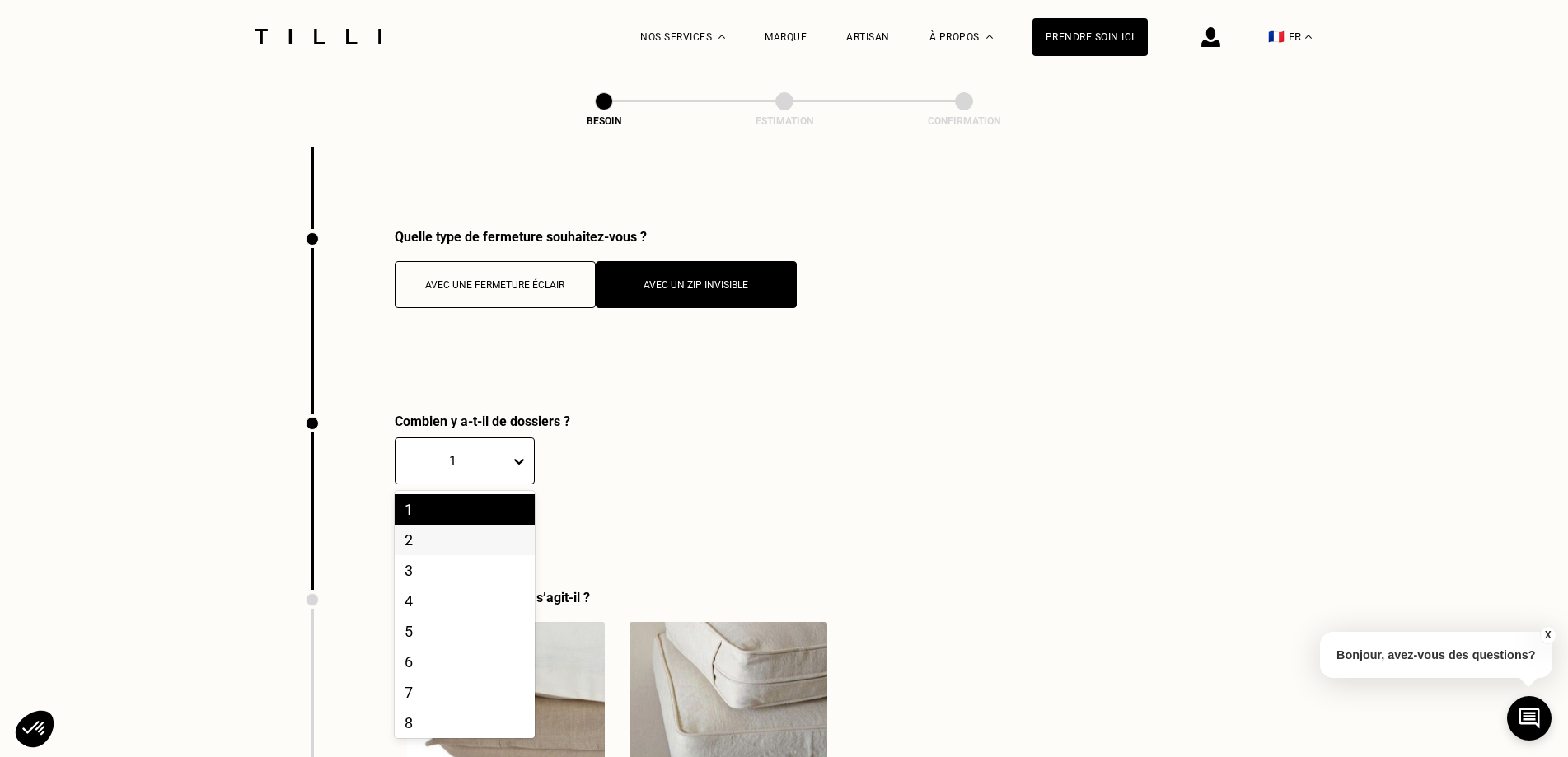
click at [453, 535] on div "2" at bounding box center [465, 540] width 140 height 30
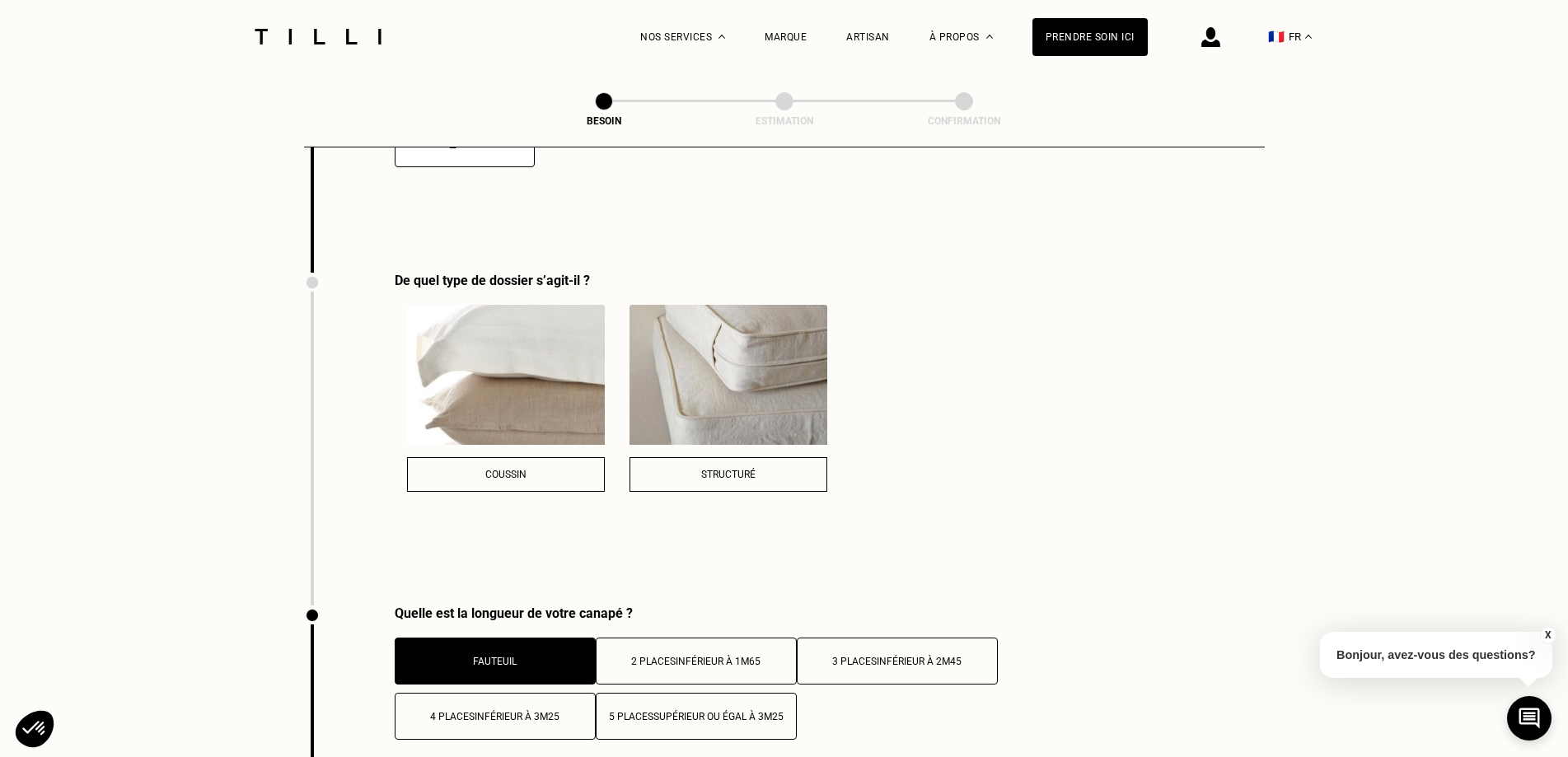
scroll to position [2307, 0]
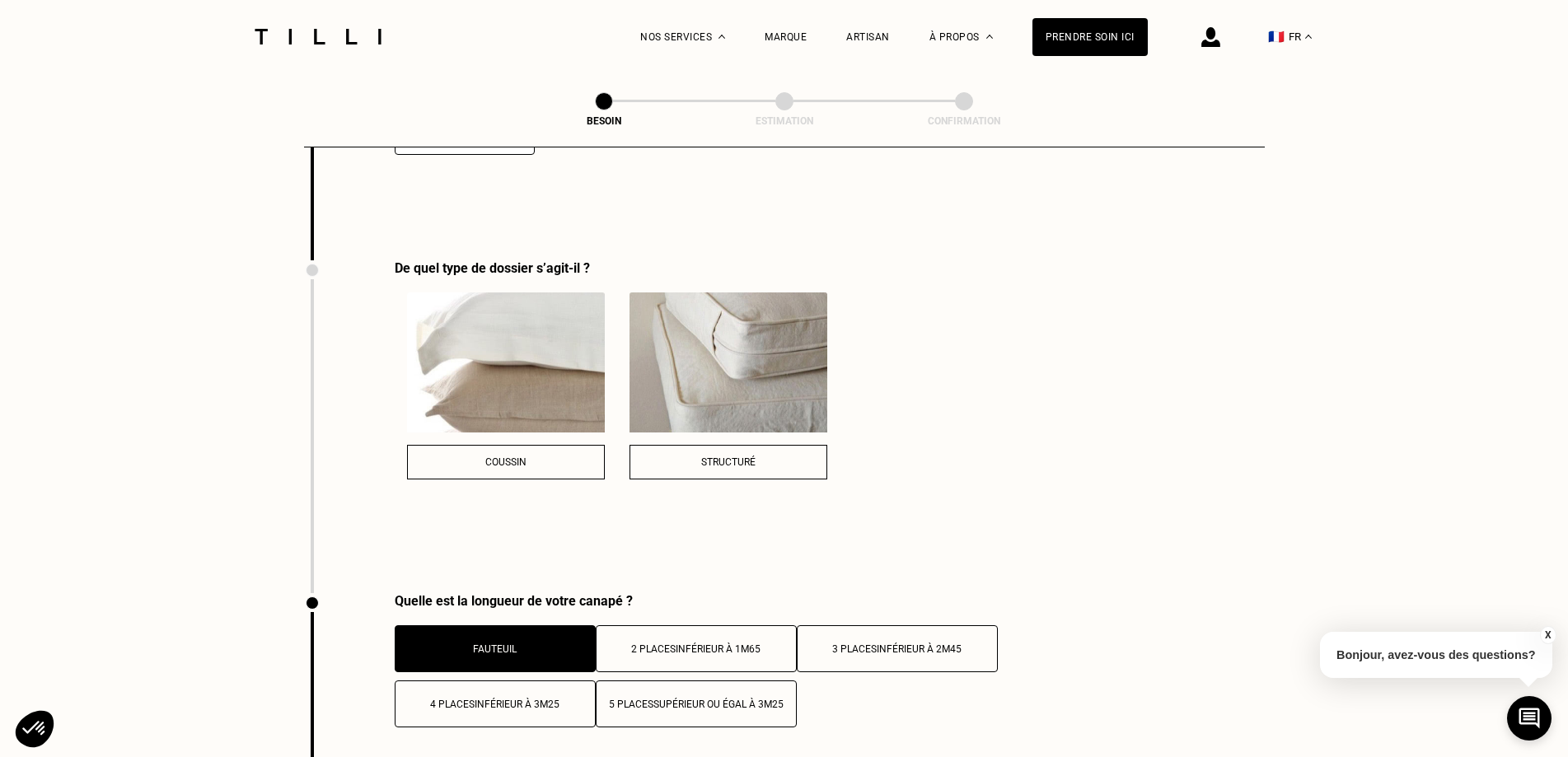
click at [707, 456] on div "Structuré" at bounding box center [728, 462] width 180 height 11
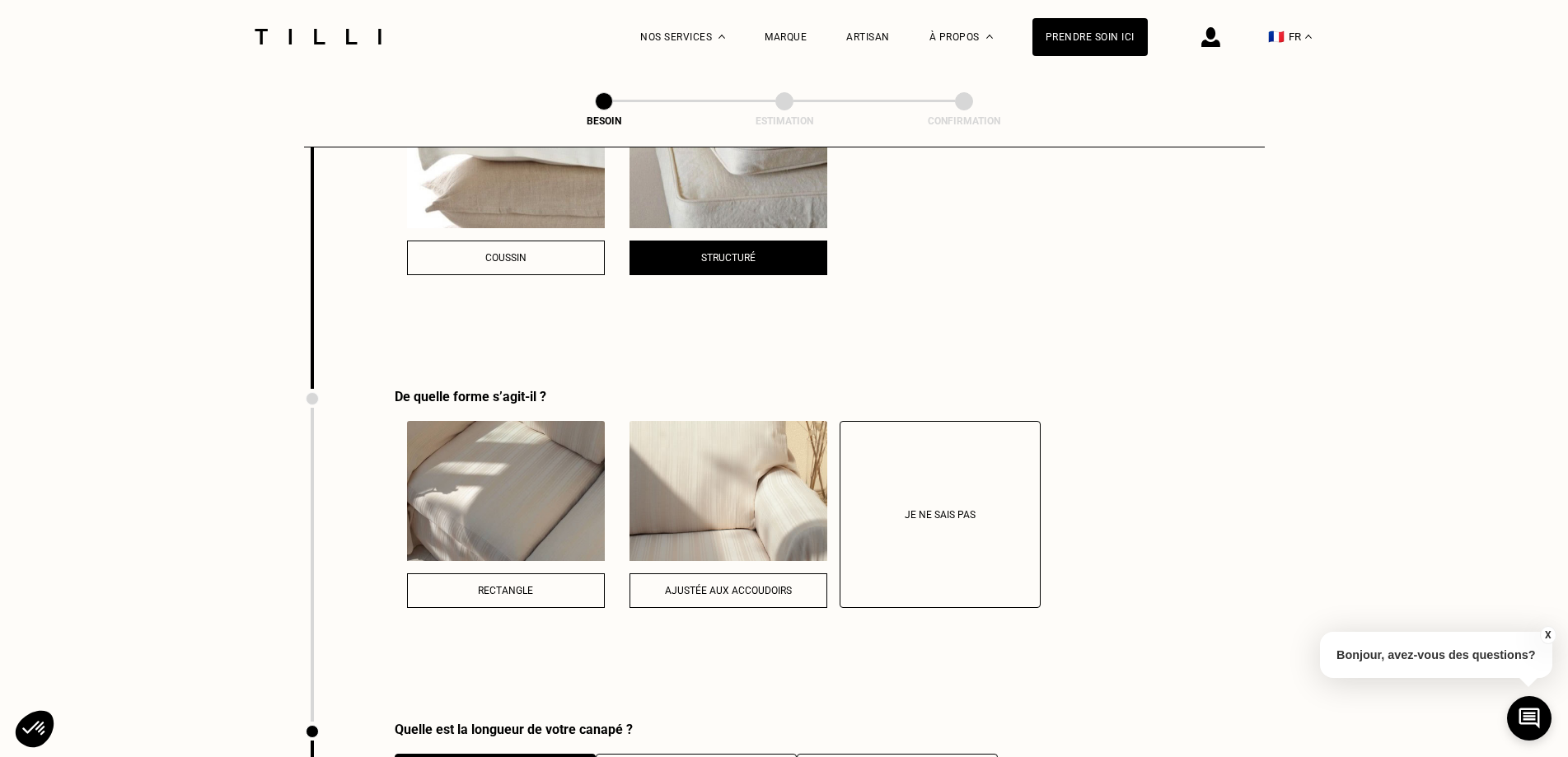
scroll to position [2554, 0]
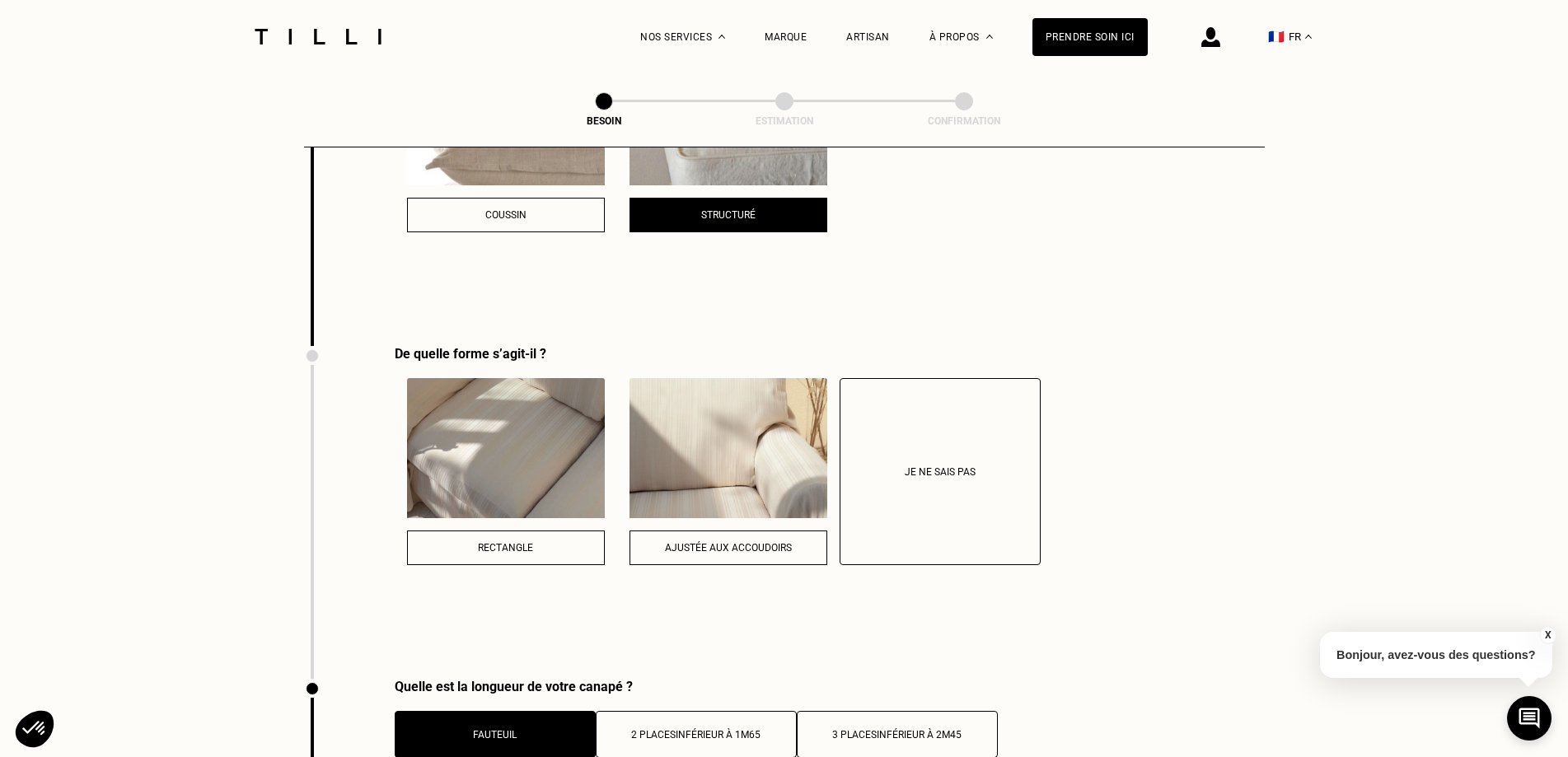
click at [691, 542] on div "Ajustée aux accoudoirs" at bounding box center [728, 547] width 180 height 11
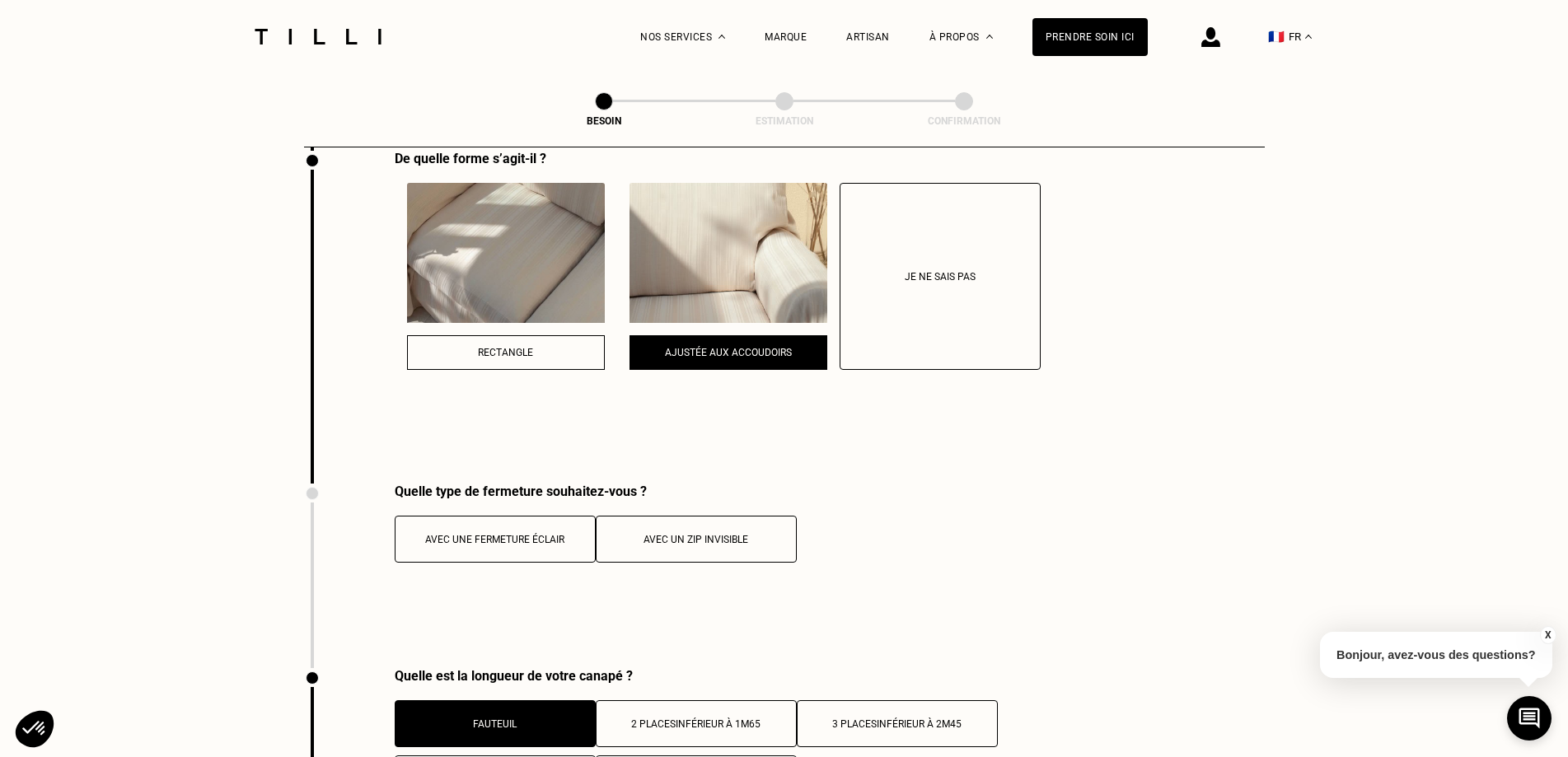
scroll to position [2801, 0]
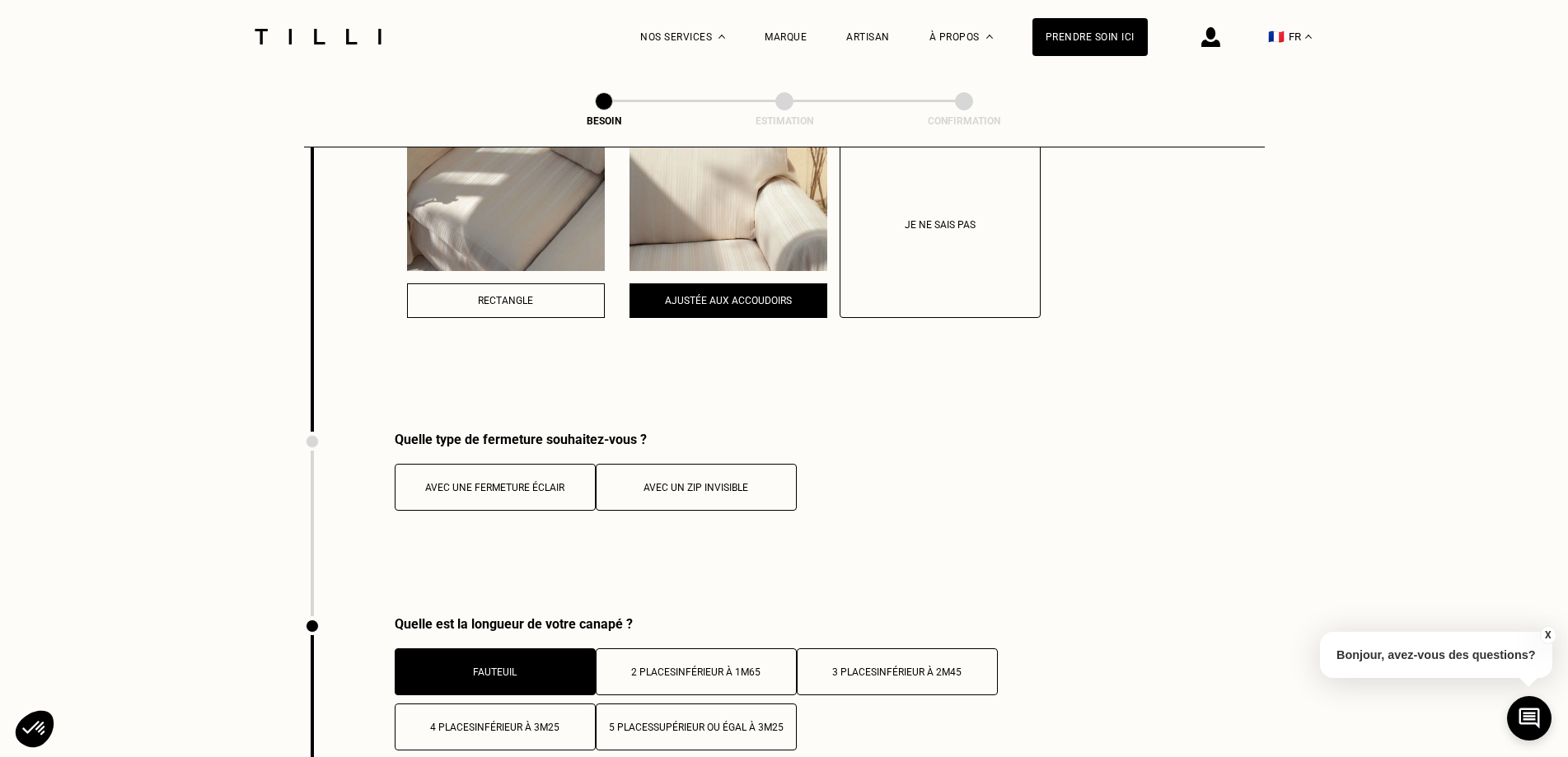
click at [689, 482] on div "Avec un zip invisible" at bounding box center [696, 488] width 182 height 11
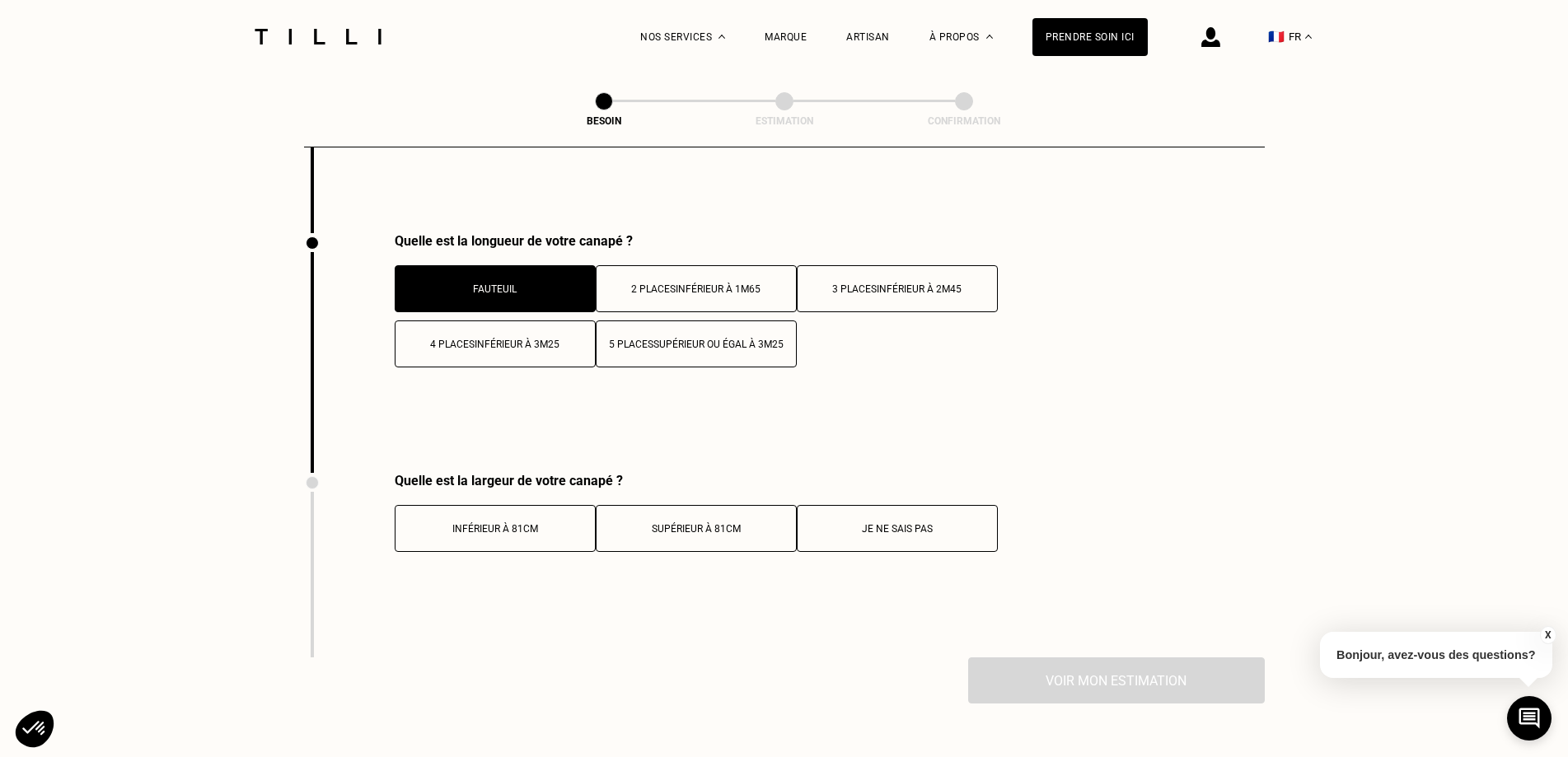
scroll to position [3213, 0]
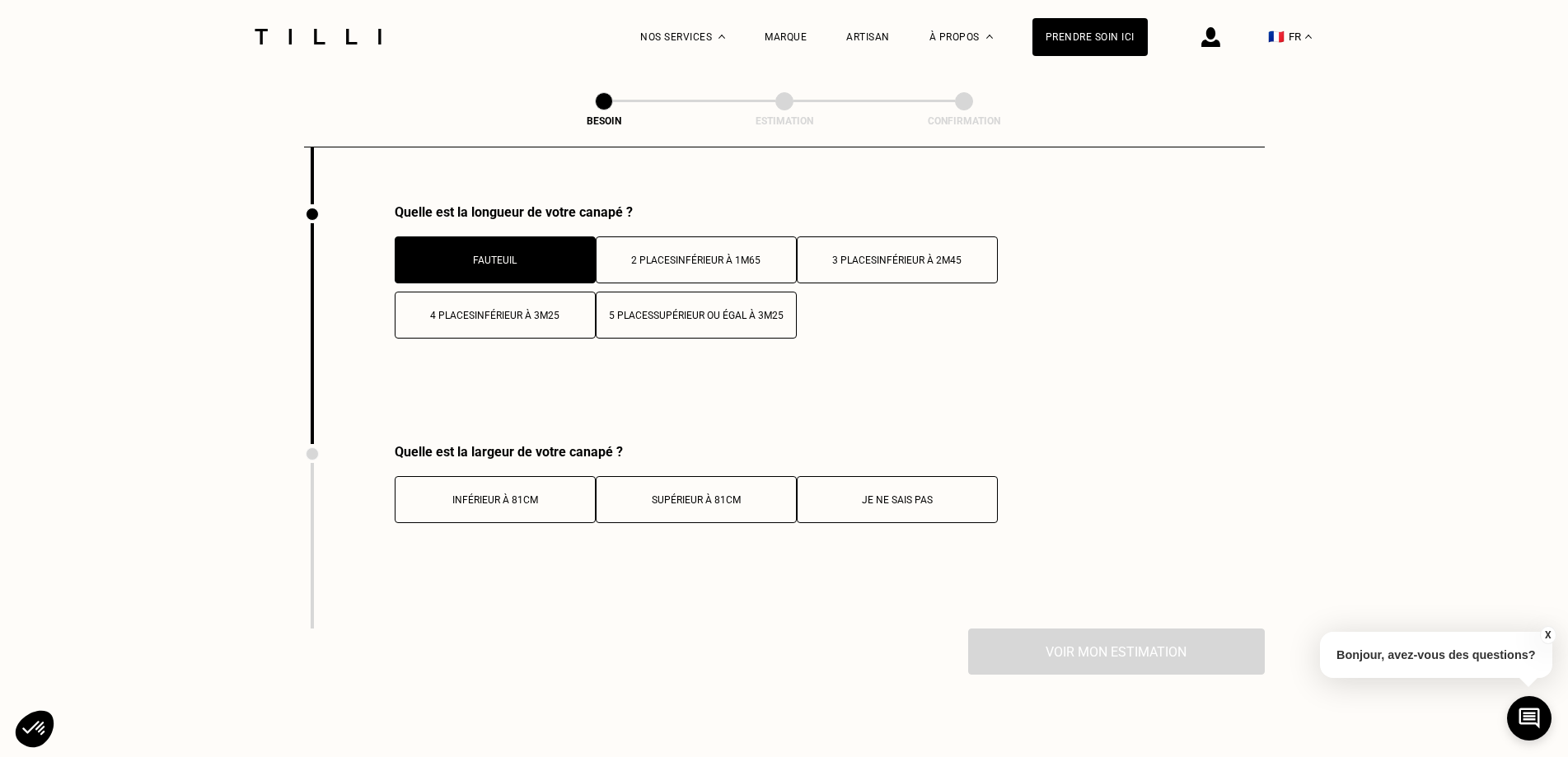
click at [510, 492] on button "Inférieur à 81cm" at bounding box center [496, 499] width 201 height 47
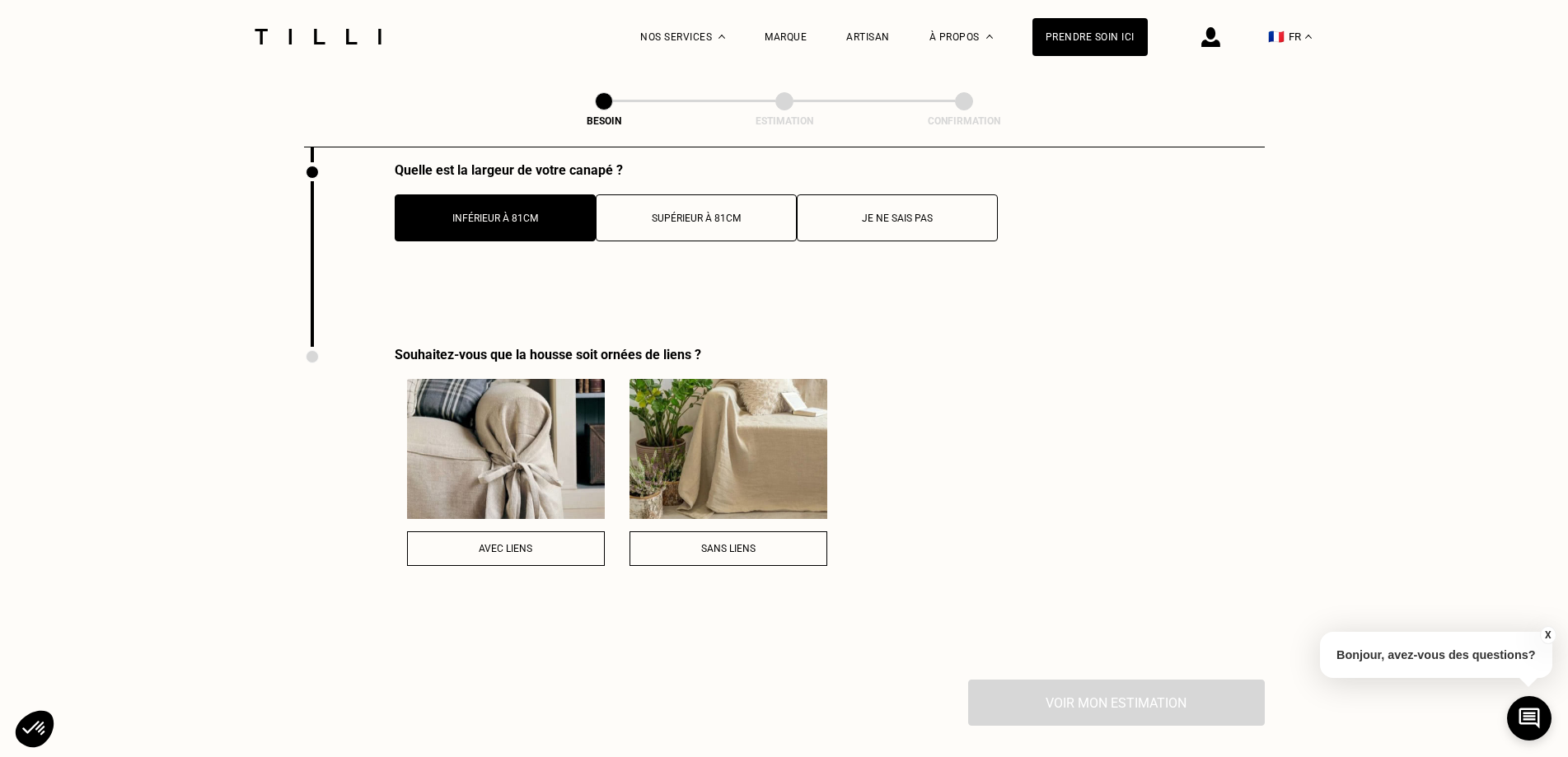
scroll to position [3542, 0]
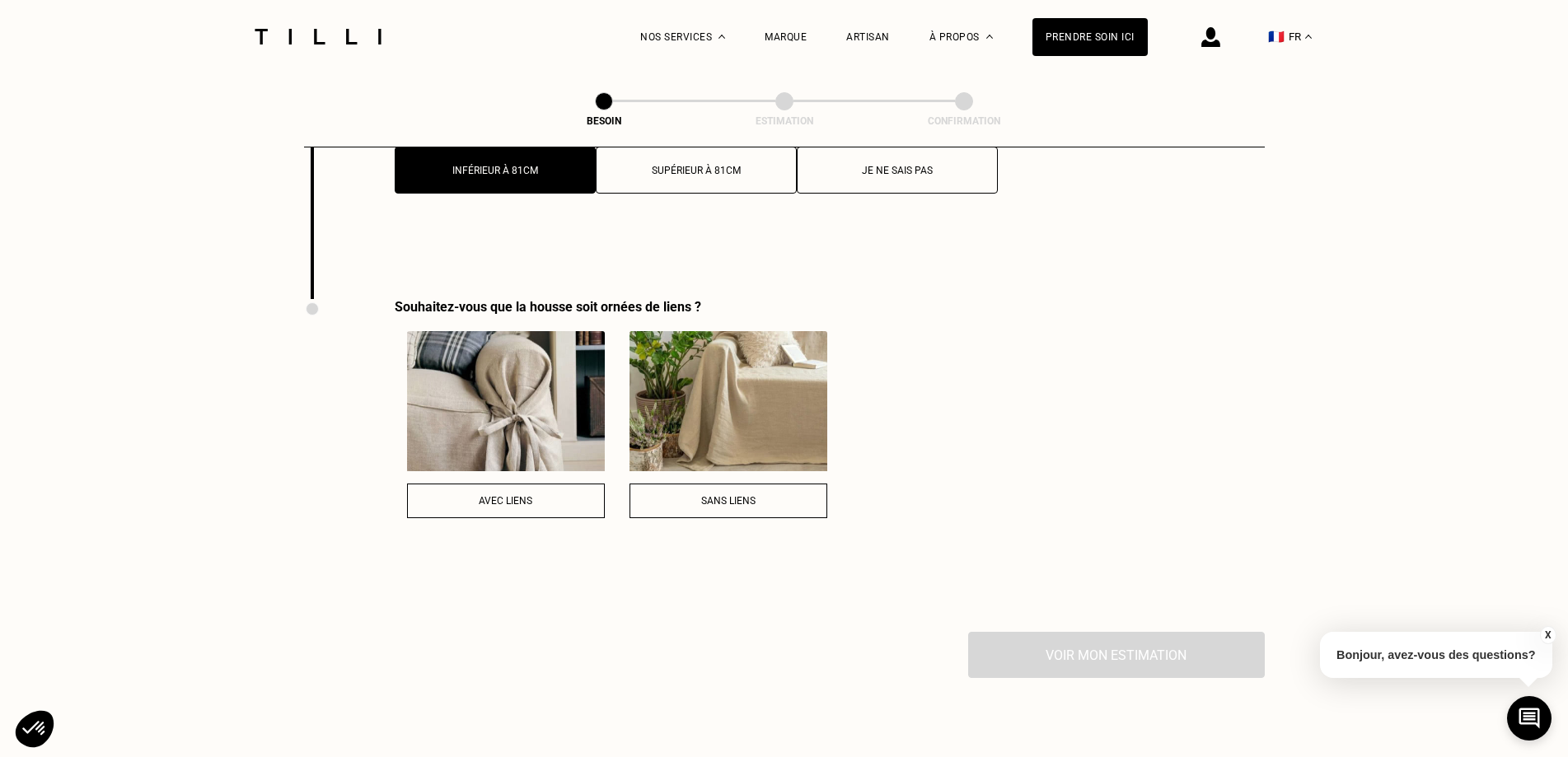
click at [735, 496] on div "Sans liens" at bounding box center [728, 501] width 180 height 11
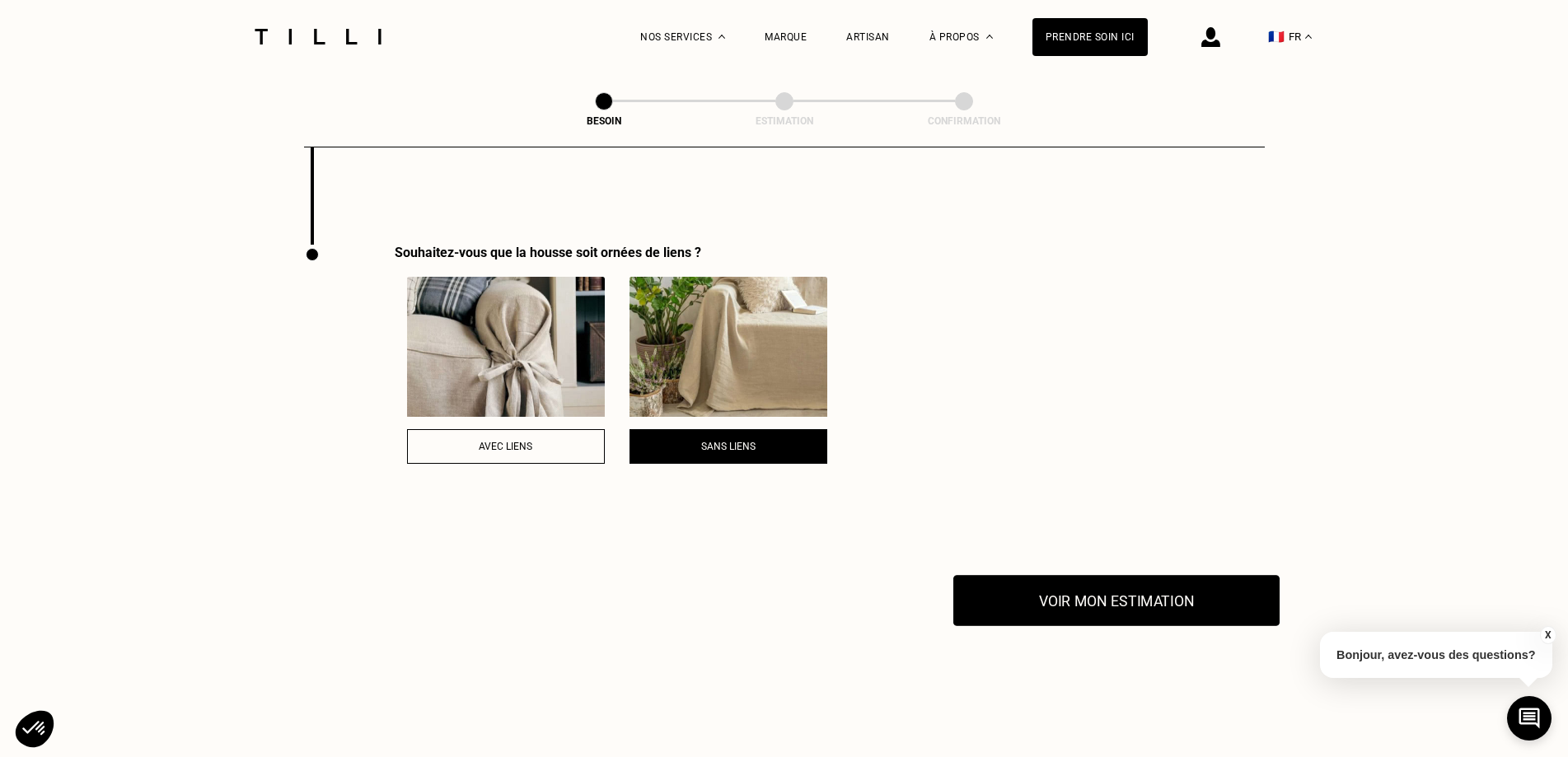
scroll to position [3625, 0]
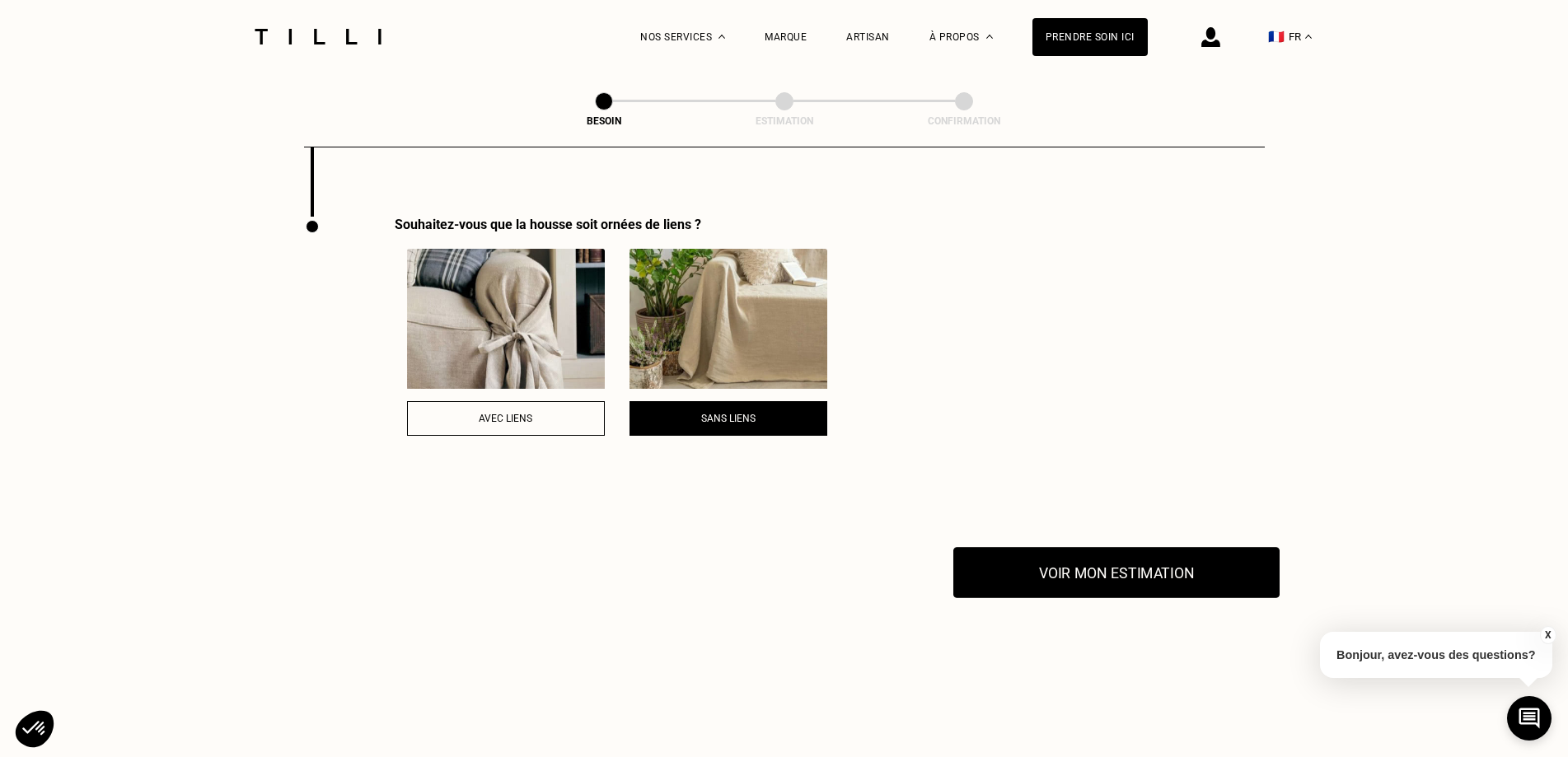
click at [1073, 566] on button "Voir mon estimation" at bounding box center [1117, 573] width 326 height 51
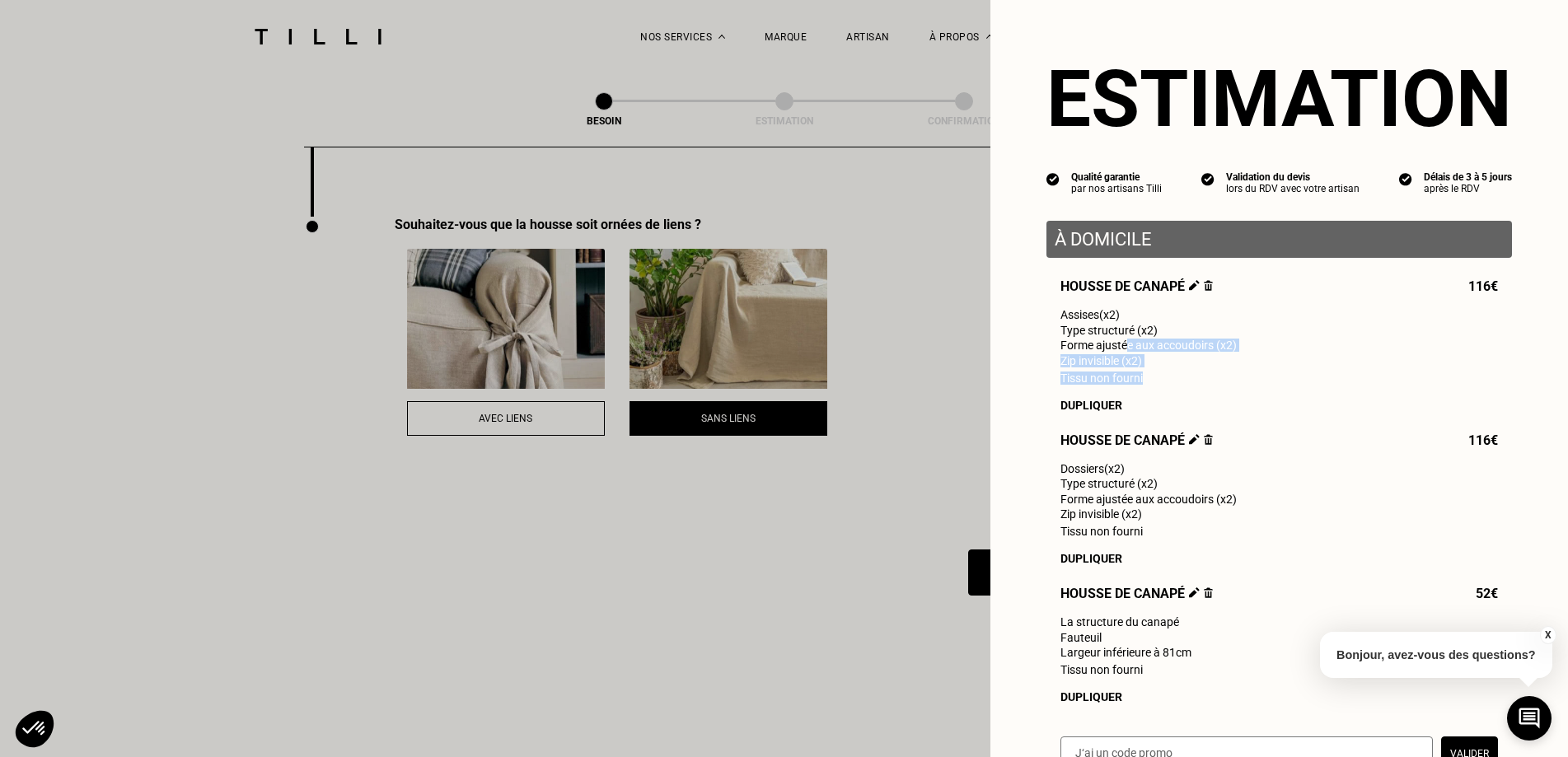
drag, startPoint x: 1116, startPoint y: 353, endPoint x: 1153, endPoint y: 379, distance: 45.2
click at [1153, 379] on div "Housse de canapé 116€ Assises (x2) Type structuré (x2) Forme ajustée aux accoud…" at bounding box center [1279, 491] width 466 height 425
click at [1153, 379] on div "Tissu non fourni" at bounding box center [1279, 378] width 437 height 13
drag, startPoint x: 1161, startPoint y: 383, endPoint x: 1072, endPoint y: 323, distance: 107.3
click at [1073, 323] on div "Housse de canapé 116€ Assises (x2) Type structuré (x2) Forme ajustée aux accoud…" at bounding box center [1279, 491] width 466 height 425
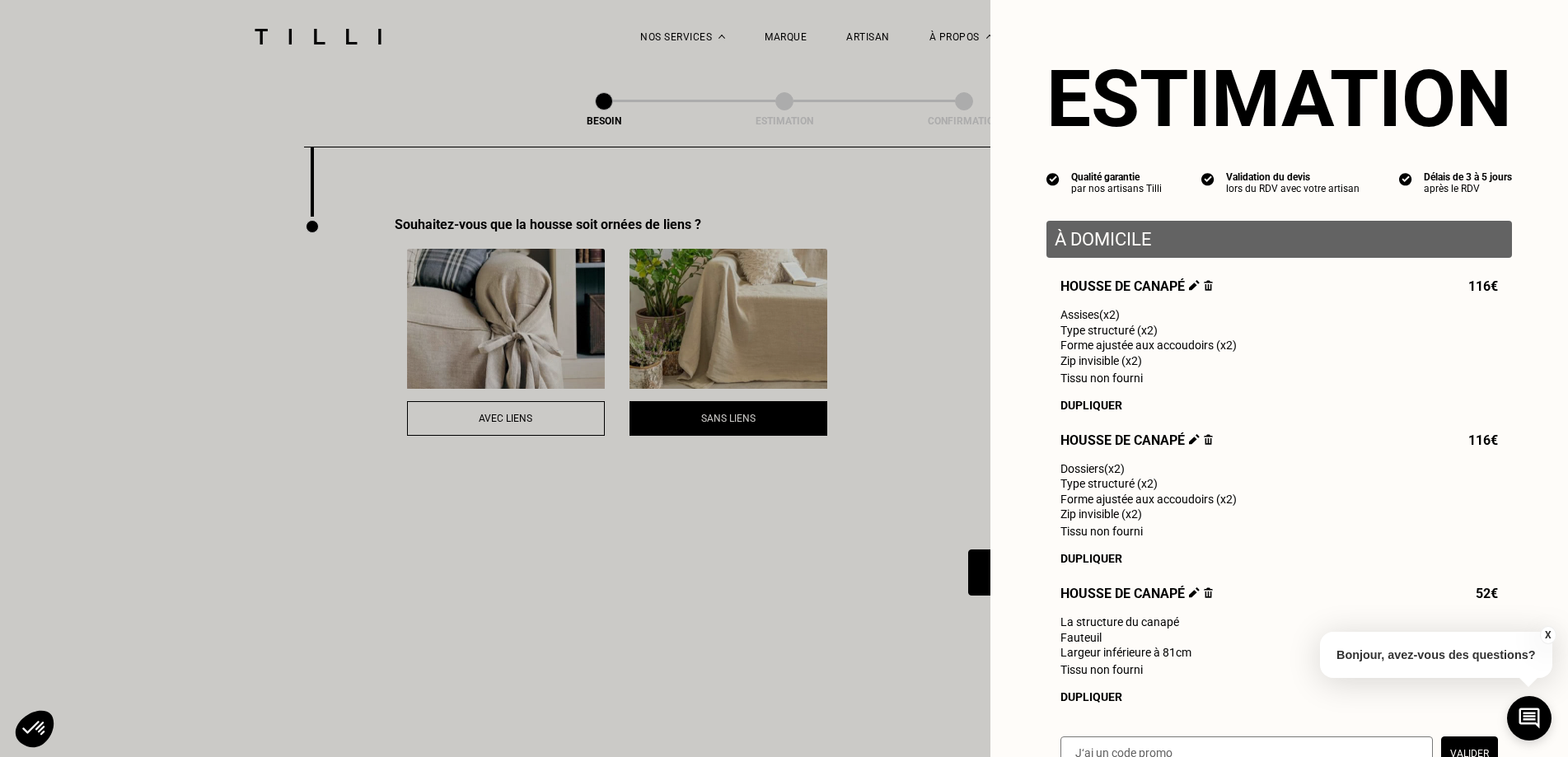
click at [1070, 322] on span "Assises (x2)" at bounding box center [1090, 315] width 59 height 13
drag, startPoint x: 1057, startPoint y: 321, endPoint x: 1136, endPoint y: 380, distance: 98.6
click at [1136, 380] on div "Housse de canapé 116€ Assises (x2) Type structuré (x2) Forme ajustée aux accoud…" at bounding box center [1279, 491] width 466 height 425
click at [1136, 380] on div "Tissu non fourni" at bounding box center [1279, 378] width 437 height 13
drag, startPoint x: 1072, startPoint y: 495, endPoint x: 1157, endPoint y: 537, distance: 94.8
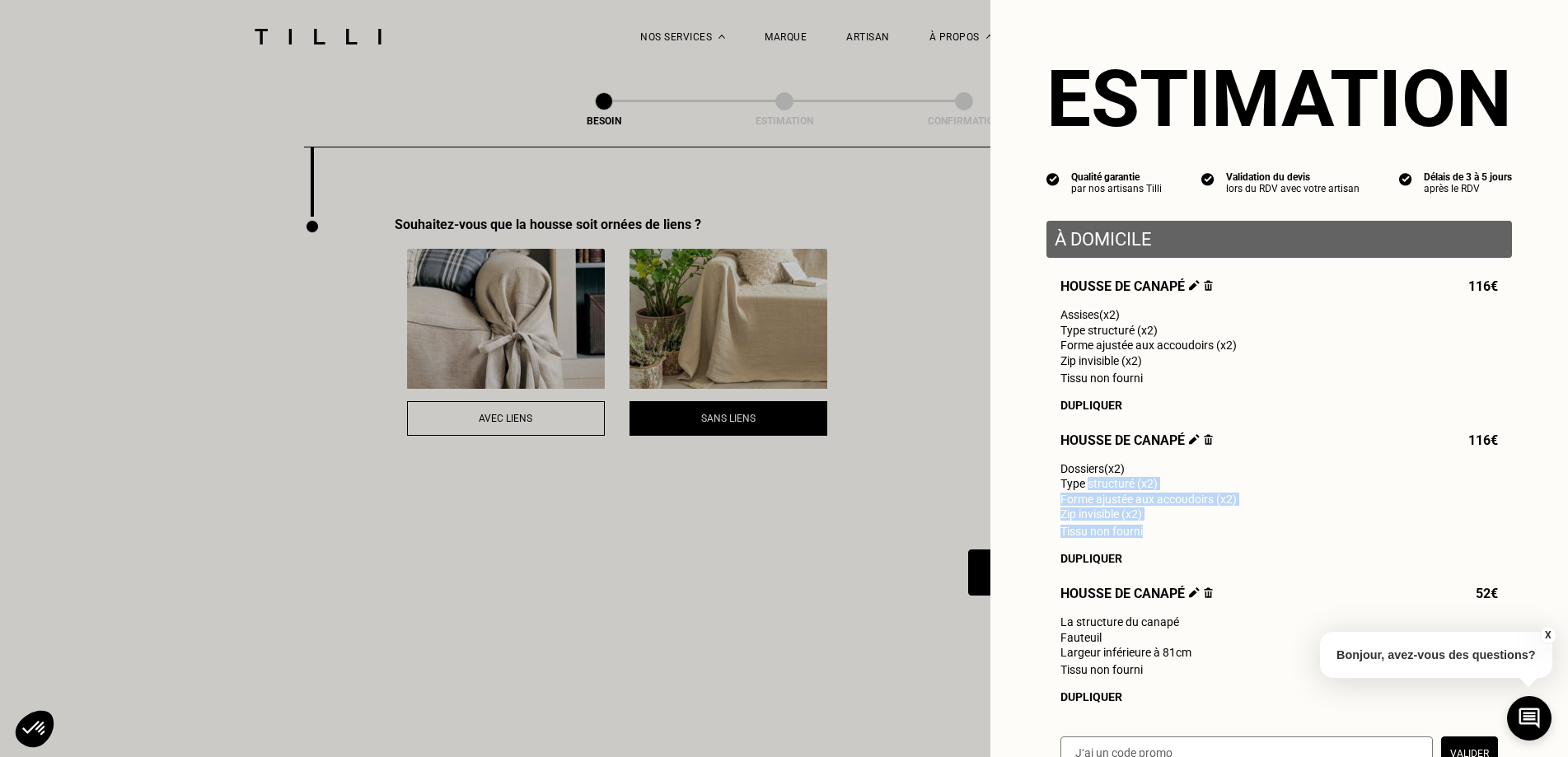
click at [1157, 537] on div "Housse de canapé 116€ Assises (x2) Type structuré (x2) Forme ajustée aux accoud…" at bounding box center [1279, 491] width 466 height 425
click at [1157, 537] on div "Tissu non fourni" at bounding box center [1279, 531] width 437 height 13
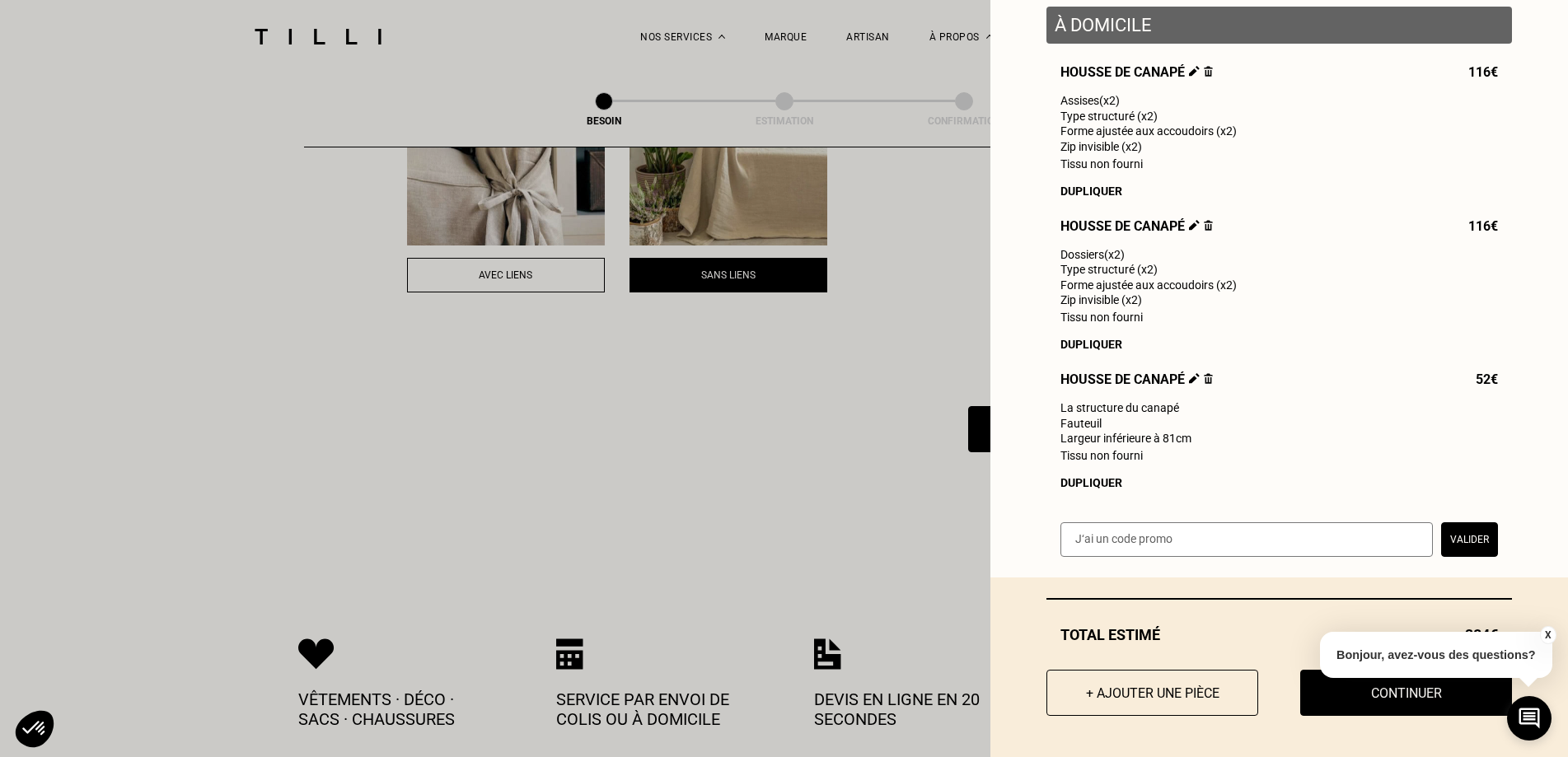
scroll to position [3790, 0]
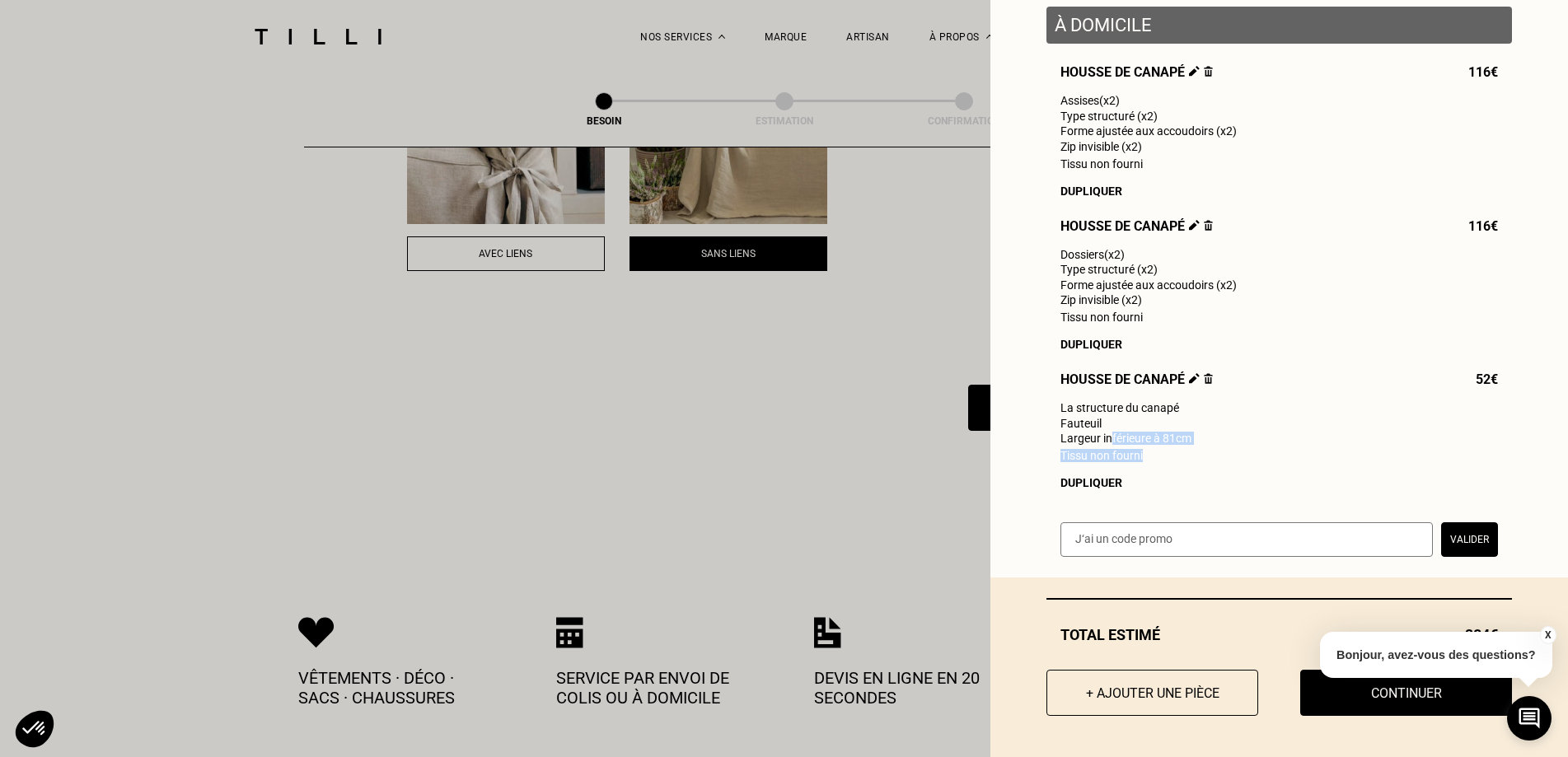
drag, startPoint x: 1099, startPoint y: 435, endPoint x: 1135, endPoint y: 452, distance: 39.8
click at [1135, 452] on div "Housse de canapé 116€ Assises (x2) Type structuré (x2) Forme ajustée aux accoud…" at bounding box center [1279, 276] width 466 height 425
click at [1135, 452] on div "Tissu non fourni" at bounding box center [1279, 455] width 437 height 13
drag, startPoint x: 1150, startPoint y: 460, endPoint x: 1070, endPoint y: 431, distance: 85.1
click at [1070, 431] on div "Housse de canapé 116€ Assises (x2) Type structuré (x2) Forme ajustée aux accoud…" at bounding box center [1279, 276] width 466 height 425
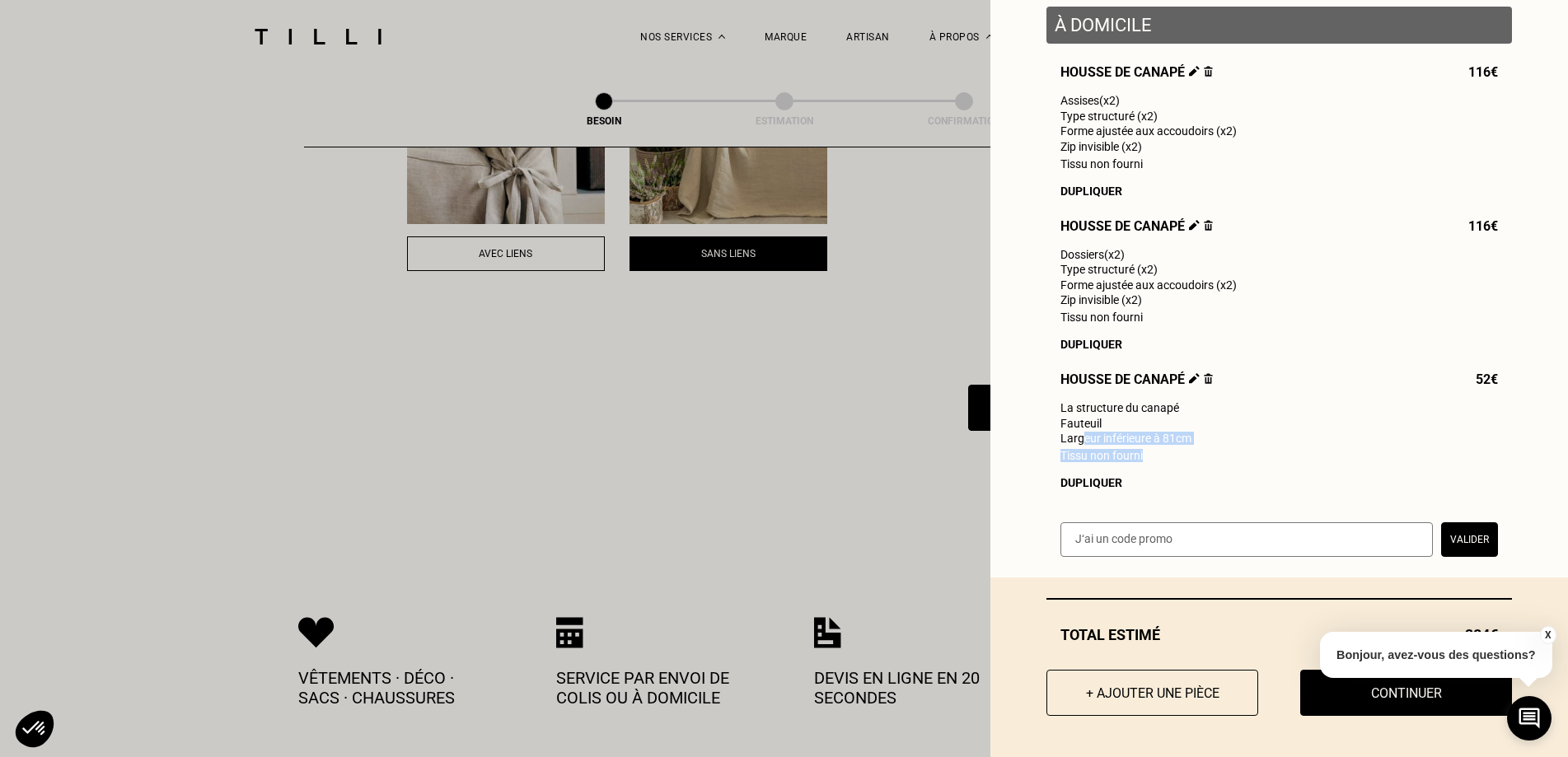
click at [1070, 432] on span "Largeur inférieure à 81cm" at bounding box center [1126, 438] width 131 height 13
drag, startPoint x: 1055, startPoint y: 428, endPoint x: 1117, endPoint y: 440, distance: 63.2
click at [1117, 440] on div "Housse de canapé 116€ Assises (x2) Type structuré (x2) Forme ajustée aux accoud…" at bounding box center [1279, 276] width 466 height 425
click at [1117, 440] on span "Largeur inférieure à 81cm" at bounding box center [1126, 438] width 131 height 13
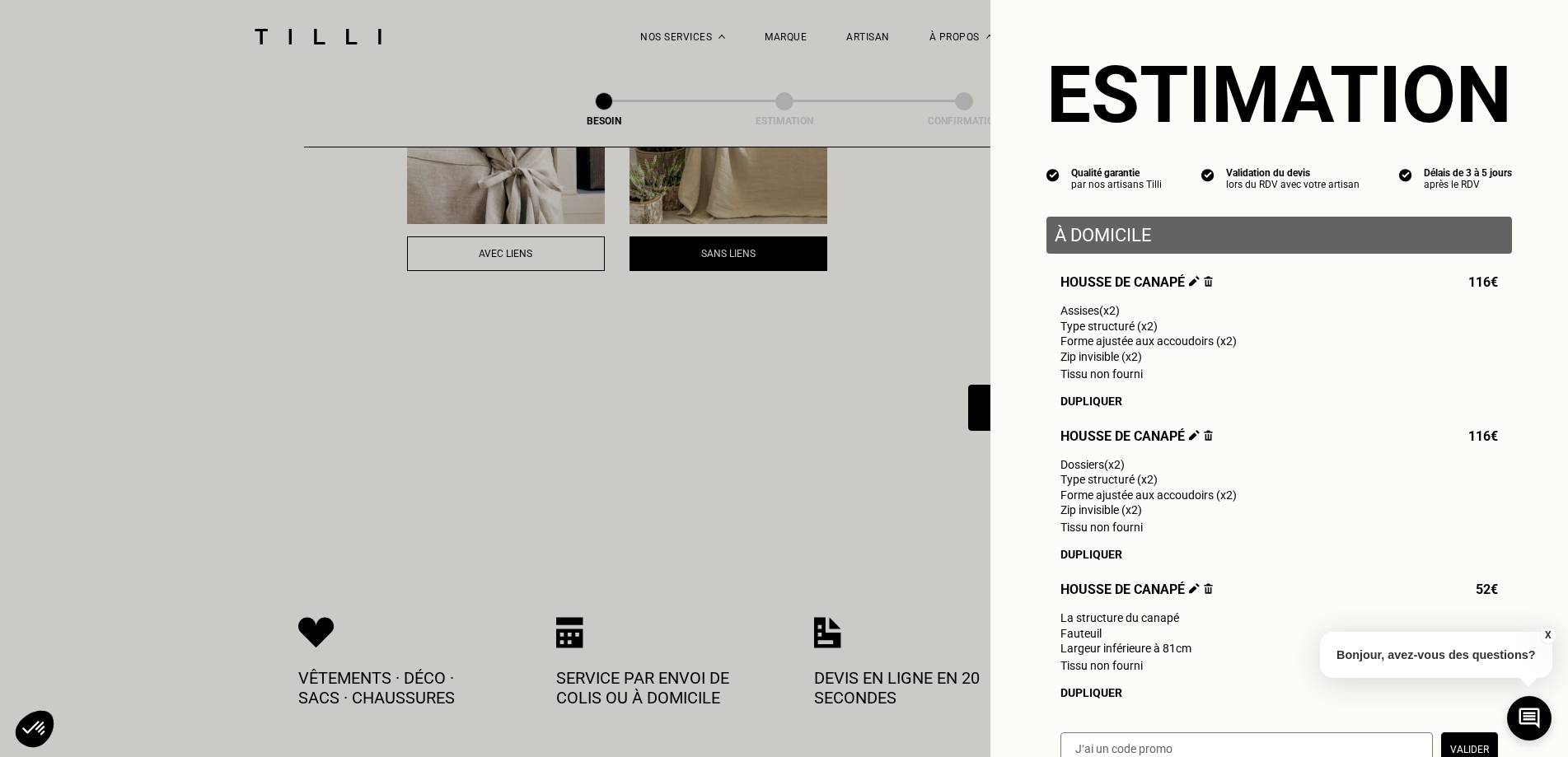
scroll to position [0, 0]
